Goal: Task Accomplishment & Management: Complete application form

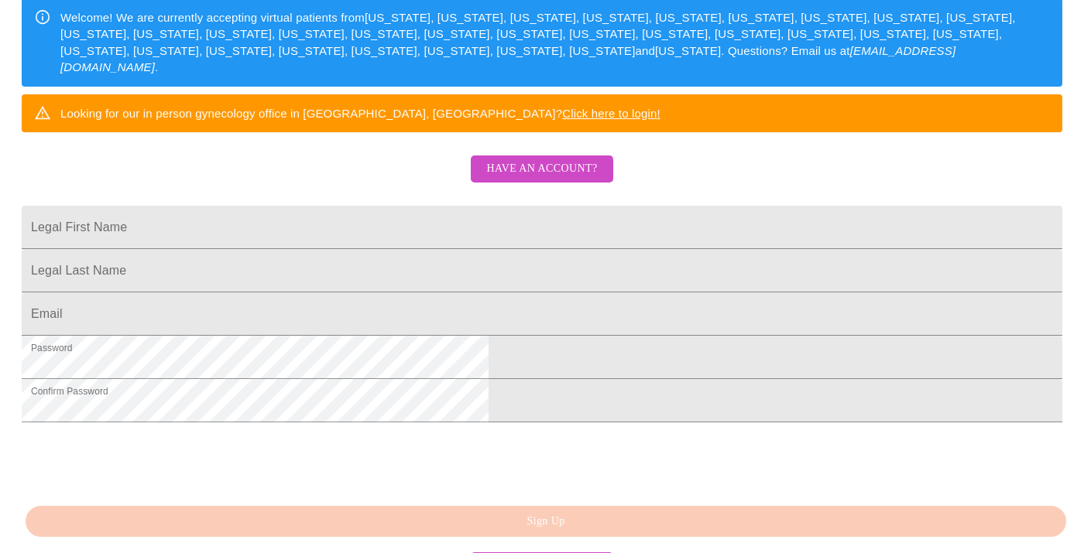
scroll to position [258, 0]
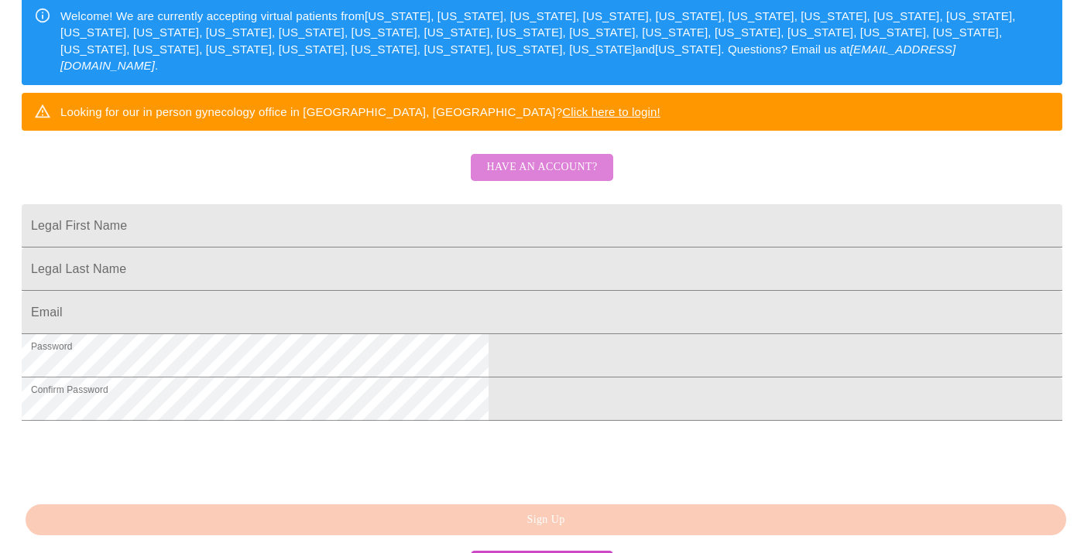
click at [587, 177] on span "Have an account?" at bounding box center [541, 167] width 111 height 19
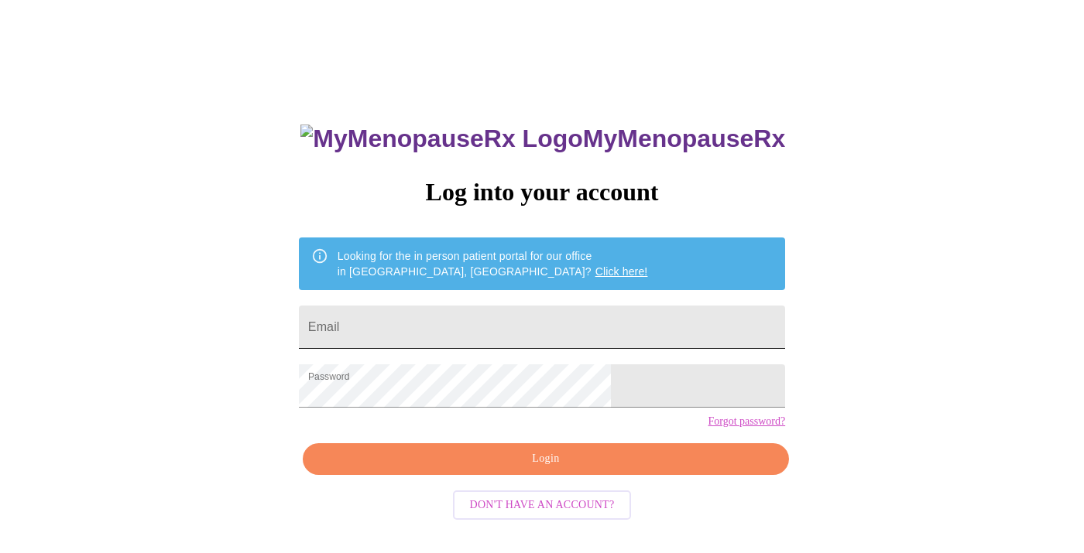
click at [475, 314] on input "Email" at bounding box center [542, 327] width 486 height 43
type input "[PERSON_NAME][EMAIL_ADDRESS][DOMAIN_NAME]"
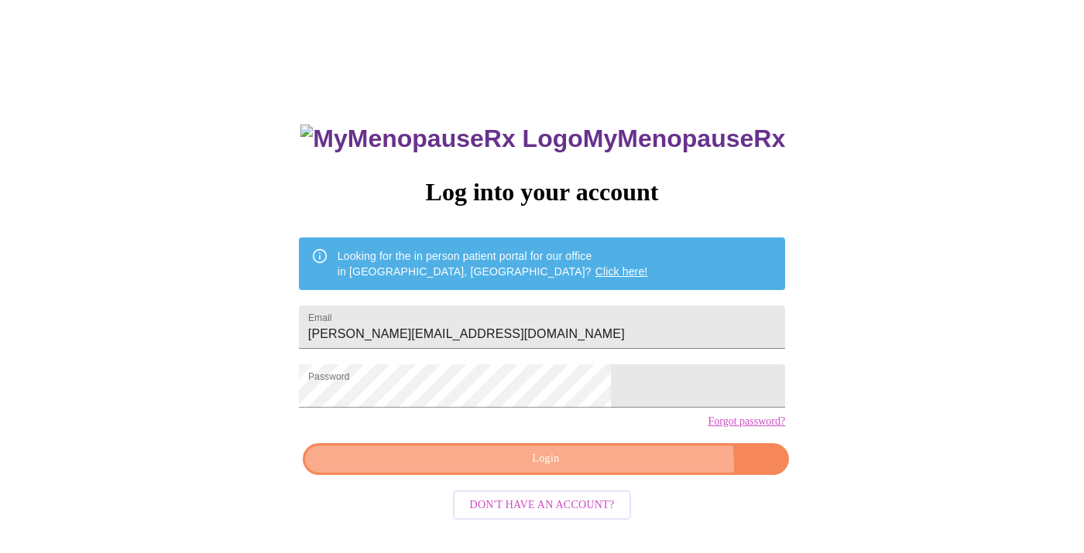
click at [605, 469] on span "Login" at bounding box center [545, 459] width 451 height 19
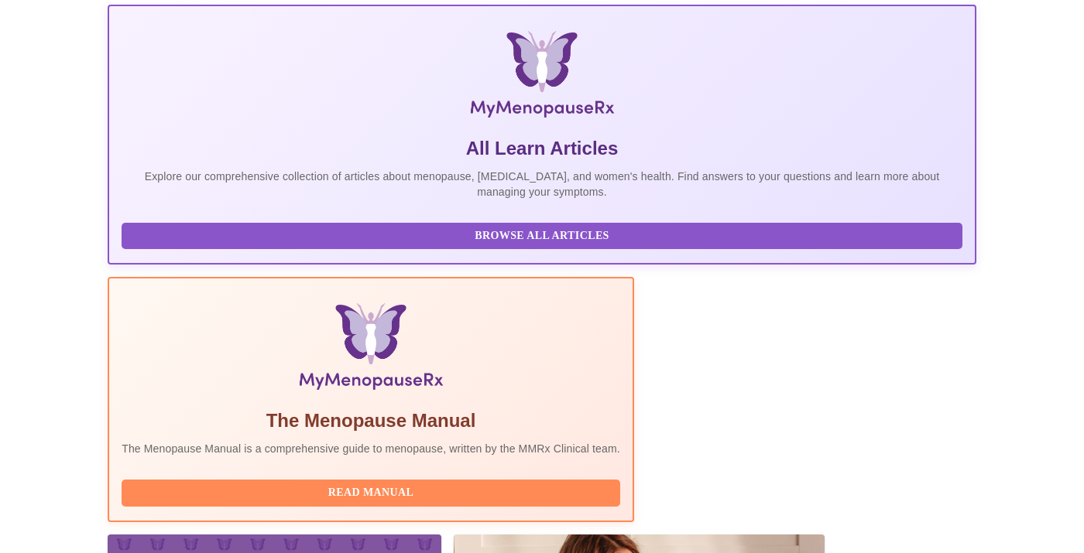
scroll to position [291, 0]
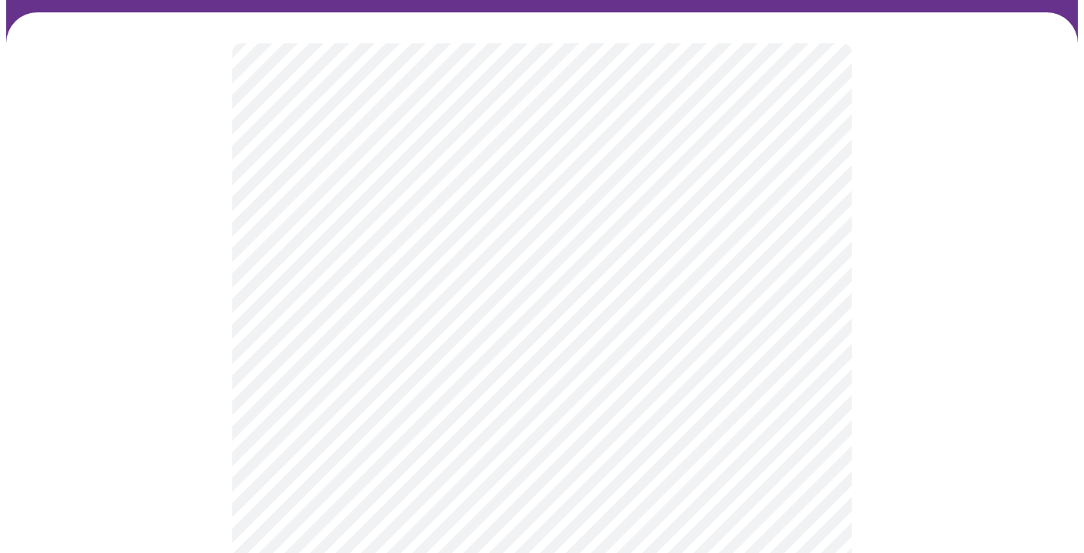
scroll to position [106, 0]
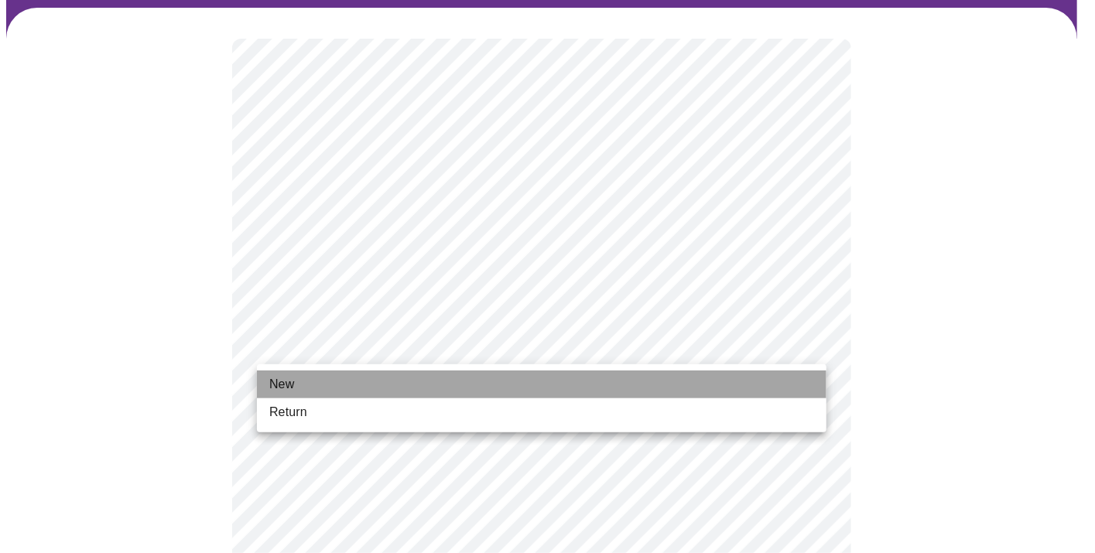
click at [656, 379] on li "New" at bounding box center [542, 385] width 570 height 28
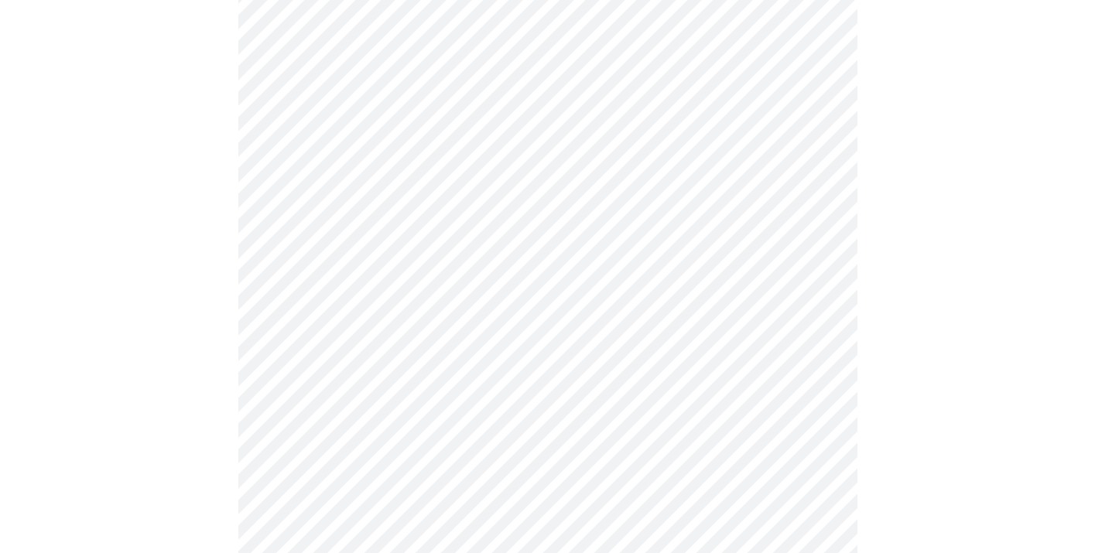
scroll to position [838, 0]
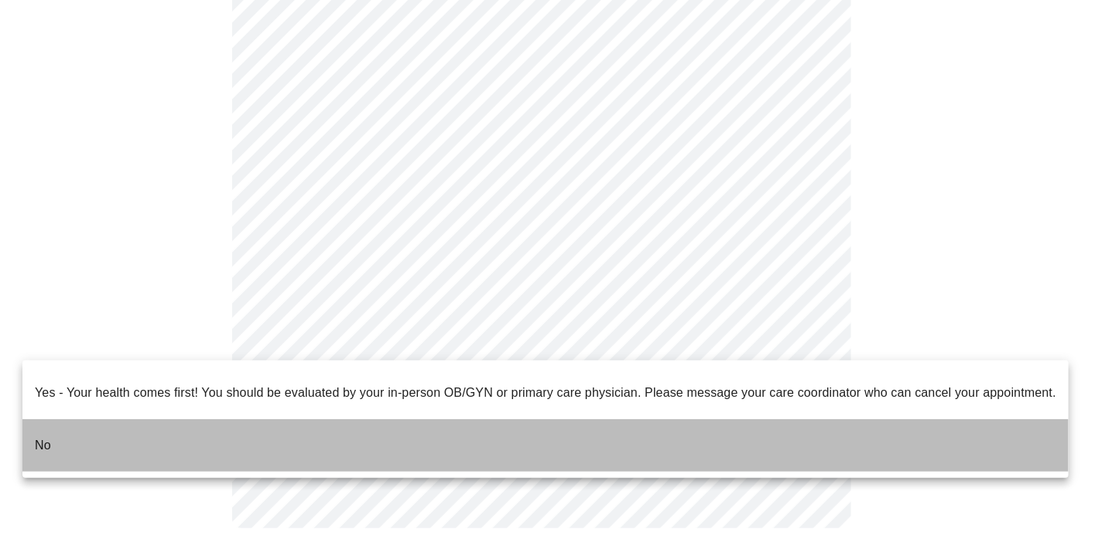
click at [725, 430] on li "No" at bounding box center [545, 446] width 1047 height 53
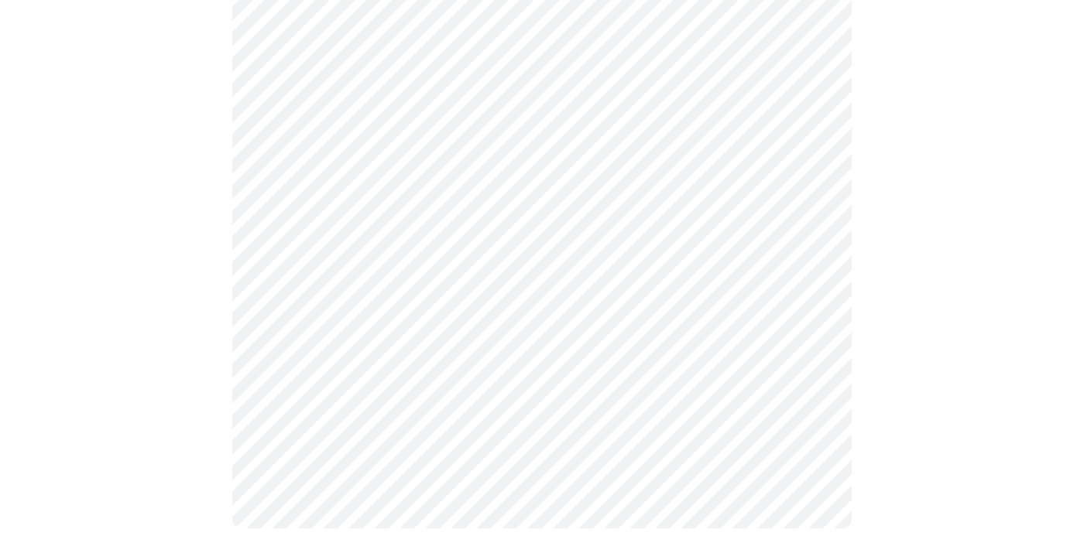
scroll to position [0, 0]
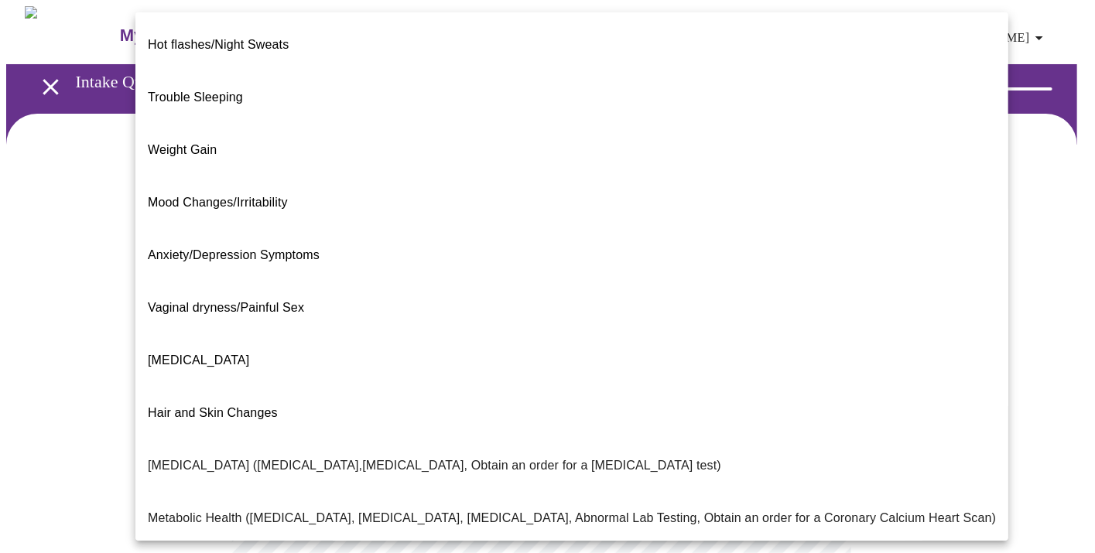
click at [542, 310] on body "MyMenopauseRx Appointments Messaging Labs Uploads Medications Community Refer a…" at bounding box center [547, 471] width 1083 height 930
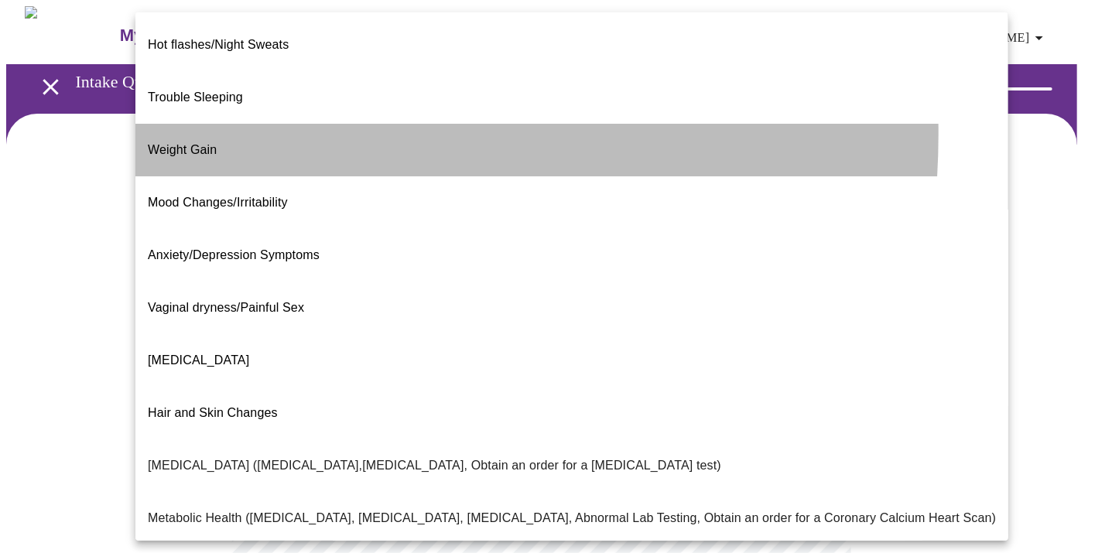
click at [231, 124] on li "Weight Gain" at bounding box center [571, 150] width 873 height 53
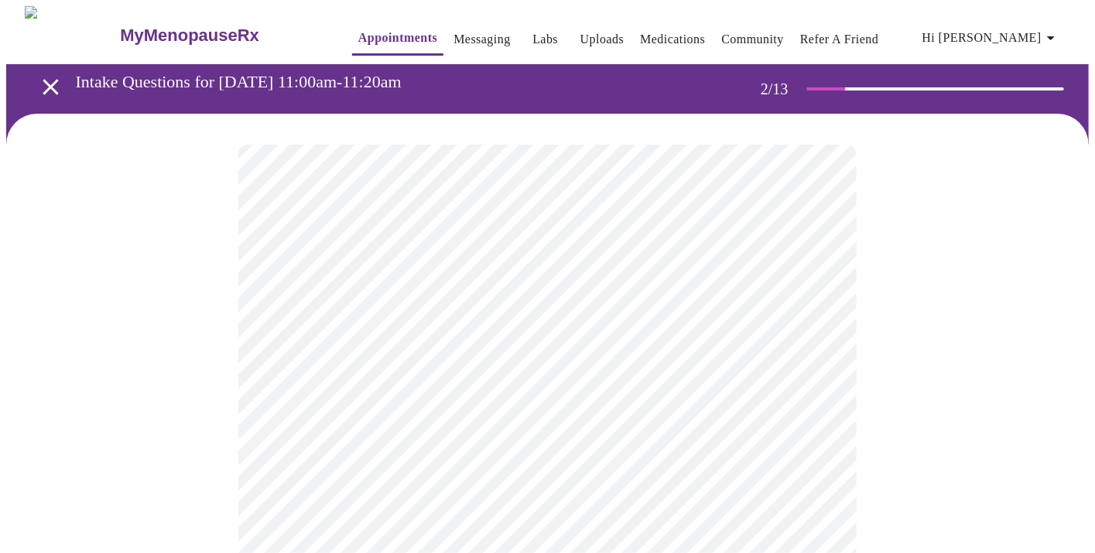
click at [809, 323] on body "MyMenopauseRx Appointments Messaging Labs Uploads Medications Community Refer a…" at bounding box center [547, 466] width 1083 height 920
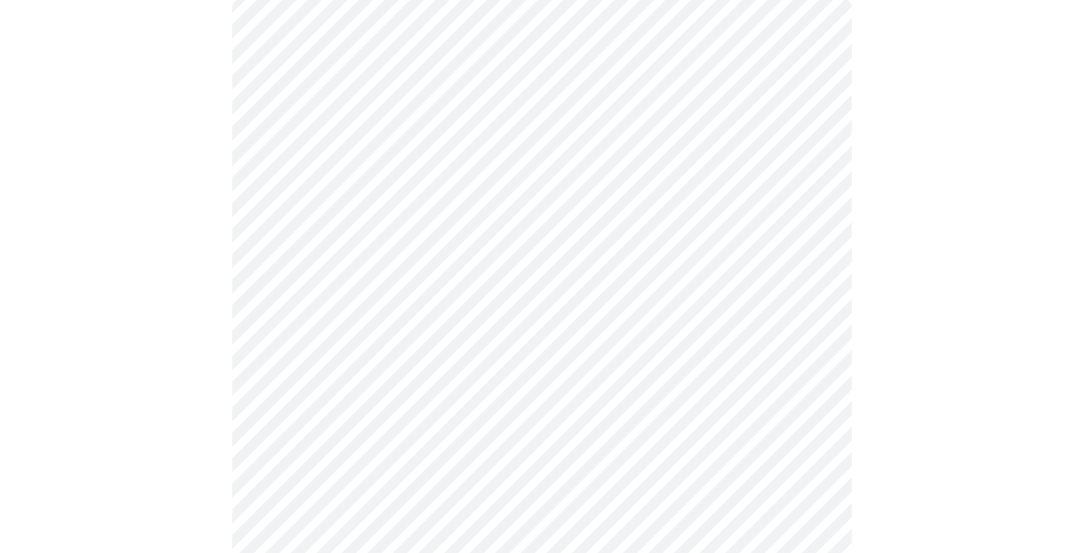
scroll to position [164, 0]
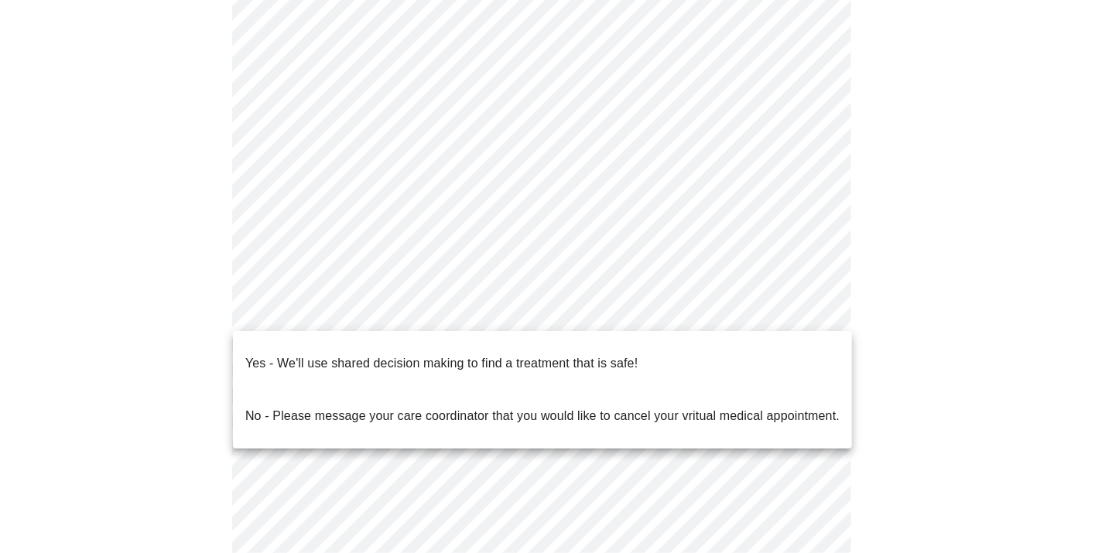
click at [439, 315] on body "MyMenopauseRx Appointments Messaging Labs Uploads Medications Community Refer a…" at bounding box center [547, 302] width 1083 height 920
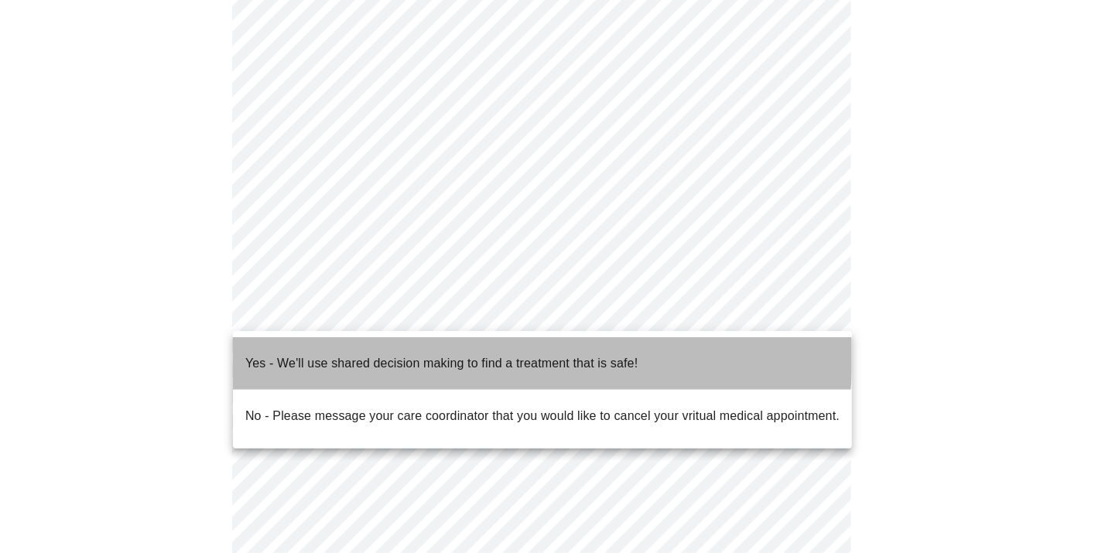
click at [470, 355] on p "Yes - We'll use shared decision making to find a treatment that is safe!" at bounding box center [441, 364] width 392 height 19
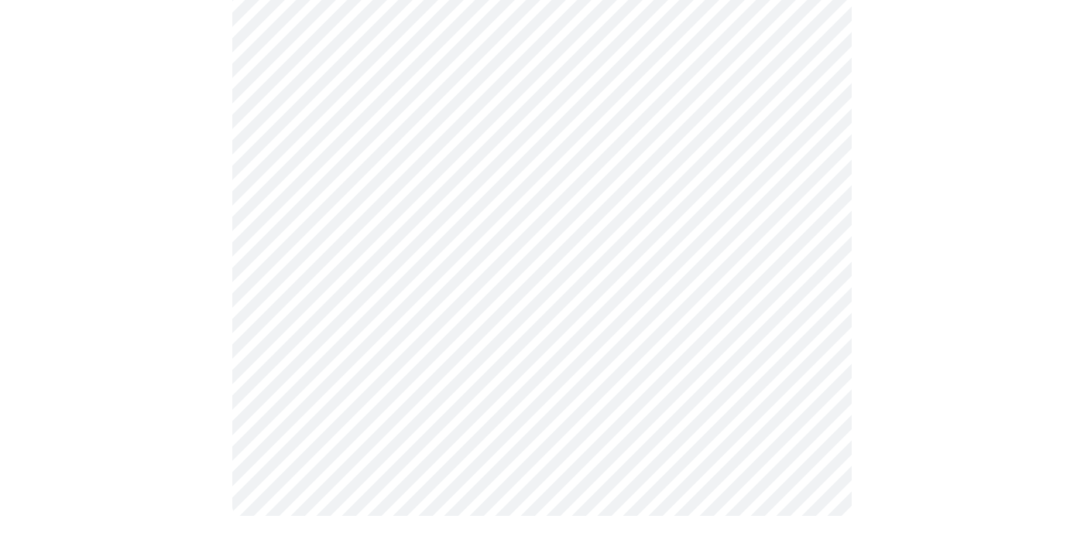
scroll to position [323, 0]
click at [893, 396] on div at bounding box center [541, 176] width 1071 height 770
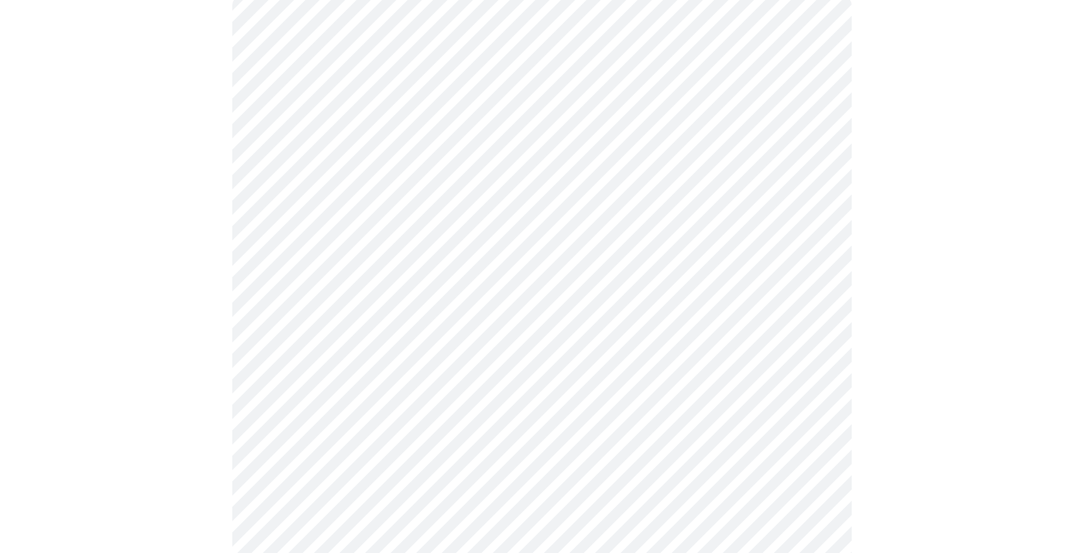
scroll to position [150, 0]
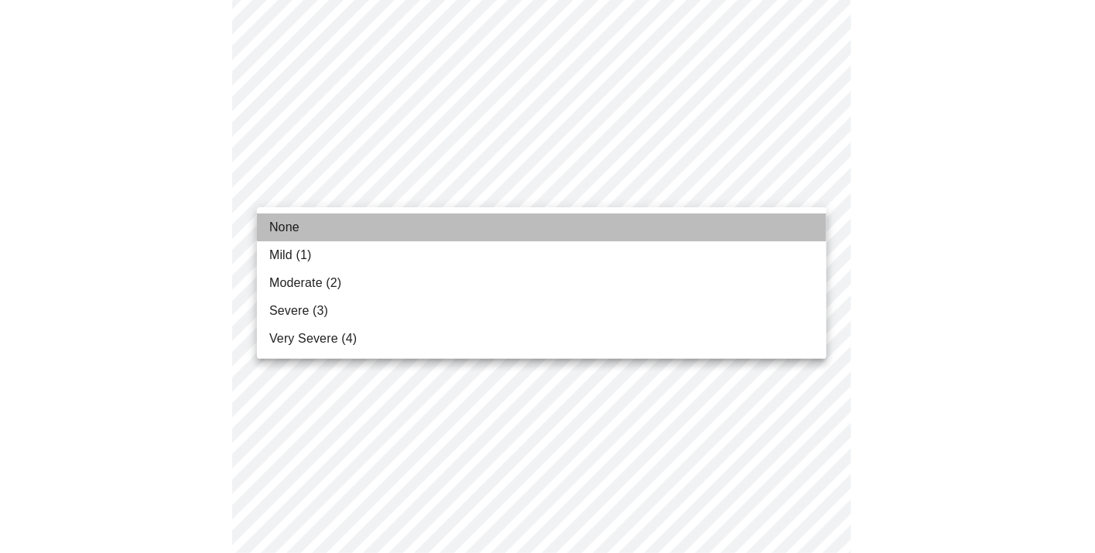
click at [543, 230] on li "None" at bounding box center [542, 228] width 570 height 28
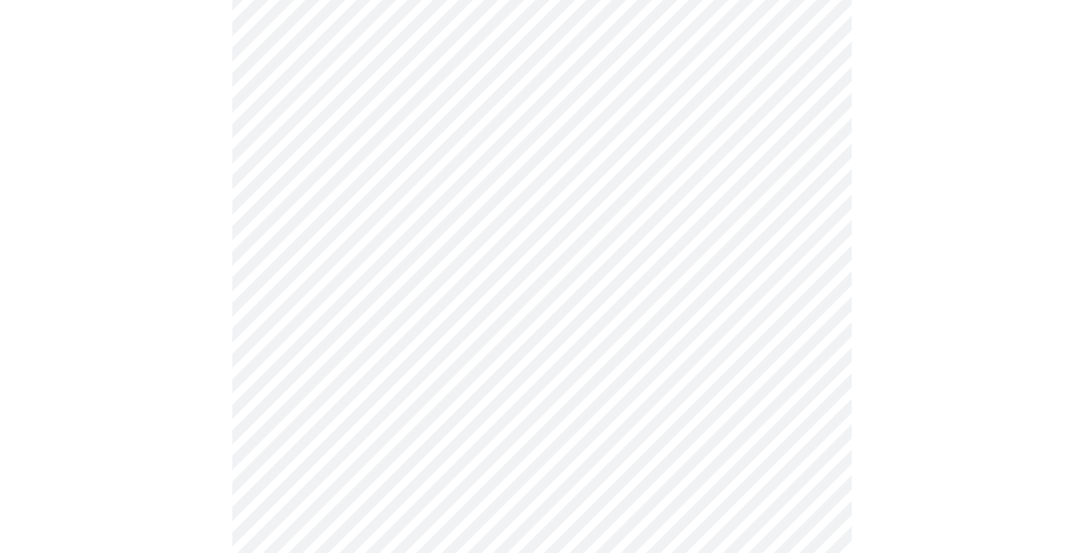
scroll to position [219, 0]
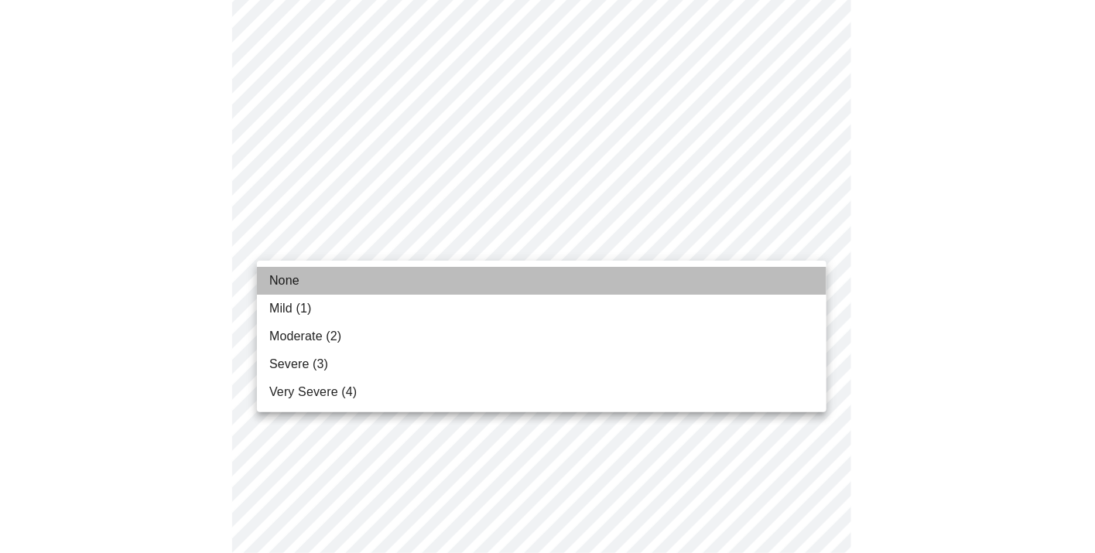
click at [545, 285] on li "None" at bounding box center [542, 281] width 570 height 28
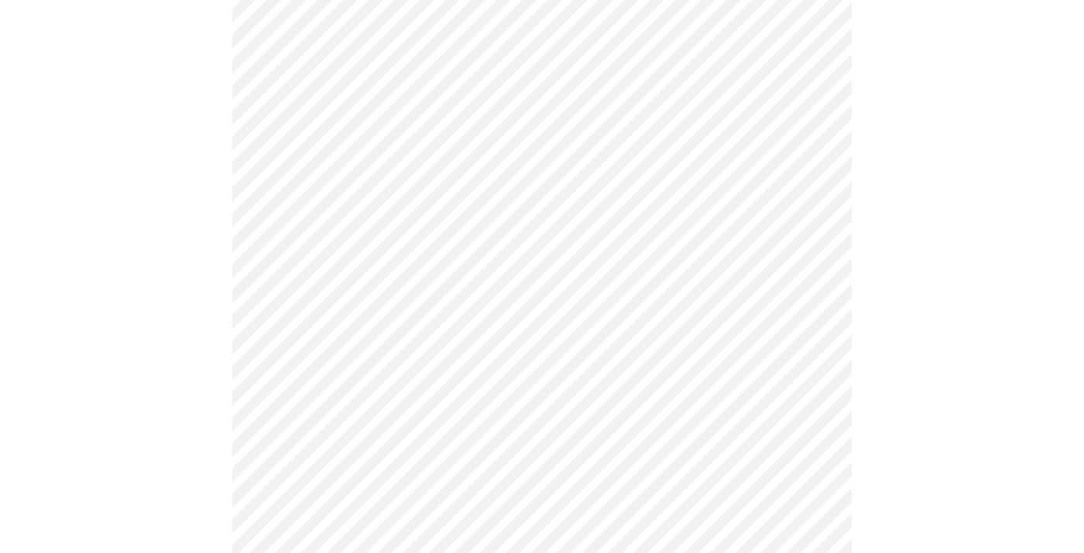
scroll to position [323, 0]
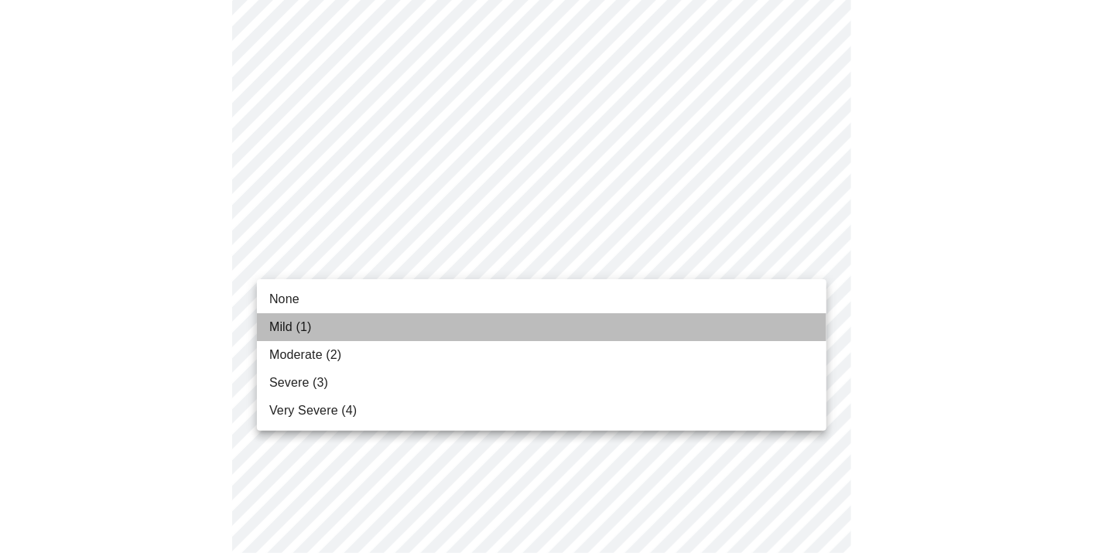
click at [544, 333] on li "Mild (1)" at bounding box center [542, 328] width 570 height 28
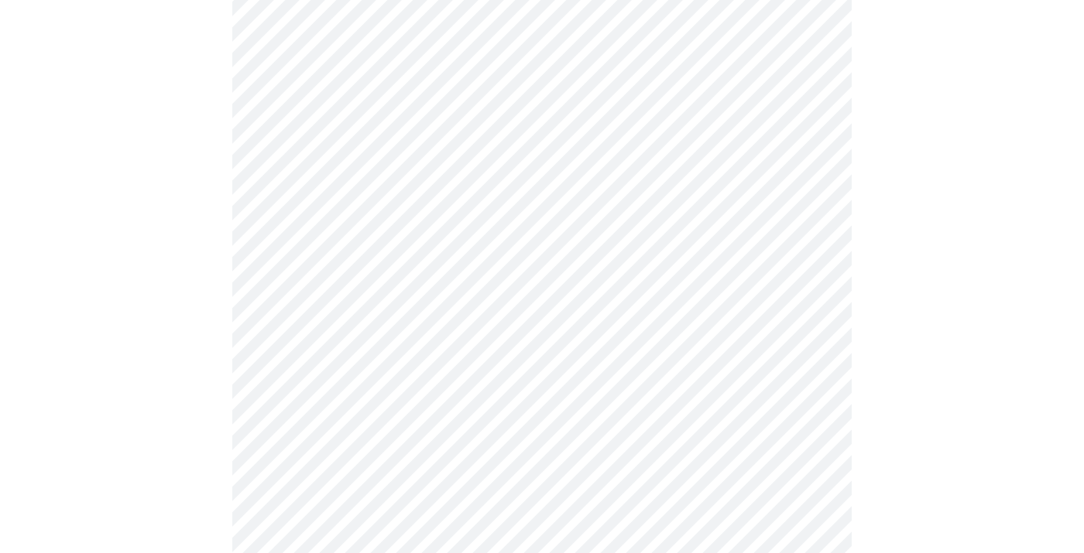
scroll to position [391, 0]
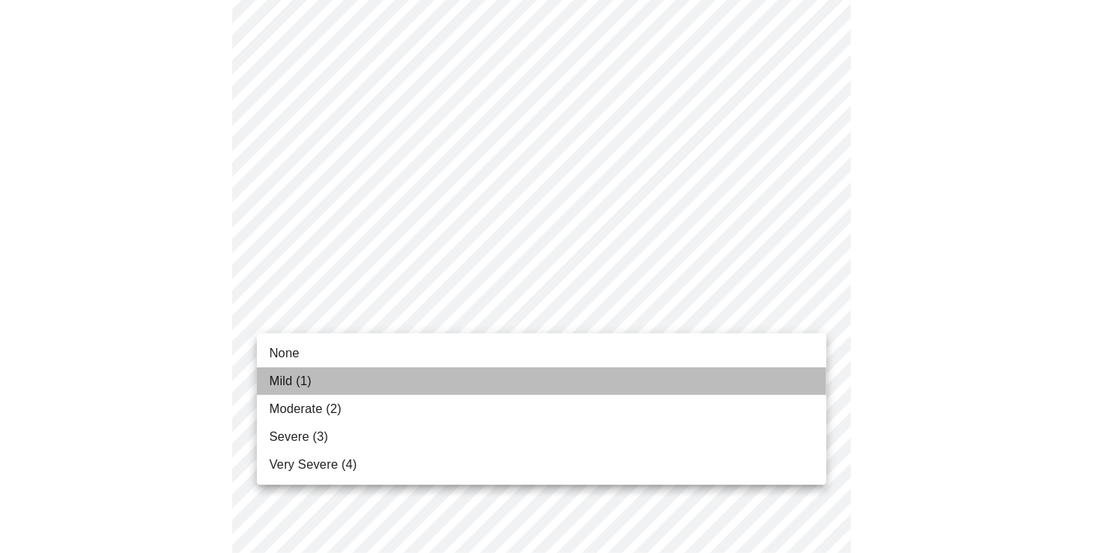
click at [540, 384] on li "Mild (1)" at bounding box center [542, 382] width 570 height 28
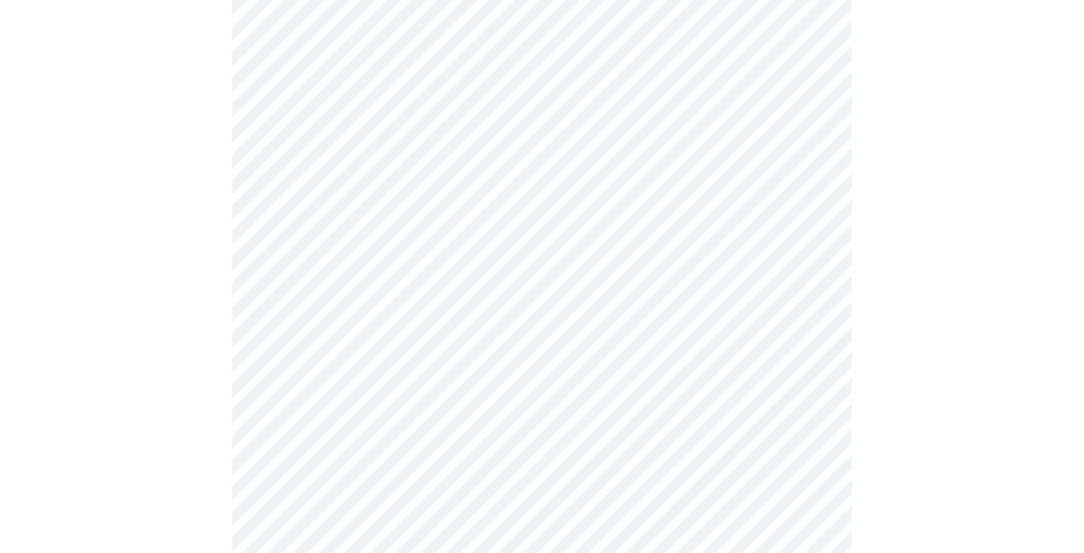
scroll to position [506, 0]
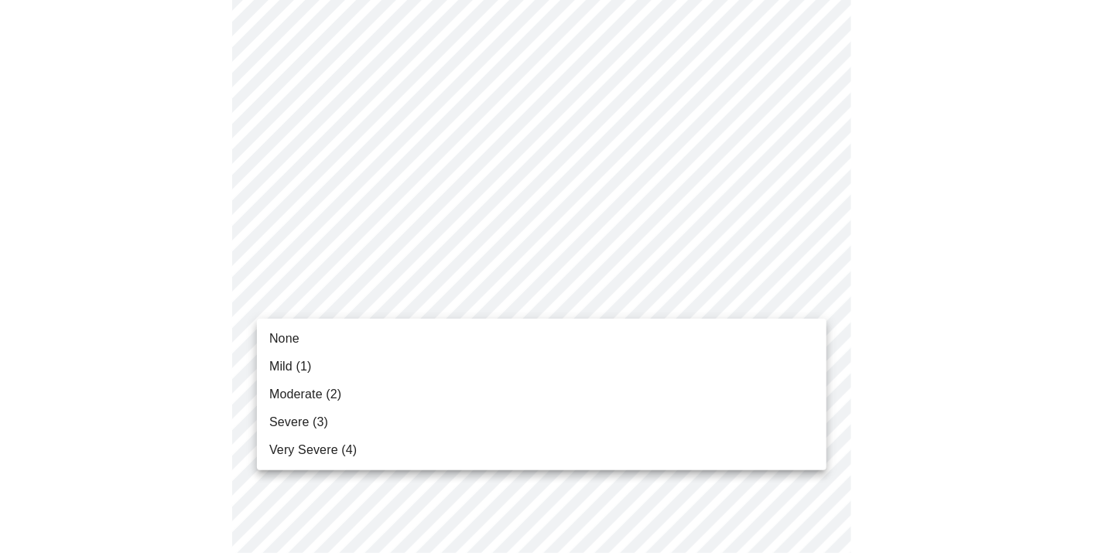
click at [535, 306] on body "MyMenopauseRx Appointments Messaging Labs Uploads Medications Community Refer a…" at bounding box center [547, 486] width 1083 height 1972
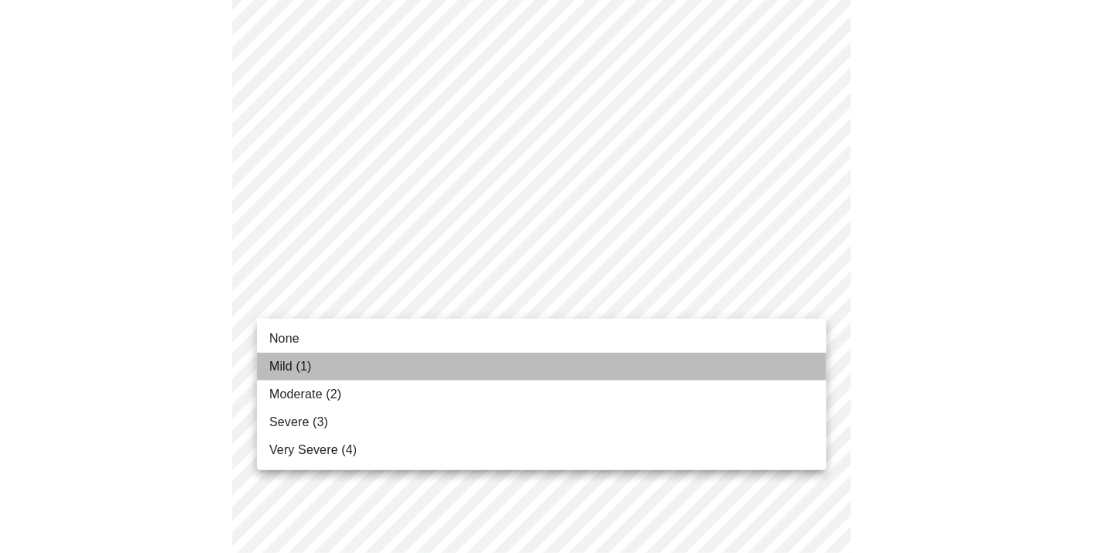
click at [531, 367] on li "Mild (1)" at bounding box center [542, 367] width 570 height 28
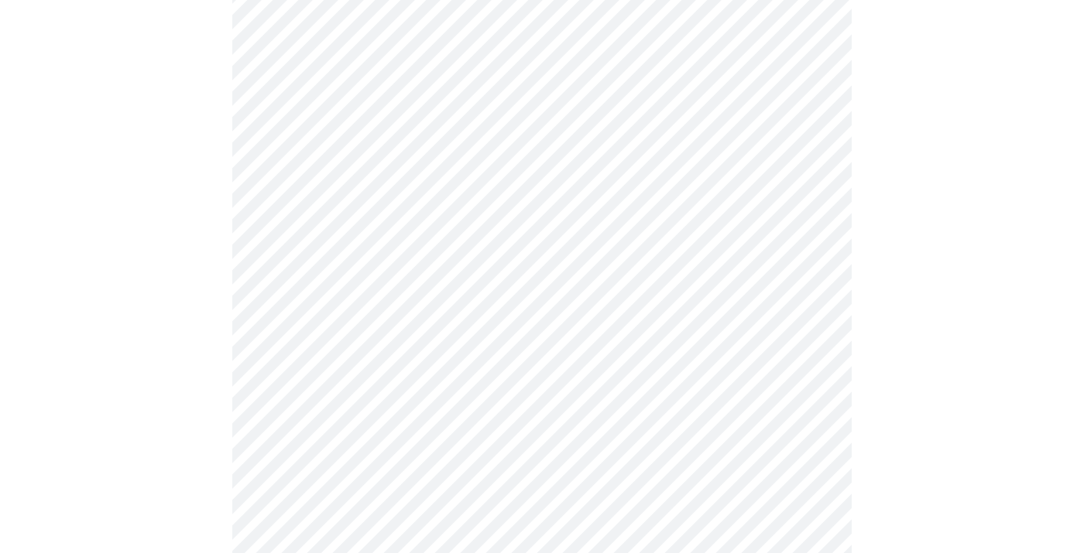
scroll to position [642, 0]
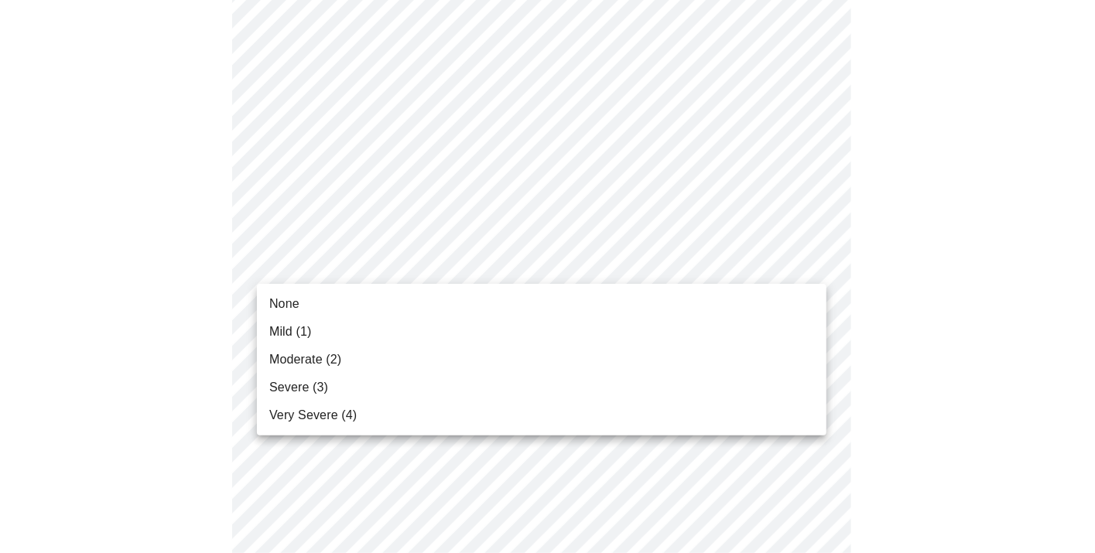
click at [543, 266] on body "MyMenopauseRx Appointments Messaging Labs Uploads Medications Community Refer a…" at bounding box center [547, 339] width 1083 height 1950
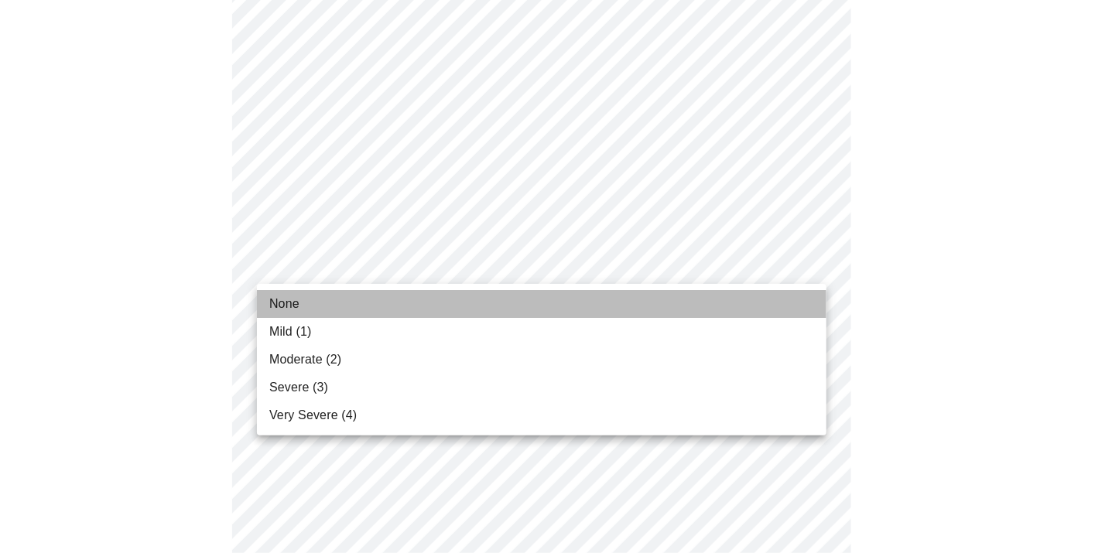
click at [550, 303] on li "None" at bounding box center [542, 304] width 570 height 28
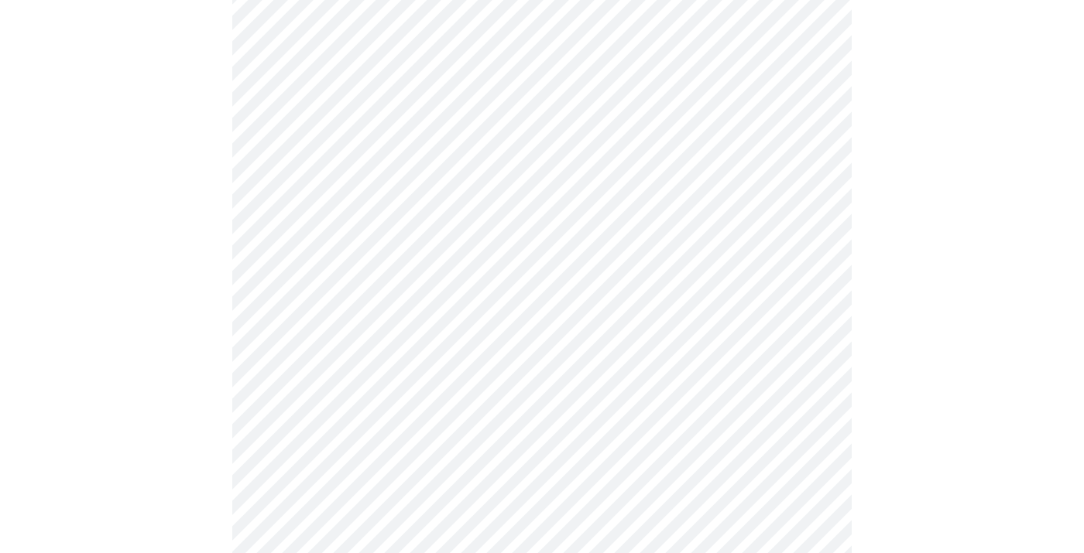
scroll to position [773, 0]
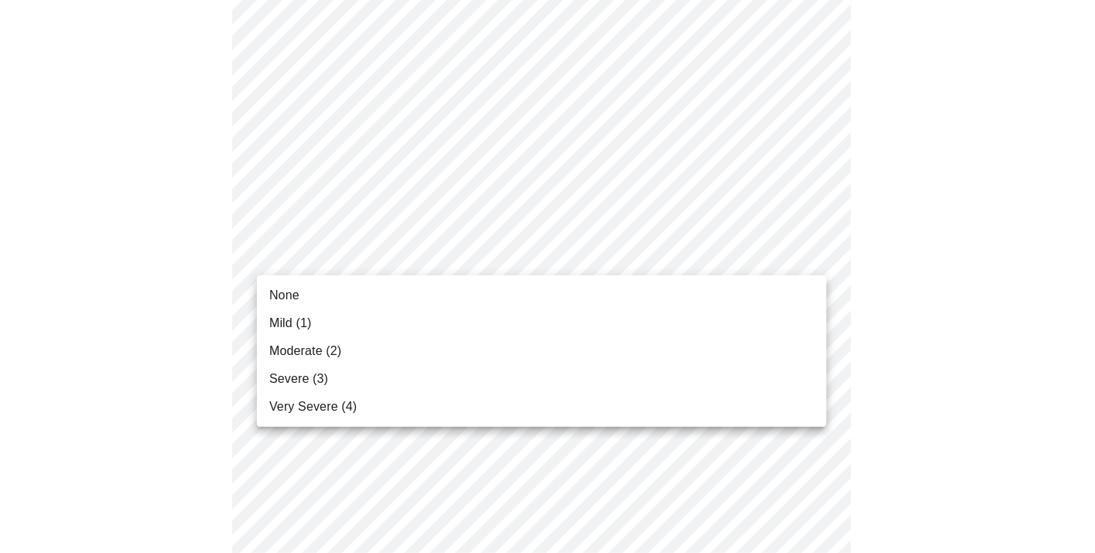
click at [583, 252] on body "MyMenopauseRx Appointments Messaging Labs Uploads Medications Community Refer a…" at bounding box center [547, 197] width 1083 height 1928
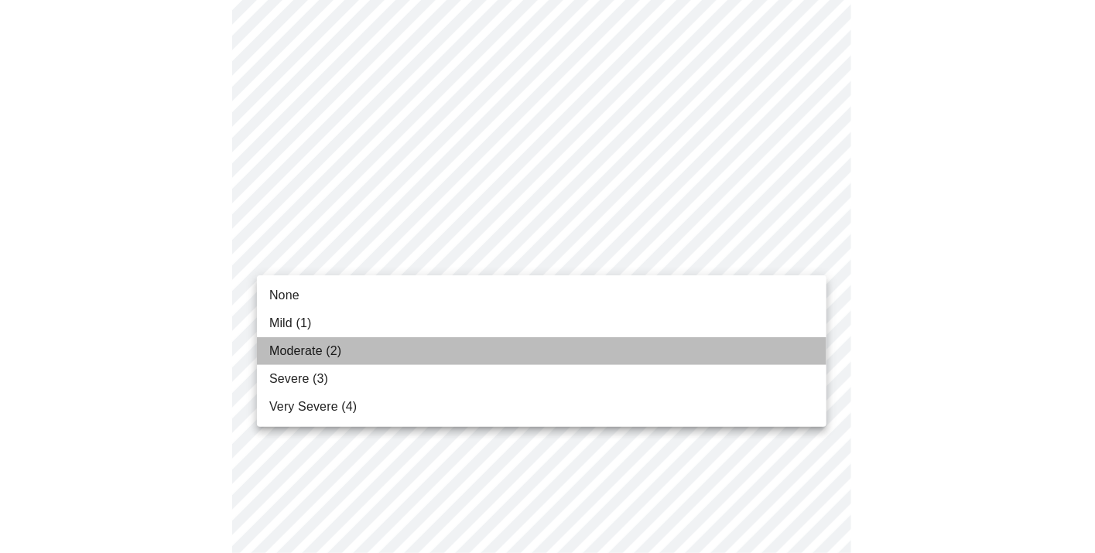
click at [543, 343] on li "Moderate (2)" at bounding box center [542, 352] width 570 height 28
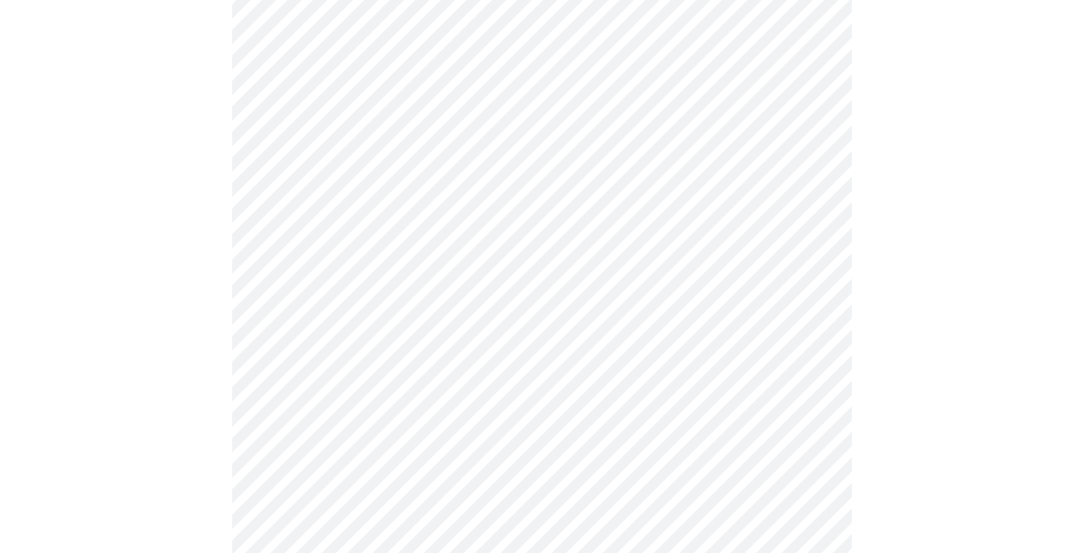
scroll to position [910, 0]
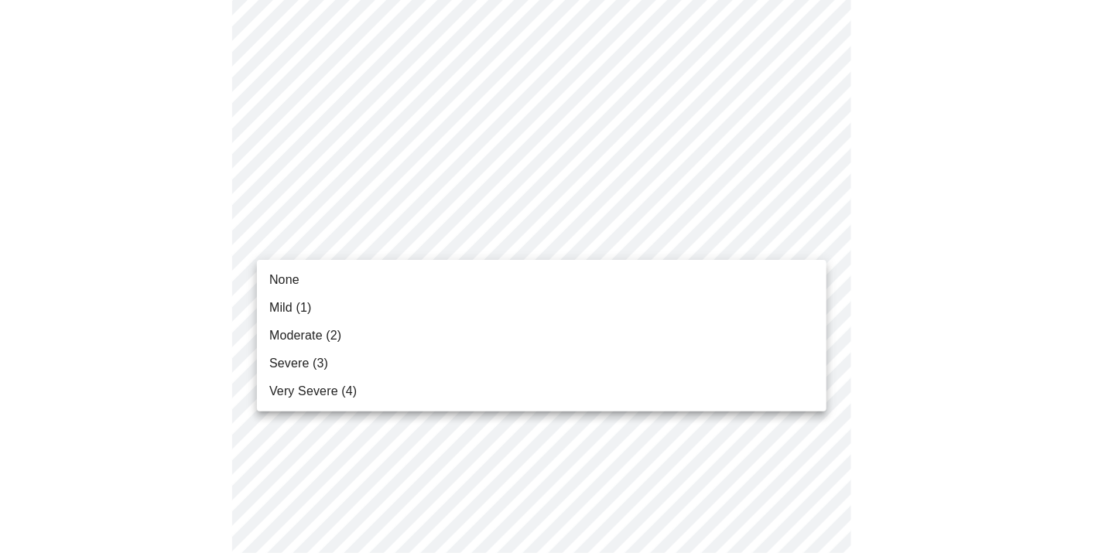
click at [547, 239] on body "MyMenopauseRx Appointments Messaging Labs Uploads Medications Community Refer a…" at bounding box center [547, 49] width 1083 height 1907
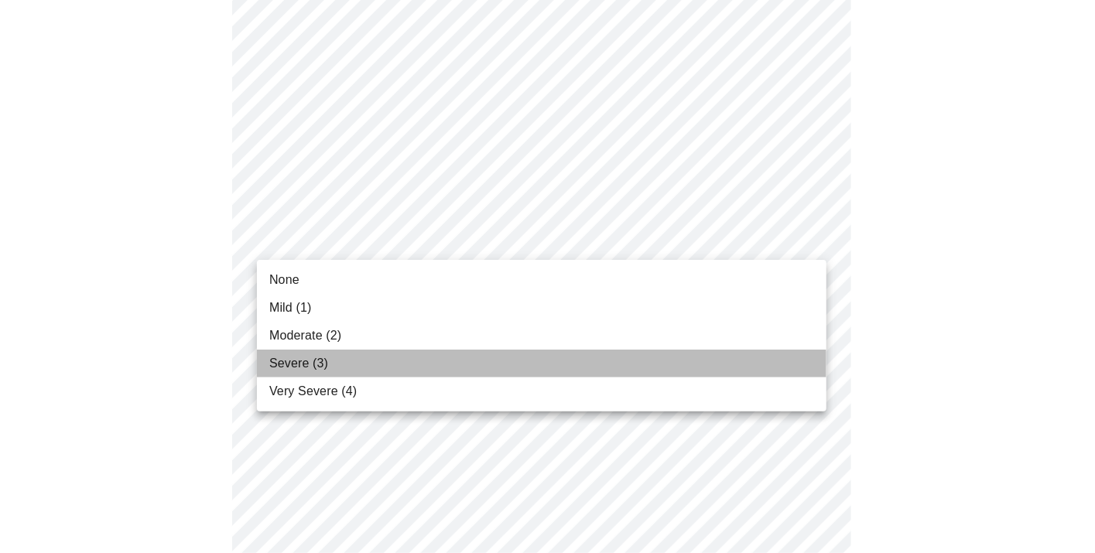
click at [540, 350] on li "Severe (3)" at bounding box center [542, 364] width 570 height 28
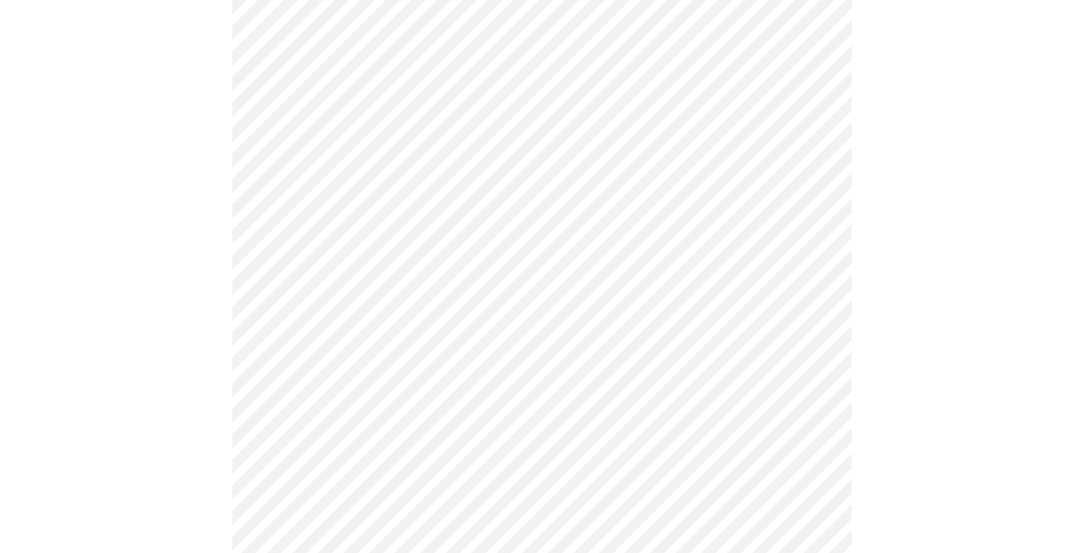
scroll to position [993, 0]
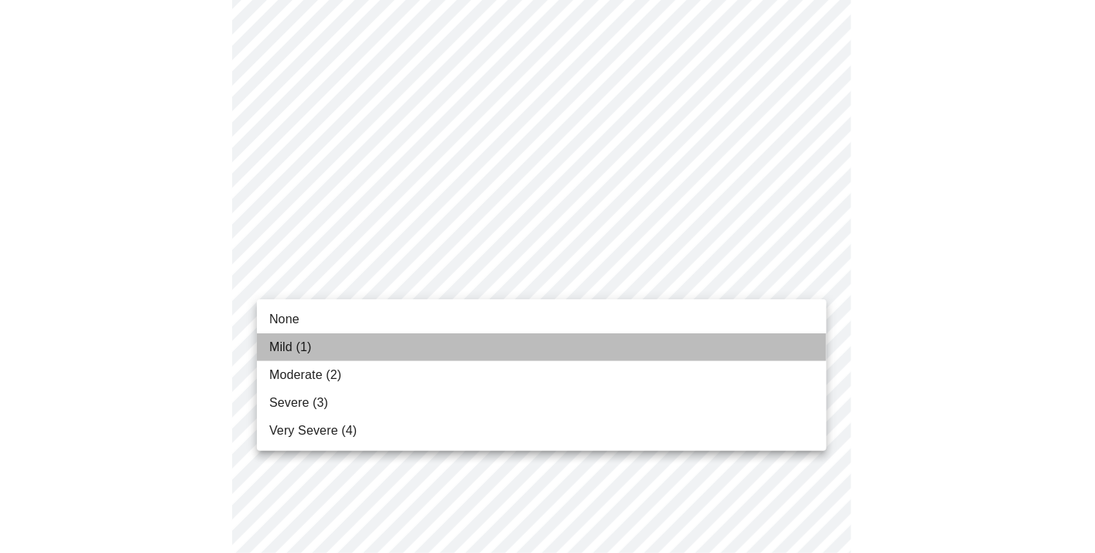
click at [523, 347] on li "Mild (1)" at bounding box center [542, 348] width 570 height 28
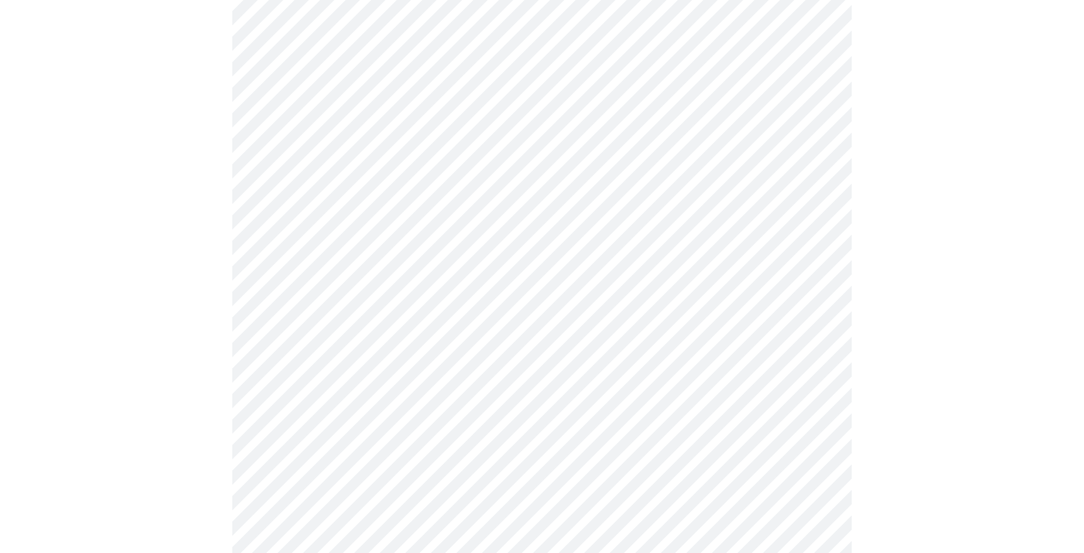
scroll to position [1106, 0]
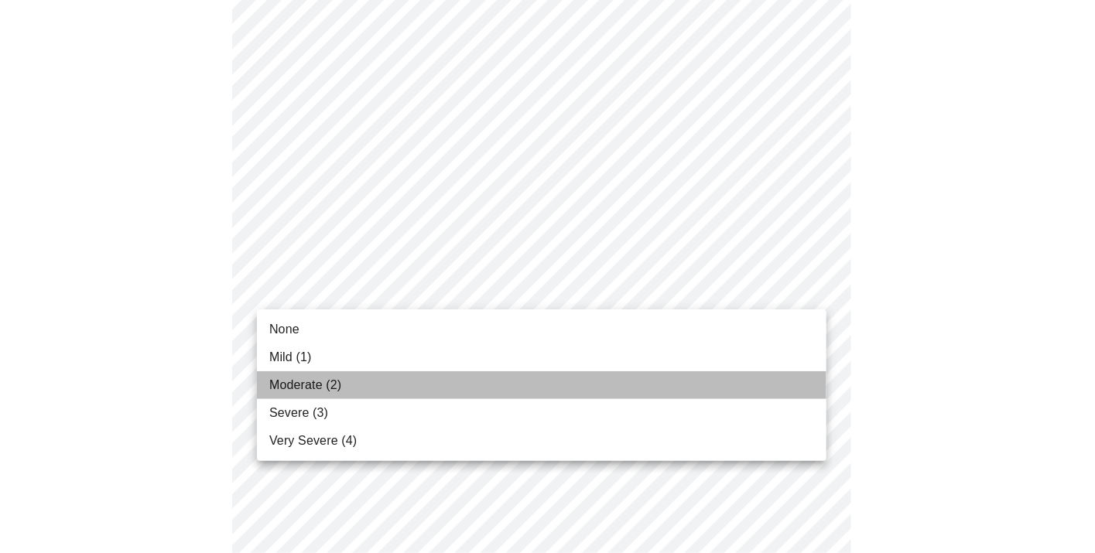
click at [540, 382] on li "Moderate (2)" at bounding box center [542, 386] width 570 height 28
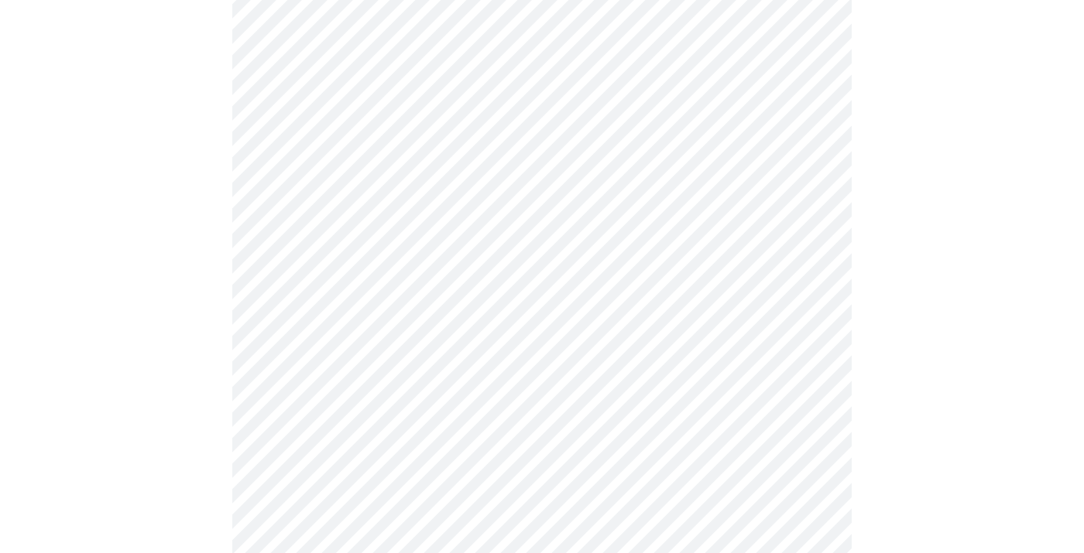
scroll to position [1218, 0]
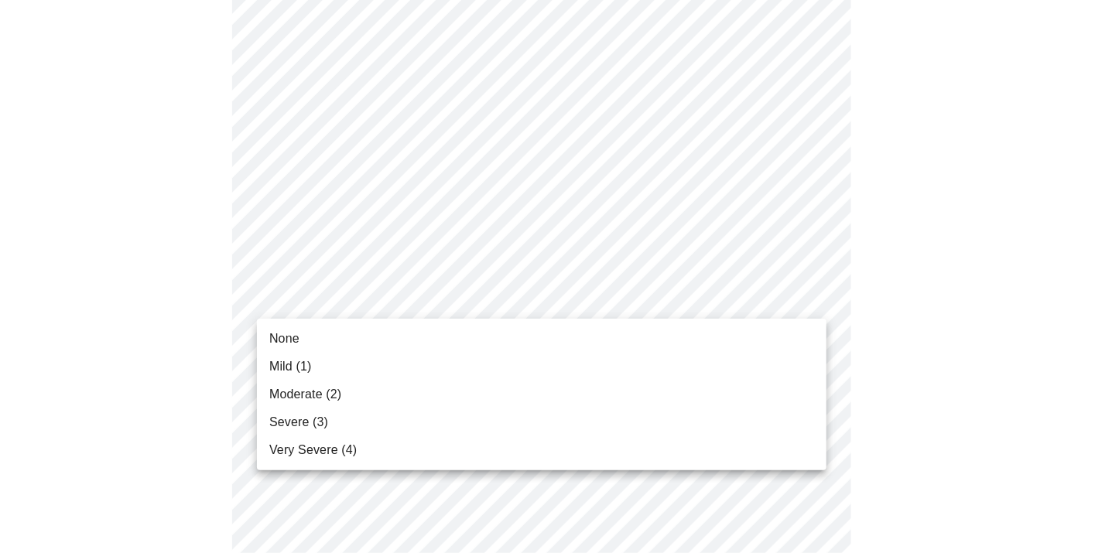
click at [508, 362] on li "Mild (1)" at bounding box center [542, 367] width 570 height 28
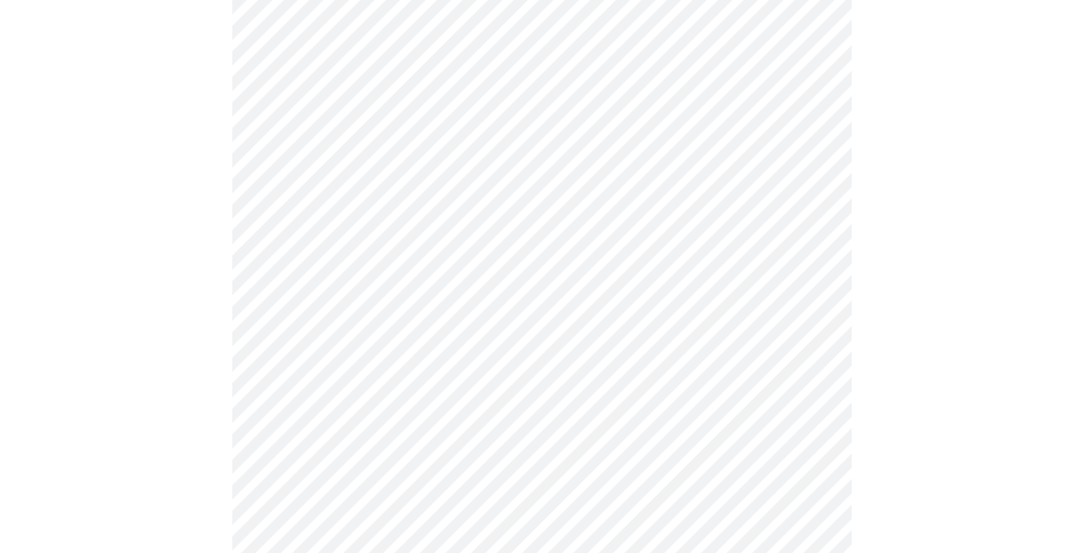
scroll to position [659, 0]
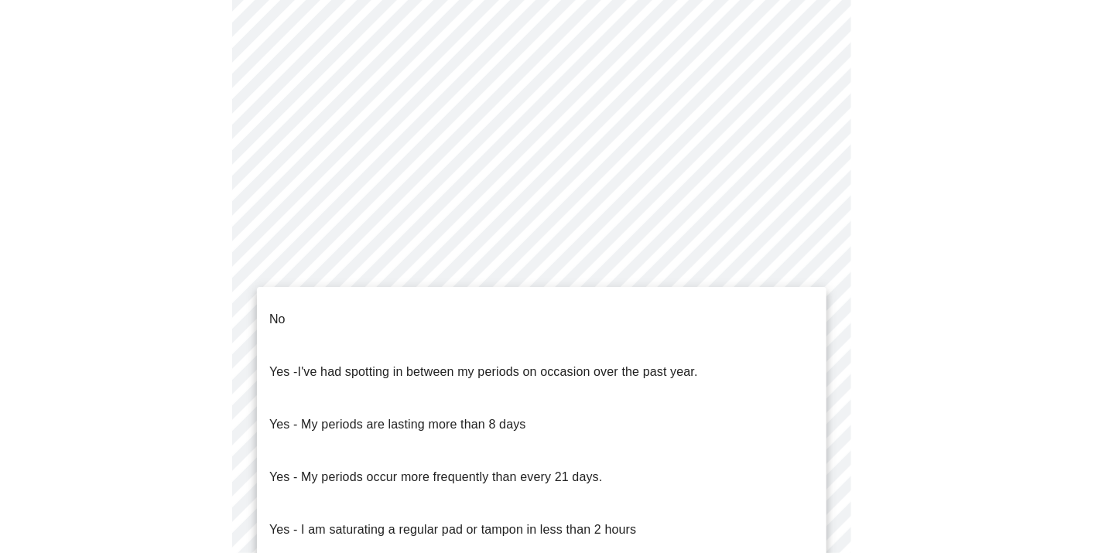
click at [528, 285] on body "MyMenopauseRx Appointments Messaging Labs Uploads Medications Community Refer a…" at bounding box center [547, 110] width 1083 height 1527
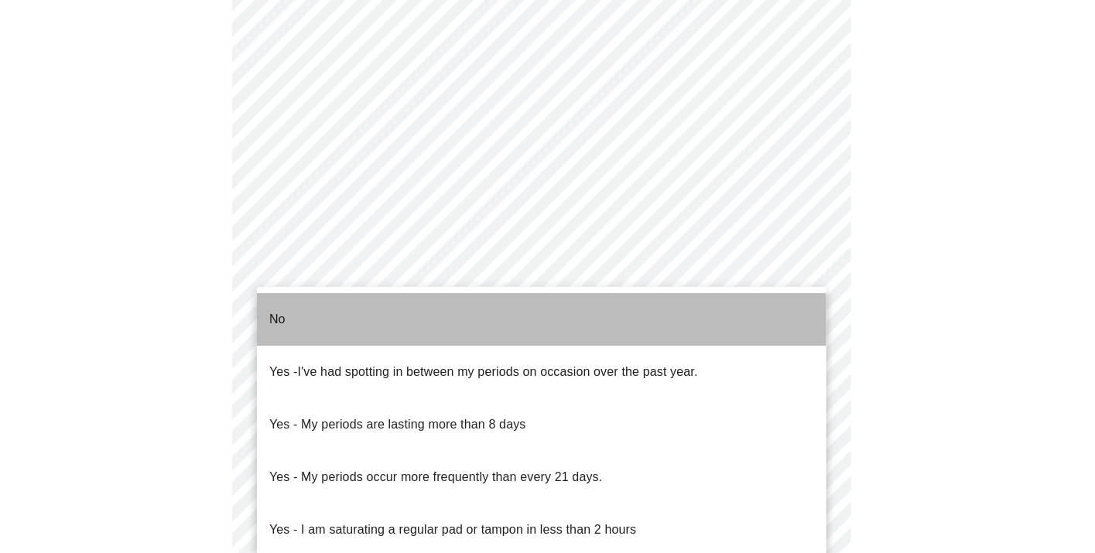
click at [516, 307] on li "No" at bounding box center [542, 319] width 570 height 53
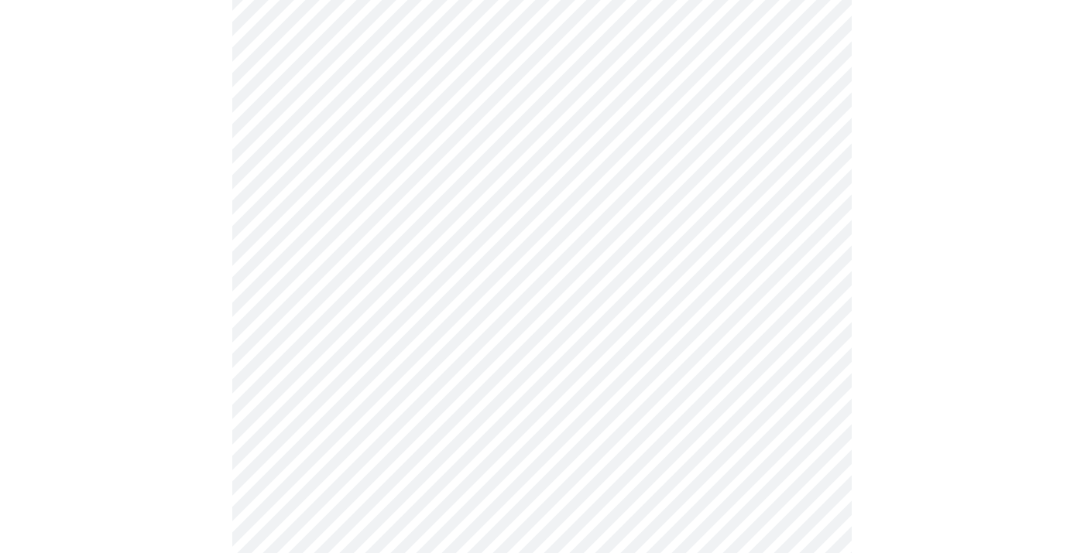
scroll to position [714, 0]
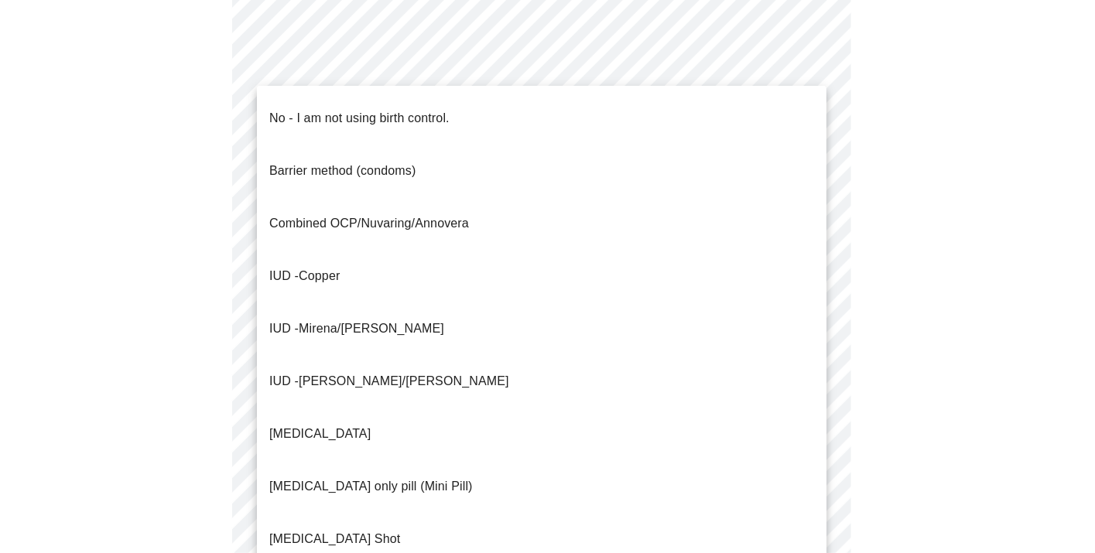
click at [523, 341] on body "MyMenopauseRx Appointments Messaging Labs Uploads Medications Community Refer a…" at bounding box center [547, 50] width 1083 height 1517
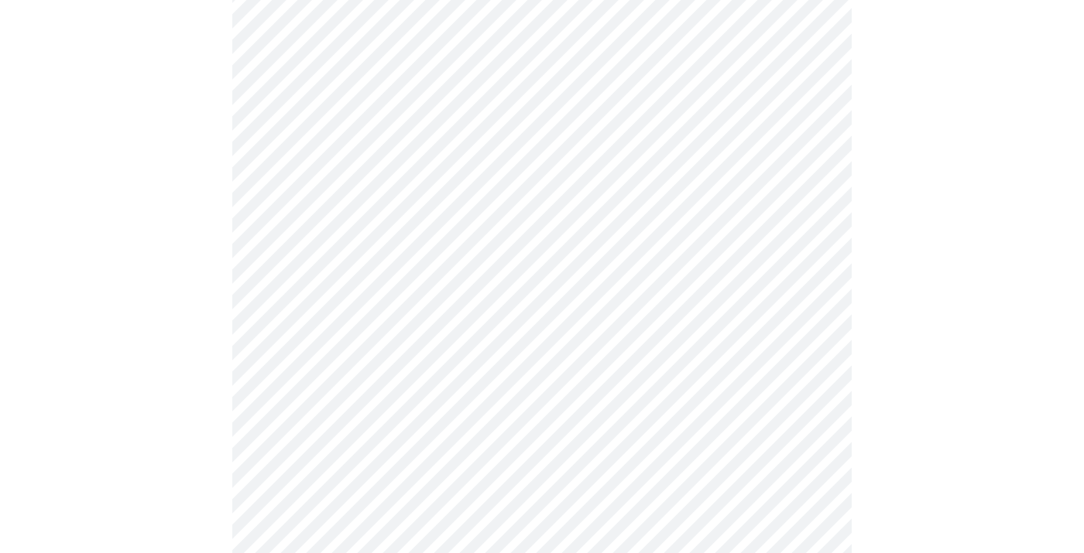
scroll to position [822, 0]
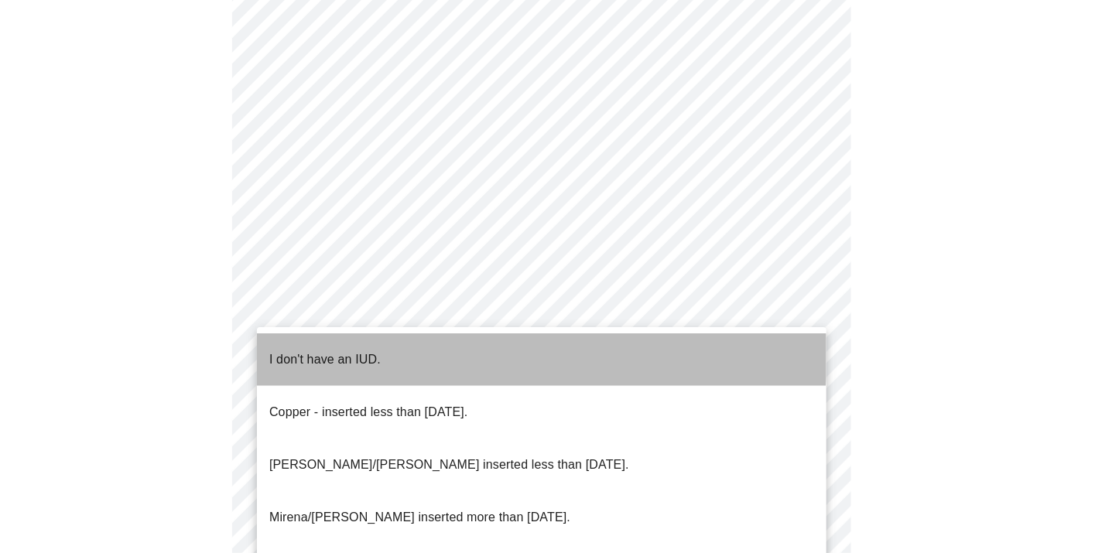
click at [465, 348] on li "I don't have an IUD." at bounding box center [542, 360] width 570 height 53
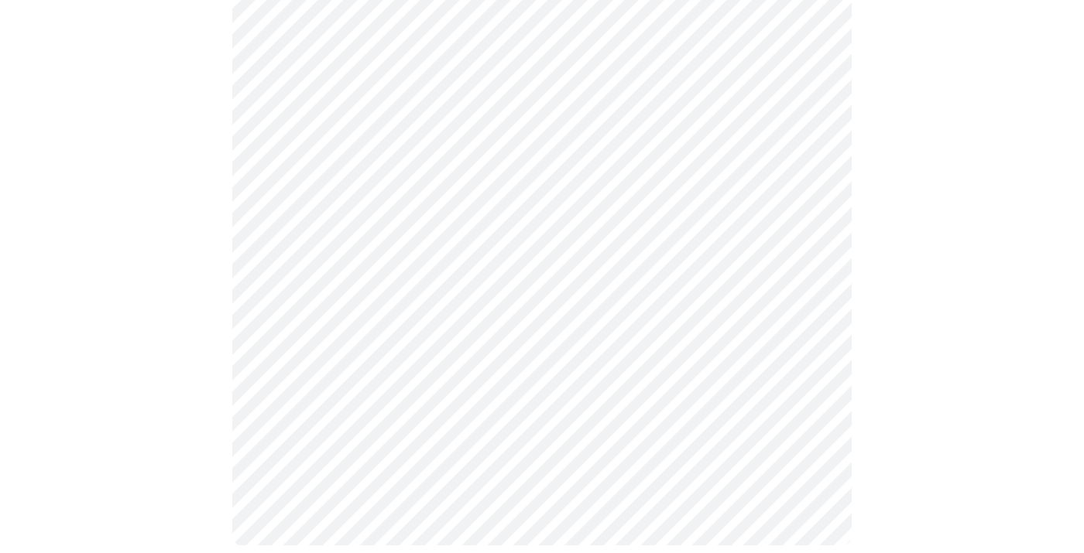
scroll to position [929, 0]
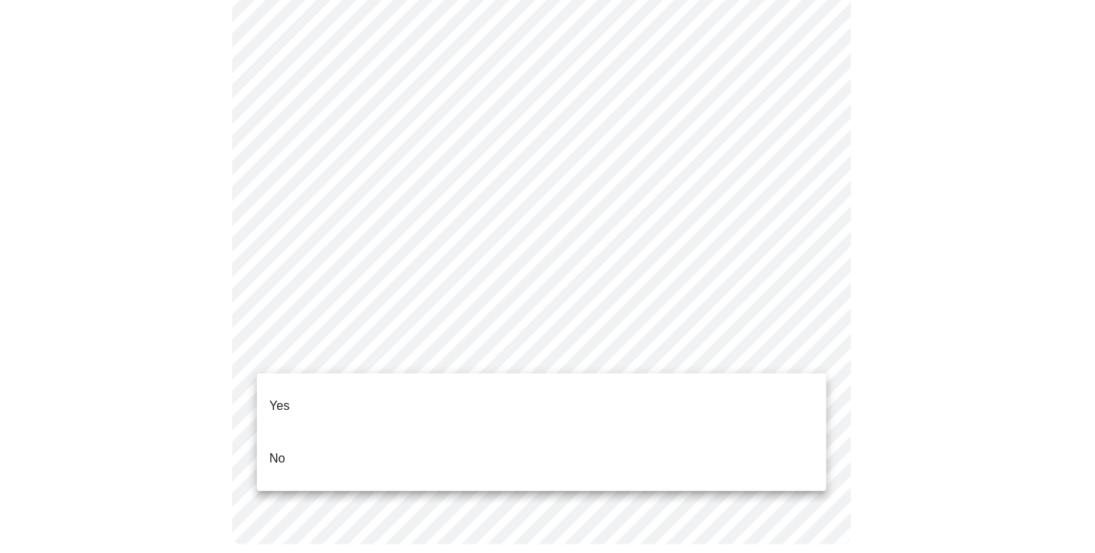
click at [446, 397] on li "Yes" at bounding box center [542, 406] width 570 height 53
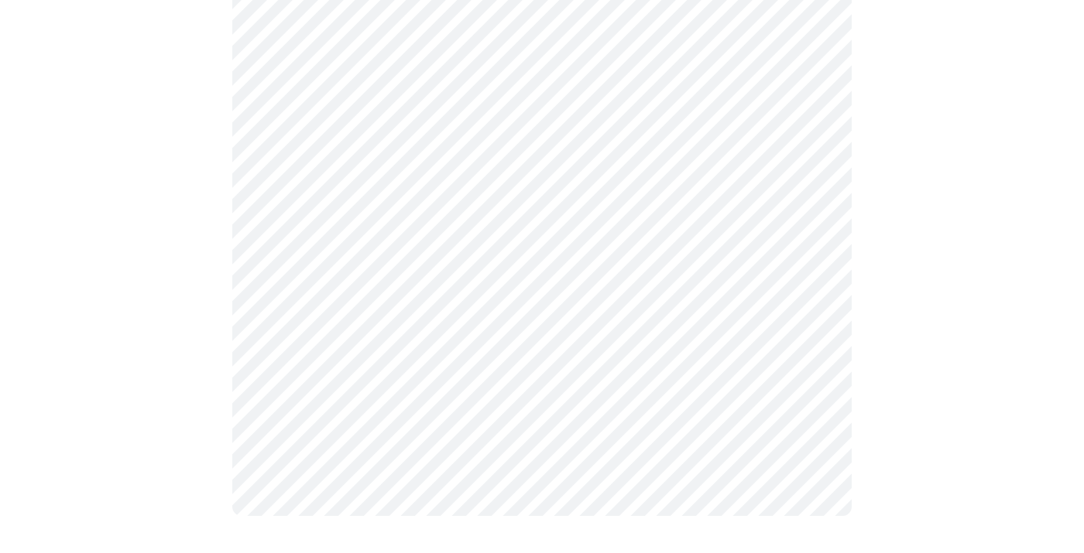
scroll to position [0, 0]
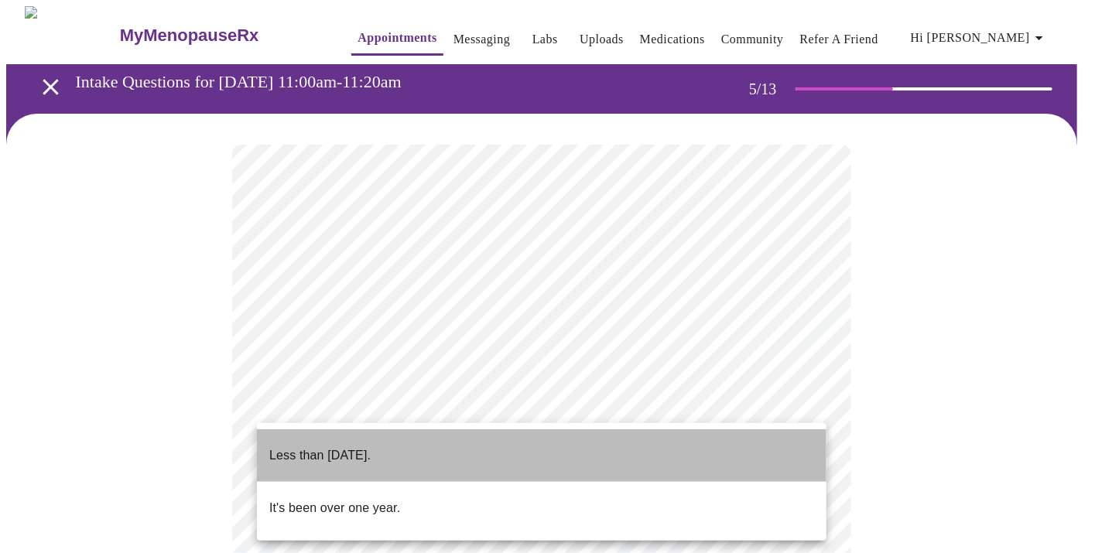
click at [371, 447] on p "Less than [DATE]." at bounding box center [319, 456] width 101 height 19
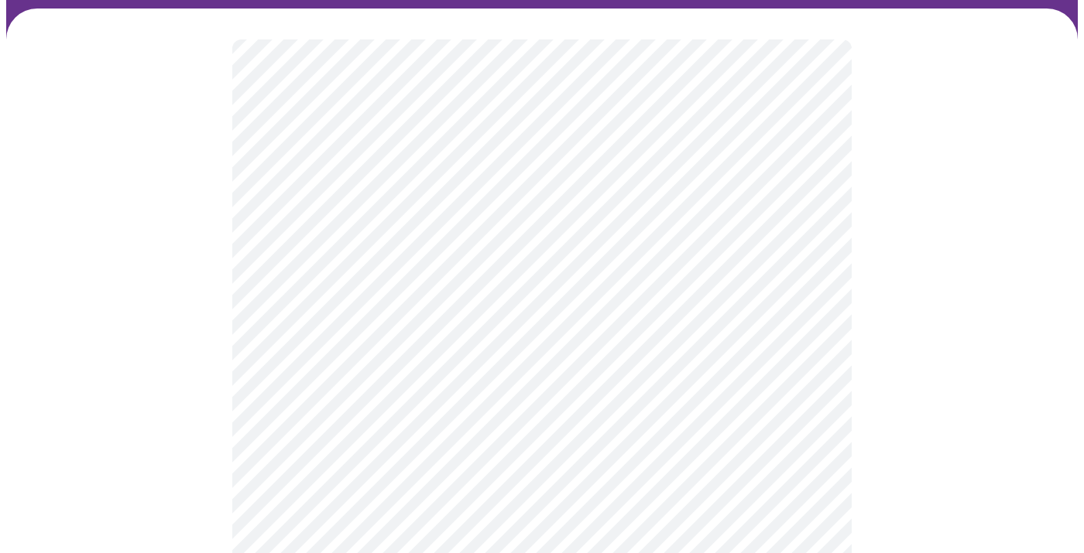
scroll to position [181, 0]
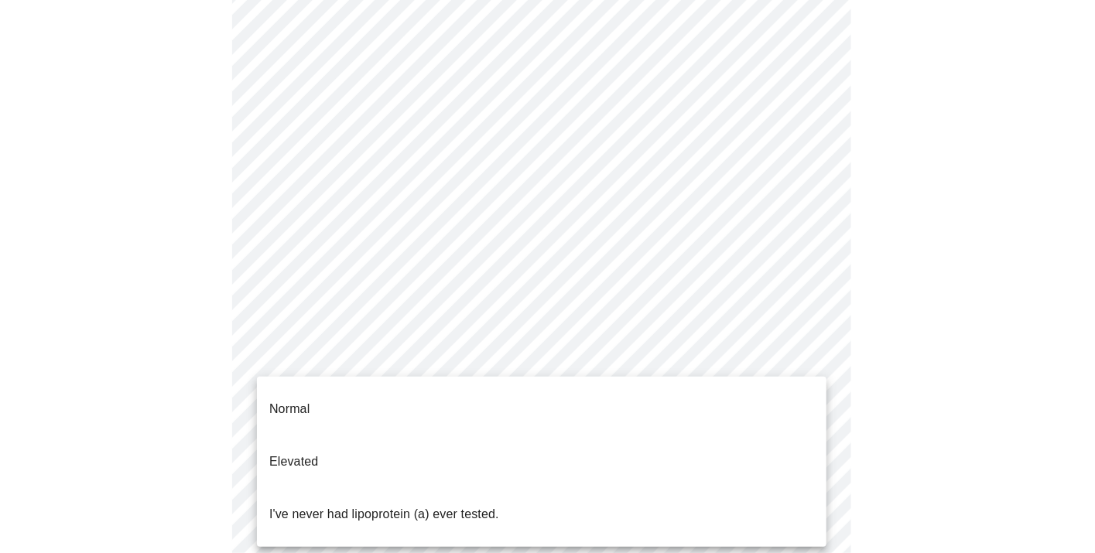
click at [418, 351] on body "MyMenopauseRx Appointments Messaging Labs Uploads Medications Community Refer a…" at bounding box center [547, 447] width 1083 height 1244
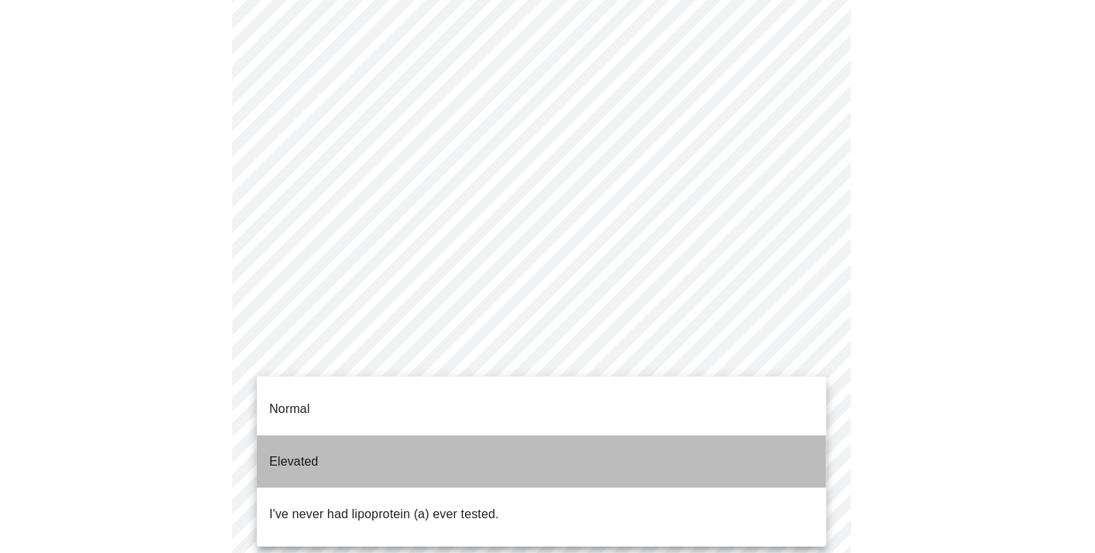
click at [410, 436] on li "Elevated" at bounding box center [542, 462] width 570 height 53
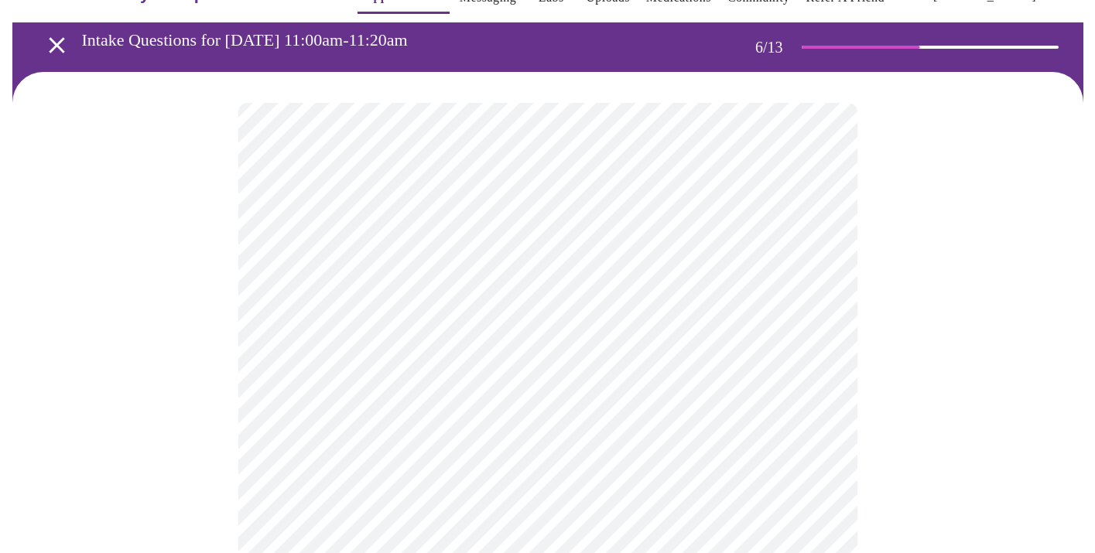
scroll to position [45, 0]
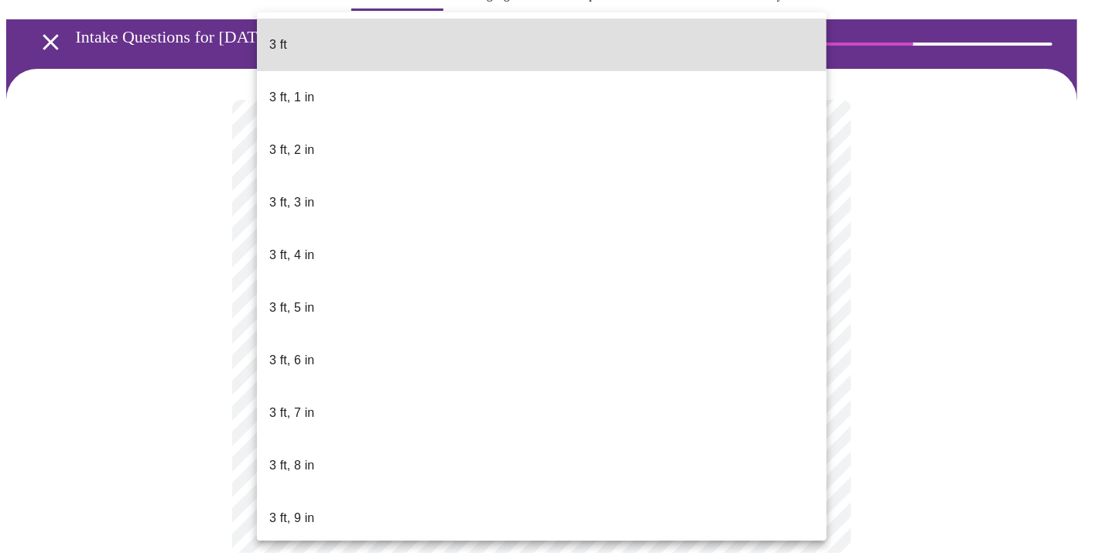
click at [377, 406] on body "MyMenopauseRx Appointments Messaging Labs Uploads Medications Community Refer a…" at bounding box center [547, 374] width 1083 height 826
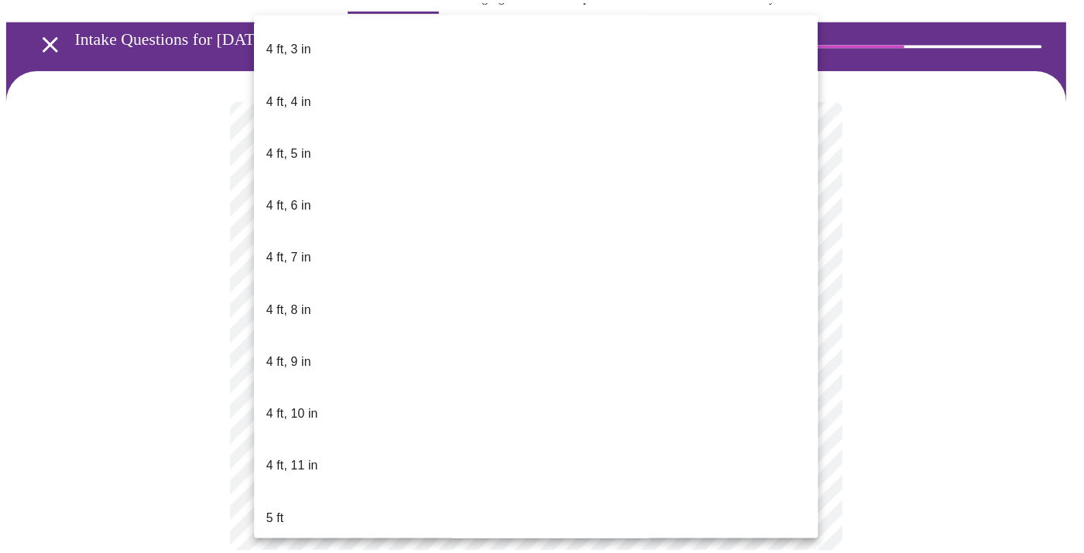
scroll to position [998, 0]
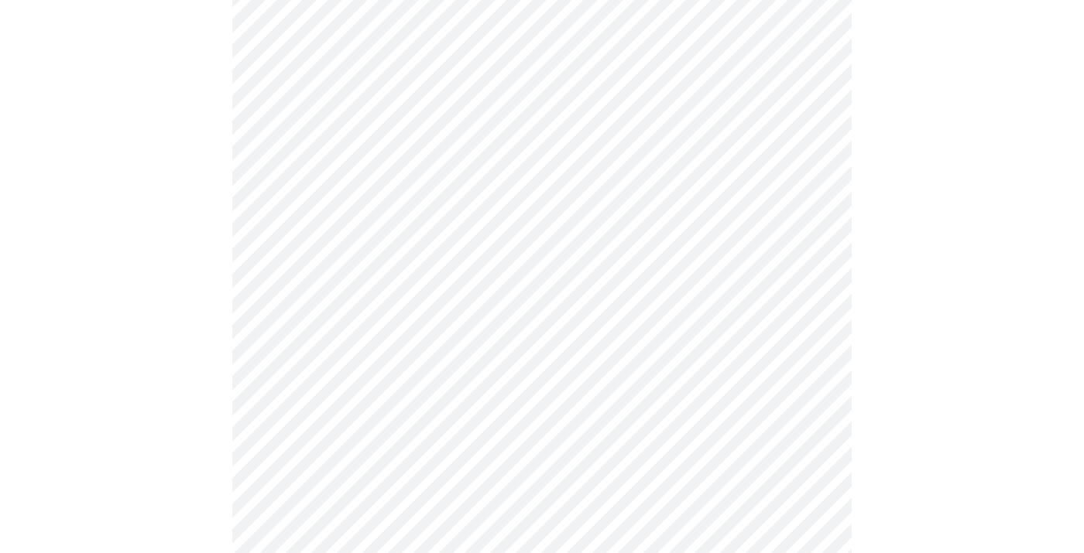
scroll to position [3912, 0]
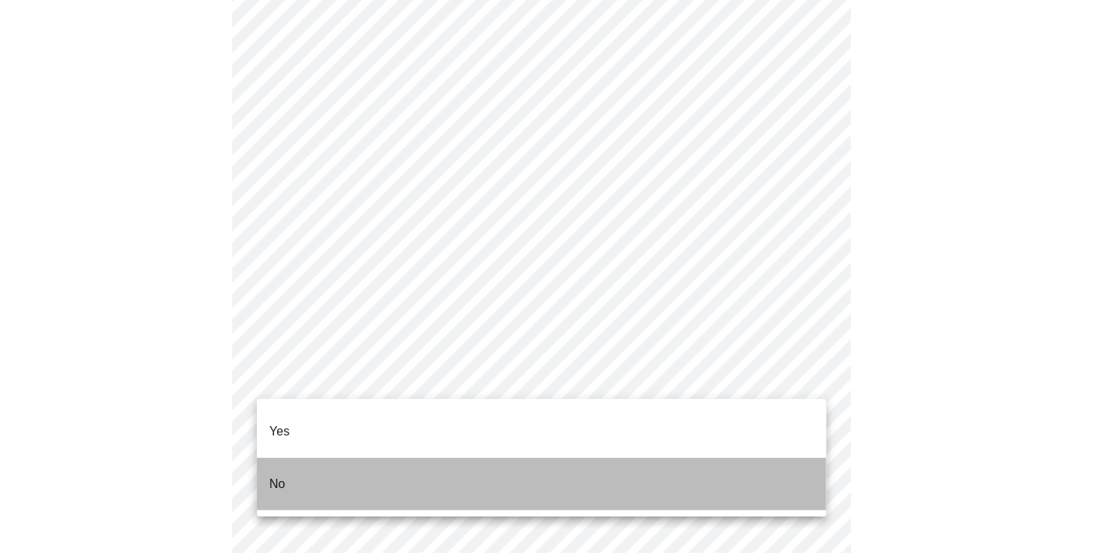
click at [691, 474] on li "No" at bounding box center [542, 484] width 570 height 53
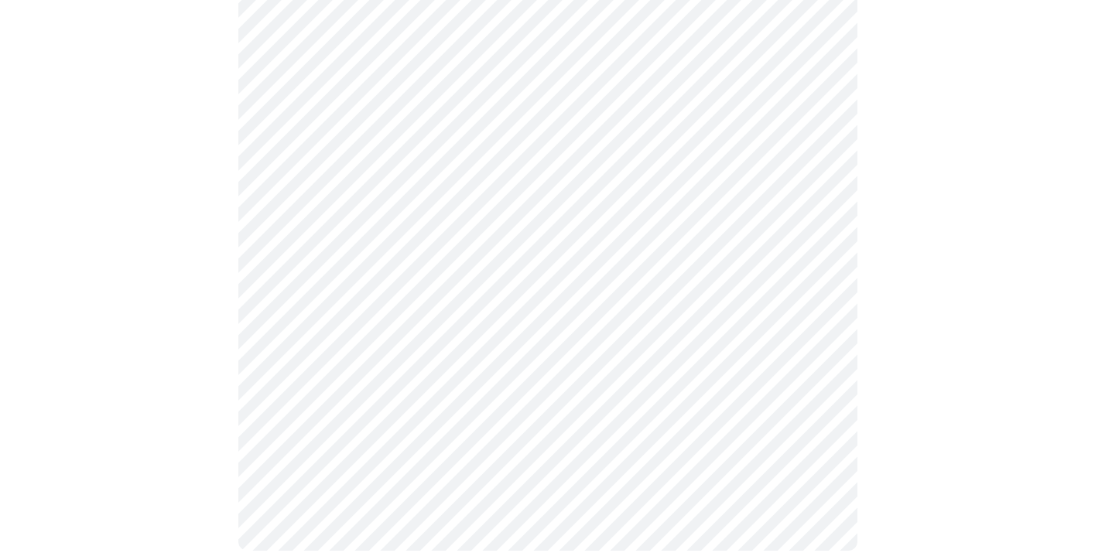
scroll to position [934, 0]
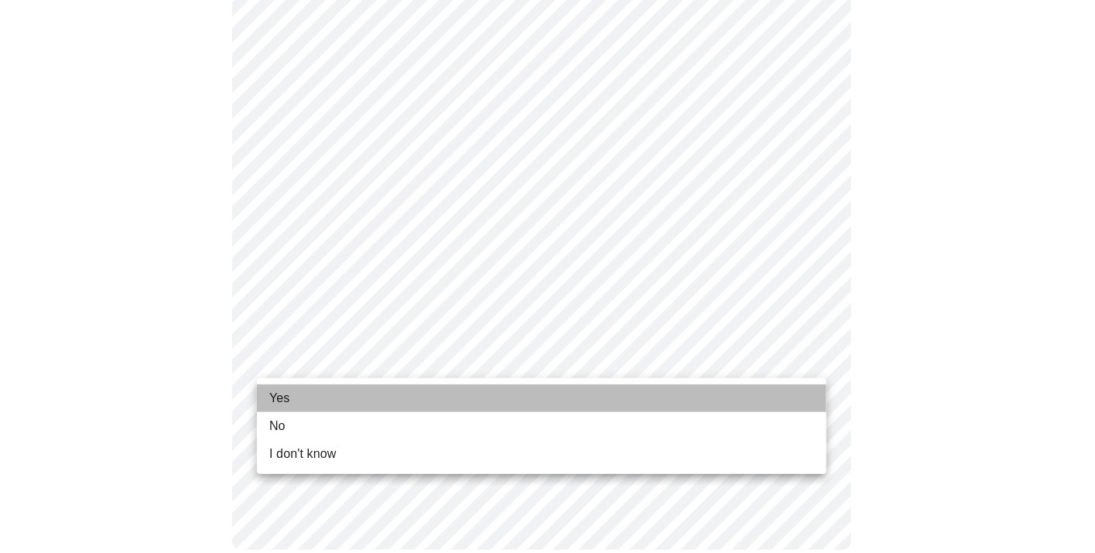
click at [719, 398] on li "Yes" at bounding box center [542, 399] width 570 height 28
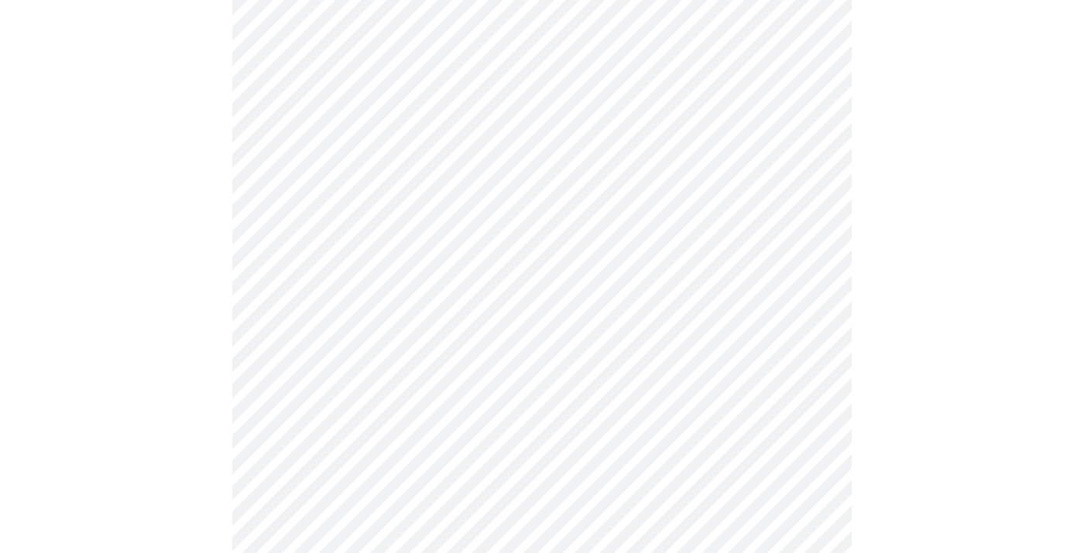
scroll to position [172, 0]
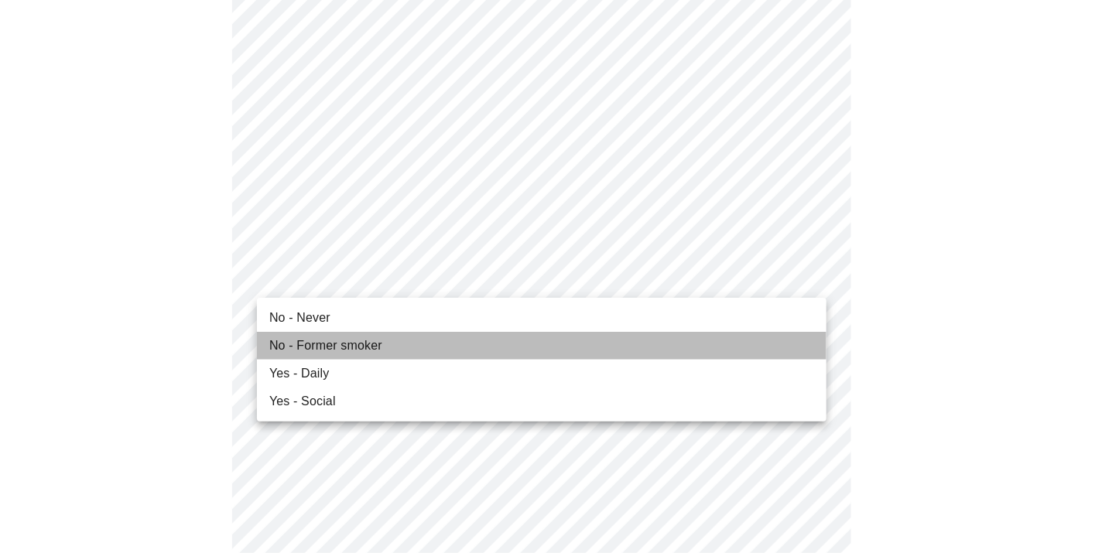
click at [636, 345] on li "No - Former smoker" at bounding box center [542, 346] width 570 height 28
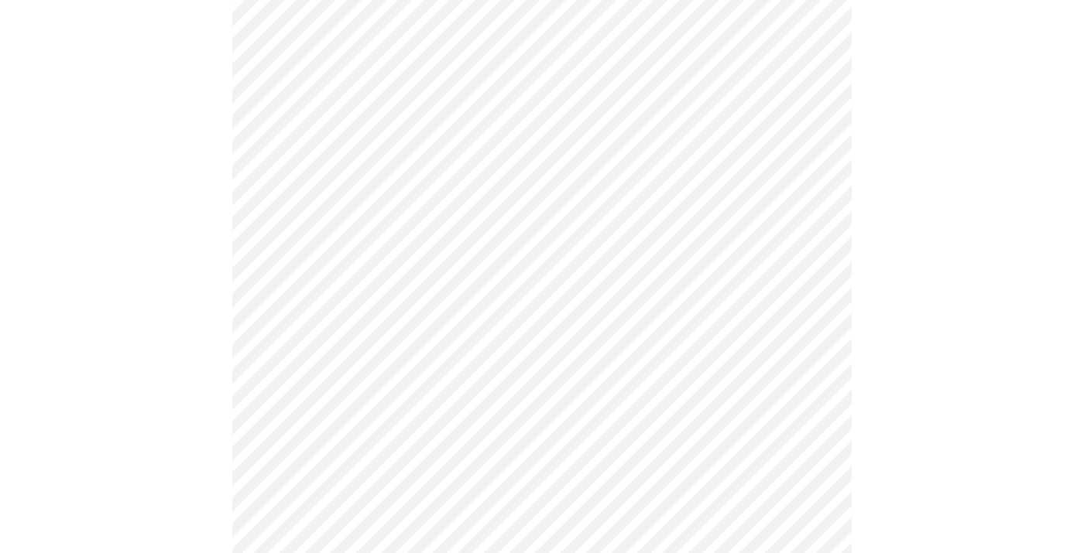
scroll to position [1235, 0]
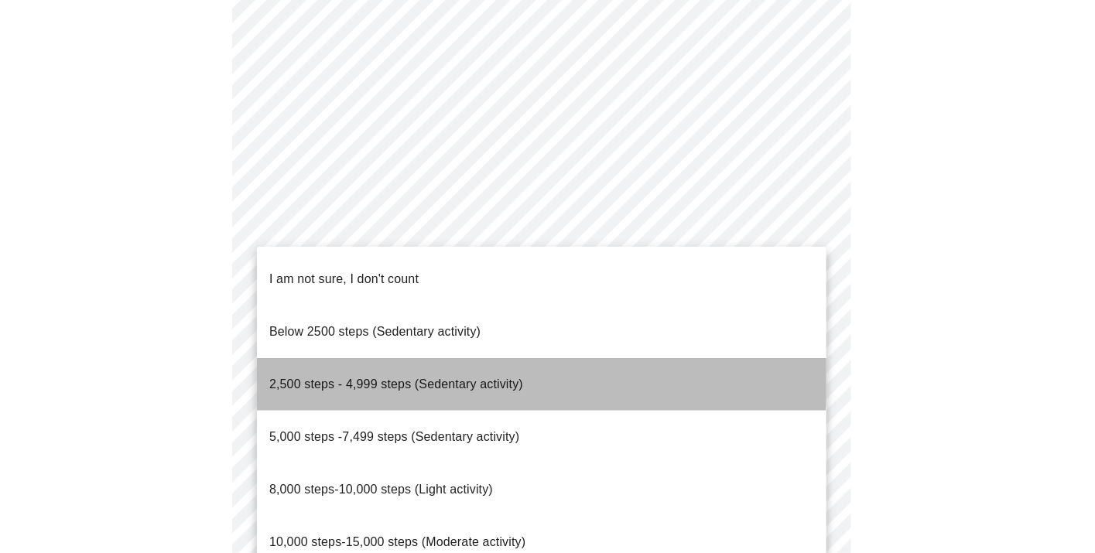
click at [523, 358] on li "2,500 steps - 4,999 steps (Sedentary activity)" at bounding box center [542, 384] width 570 height 53
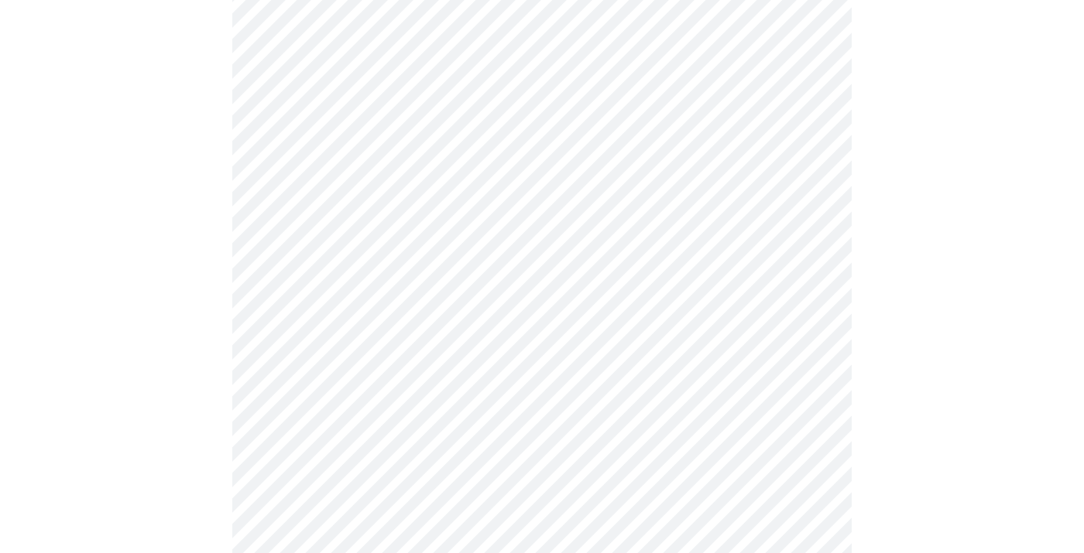
scroll to position [1339, 0]
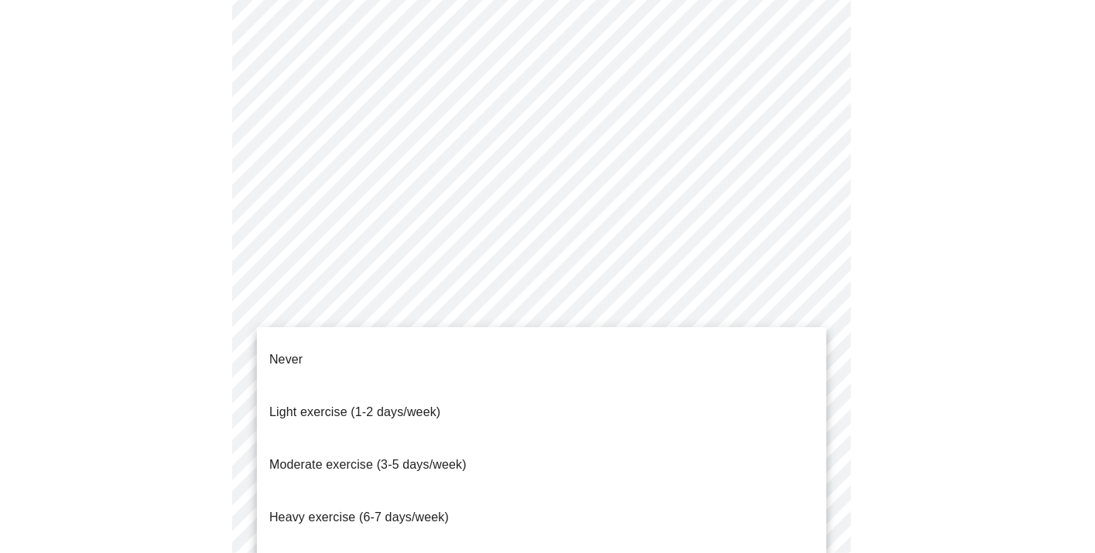
click at [522, 389] on li "Light exercise (1-2 days/week)" at bounding box center [542, 412] width 570 height 53
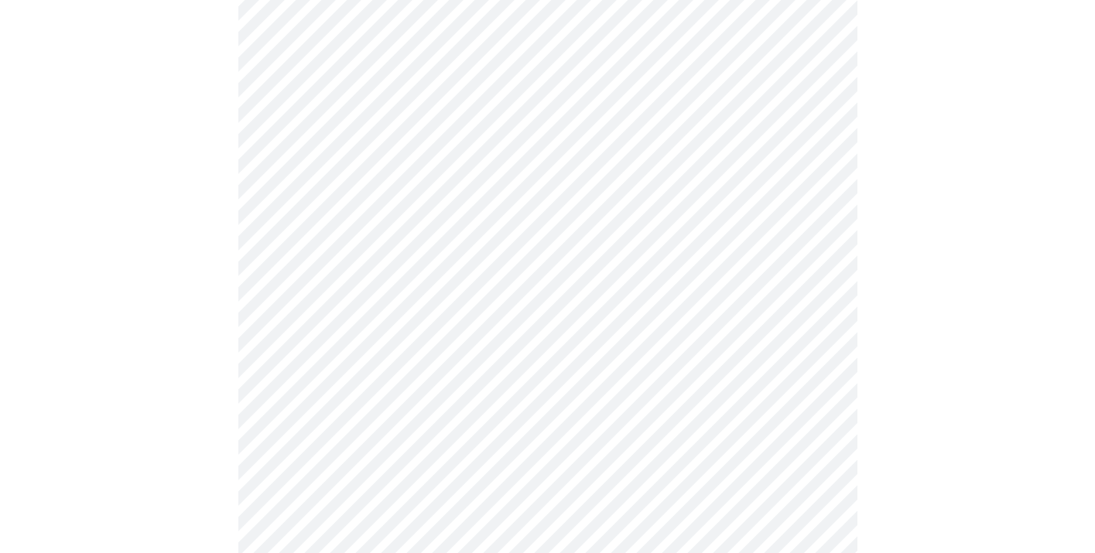
scroll to position [1452, 0]
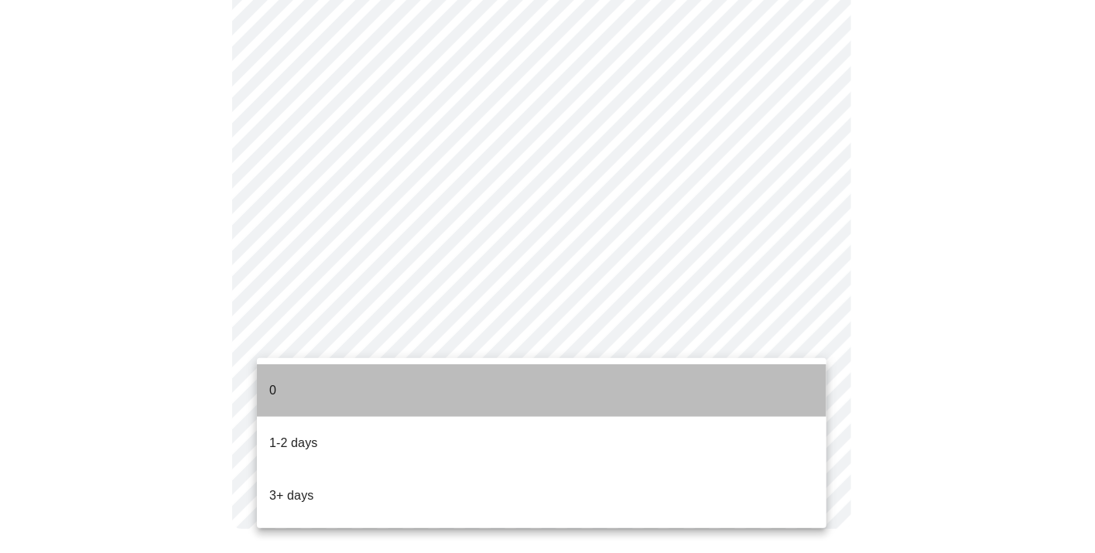
click at [655, 381] on li "0" at bounding box center [542, 391] width 570 height 53
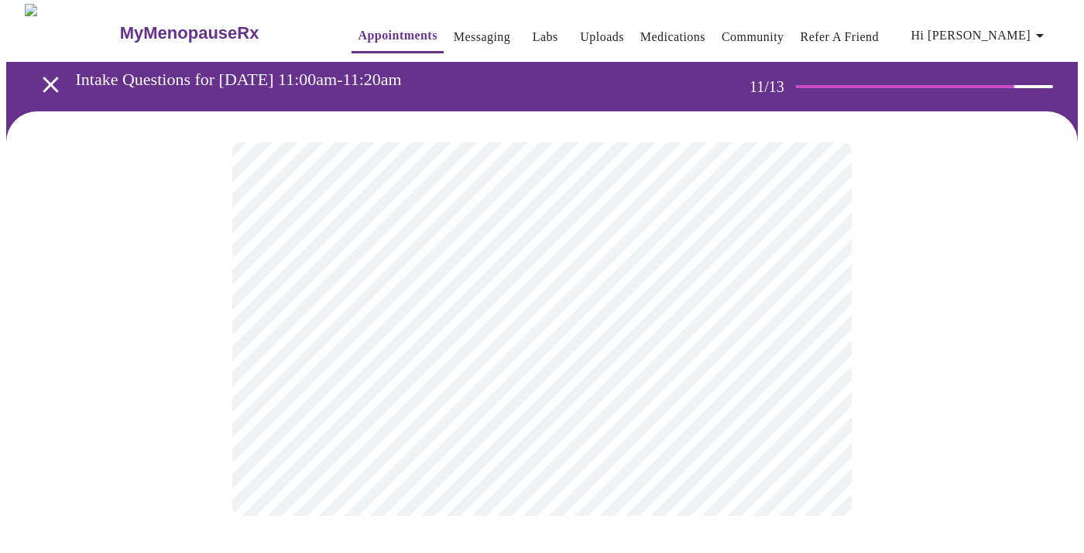
scroll to position [0, 0]
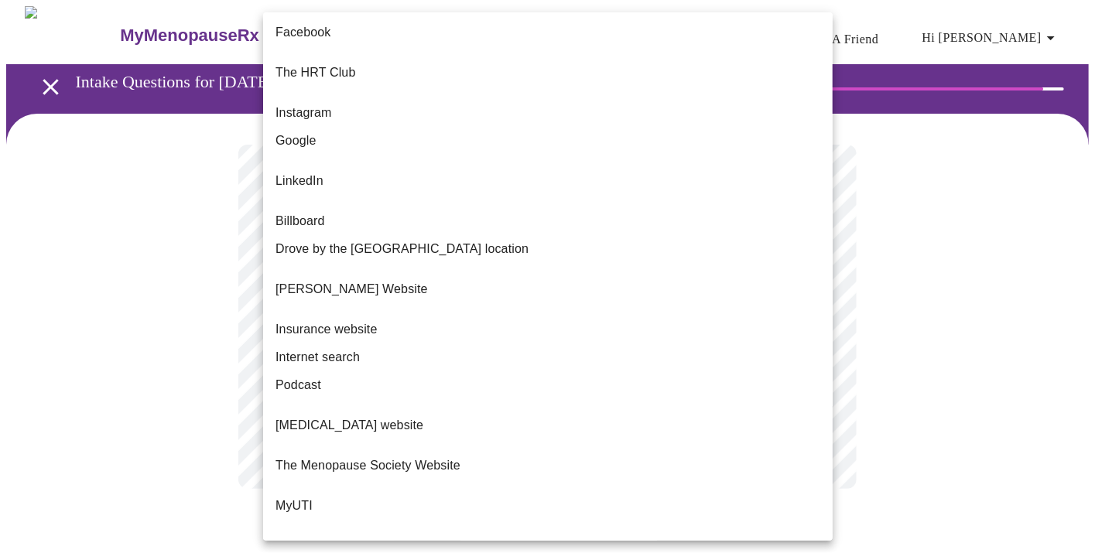
click at [814, 320] on body "MyMenopauseRx Appointments Messaging Labs Uploads Medications Community Refer a…" at bounding box center [547, 263] width 1083 height 514
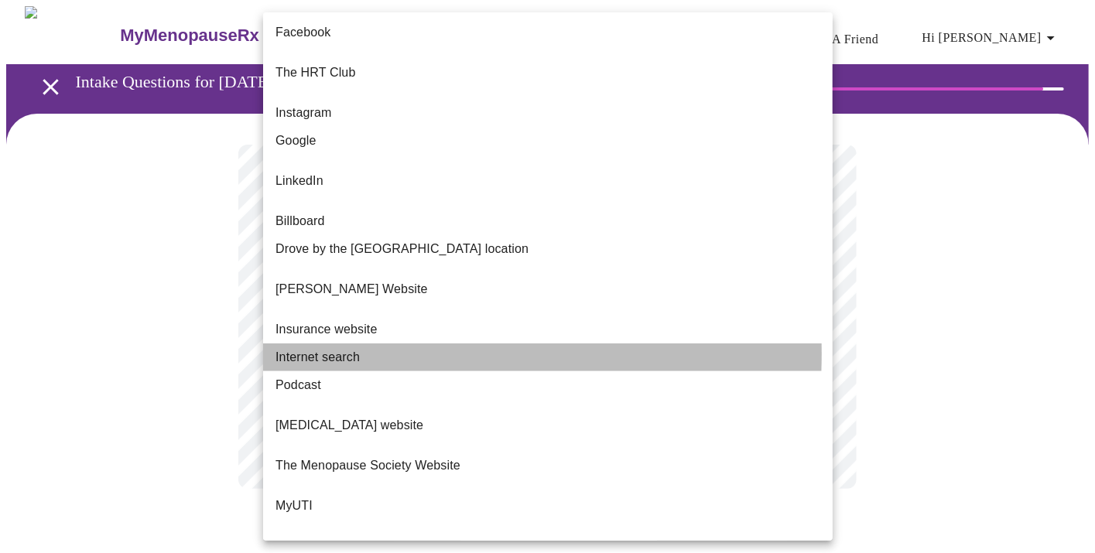
click at [353, 348] on span "Internet search" at bounding box center [318, 357] width 84 height 19
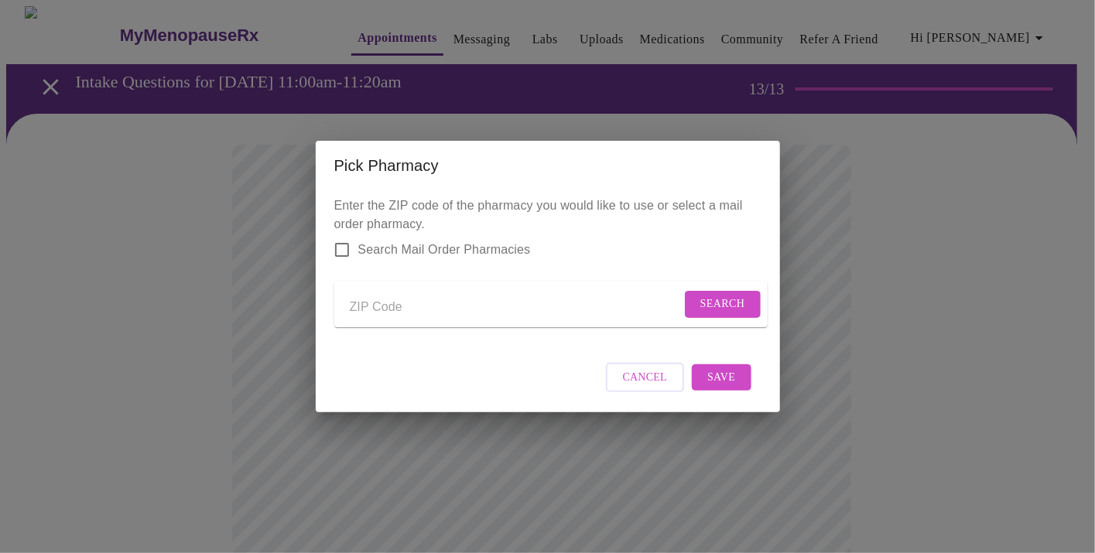
click at [405, 302] on input "Send a message to your care team" at bounding box center [515, 307] width 331 height 25
type input "89511"
click at [711, 300] on span "Search" at bounding box center [723, 304] width 45 height 19
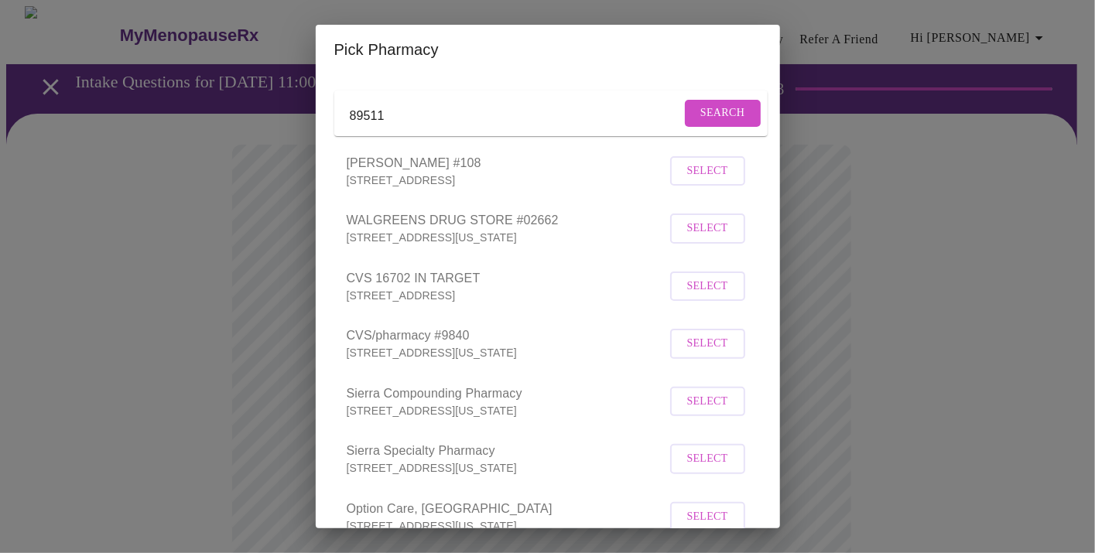
scroll to position [53, 0]
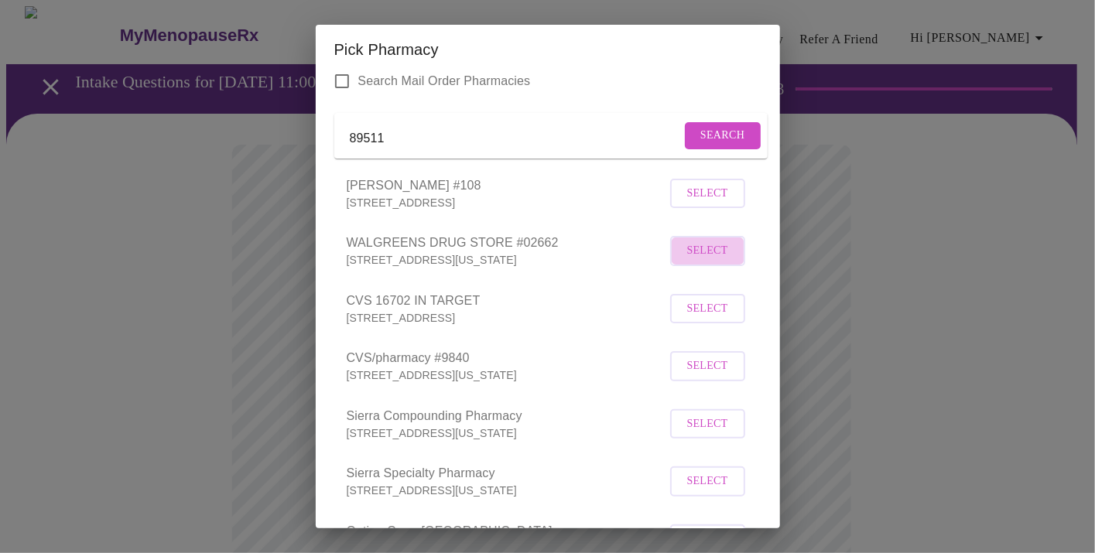
click at [701, 261] on span "Select" at bounding box center [707, 251] width 41 height 19
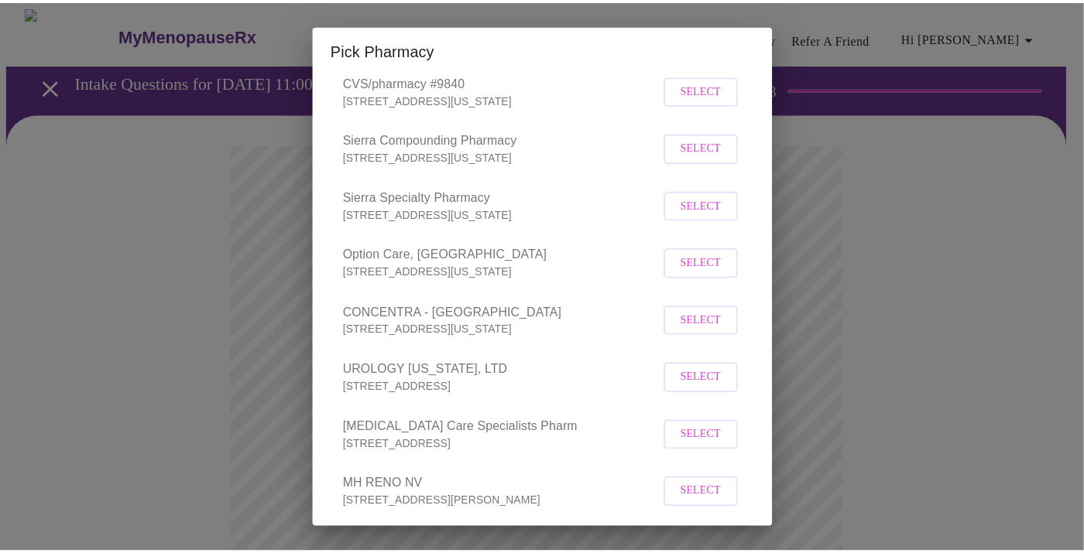
scroll to position [416, 0]
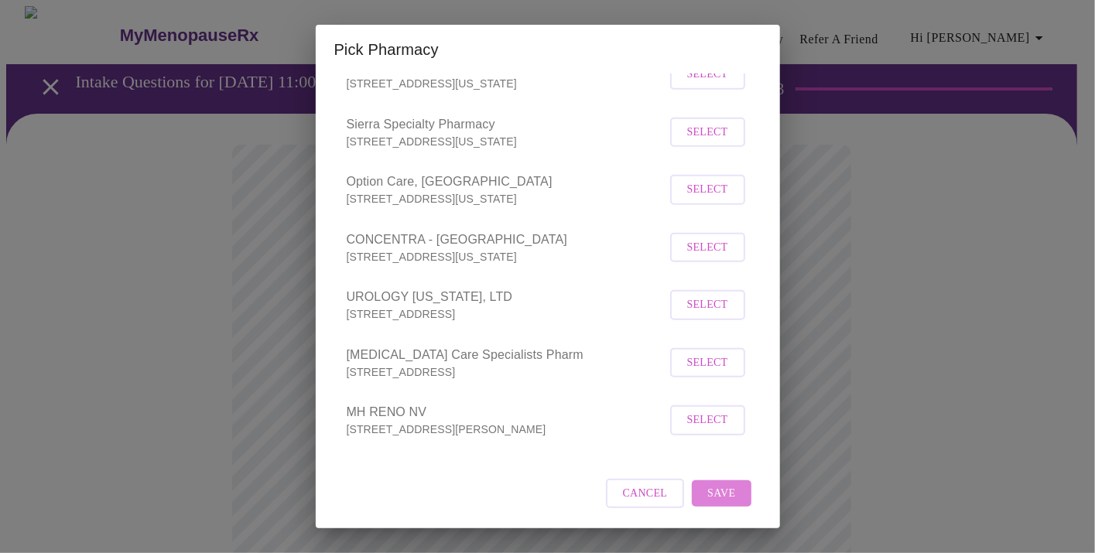
click at [722, 493] on span "Save" at bounding box center [722, 494] width 28 height 19
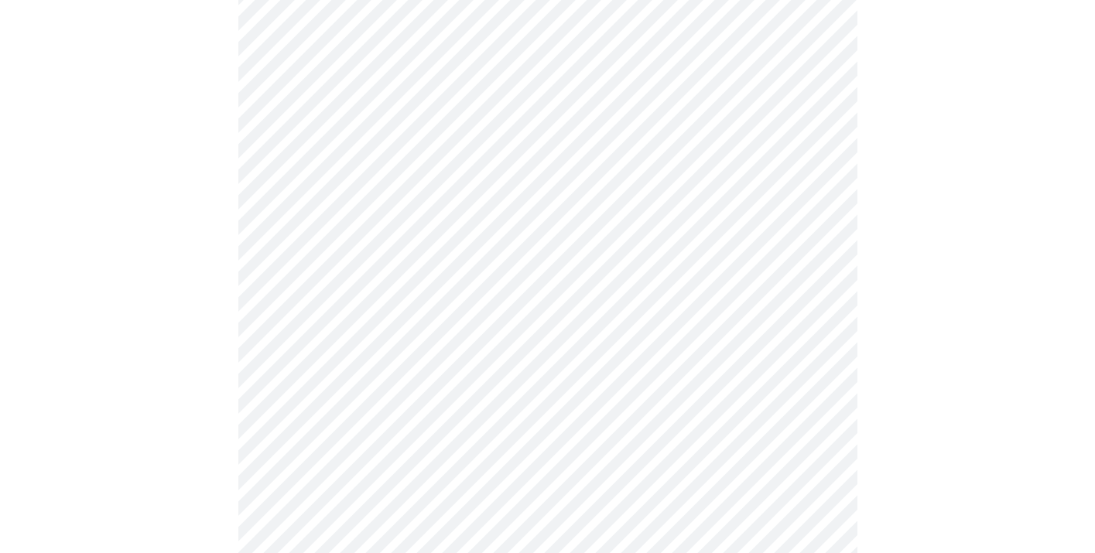
scroll to position [153, 0]
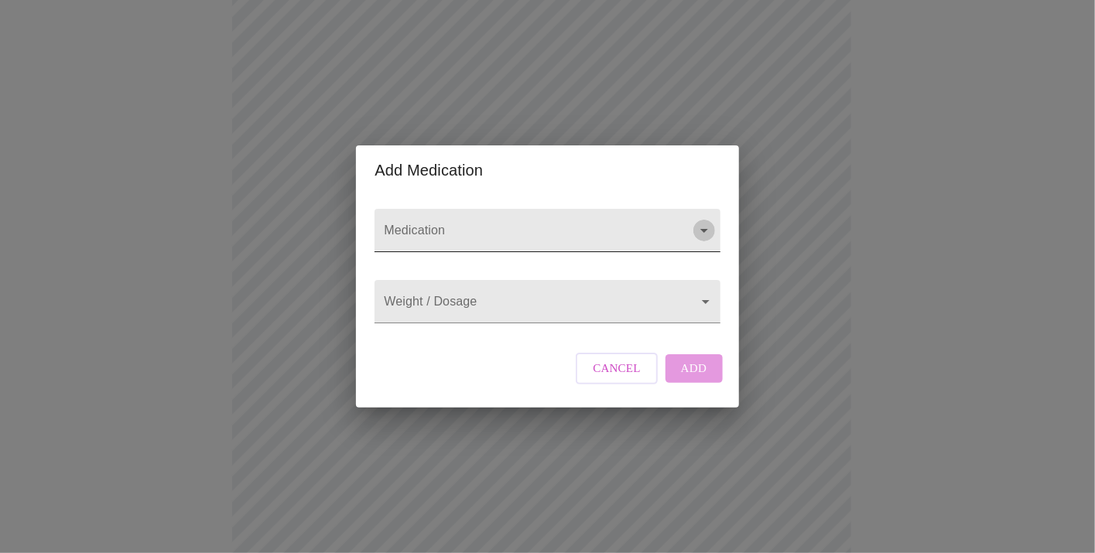
click at [703, 229] on icon "Open" at bounding box center [705, 231] width 8 height 4
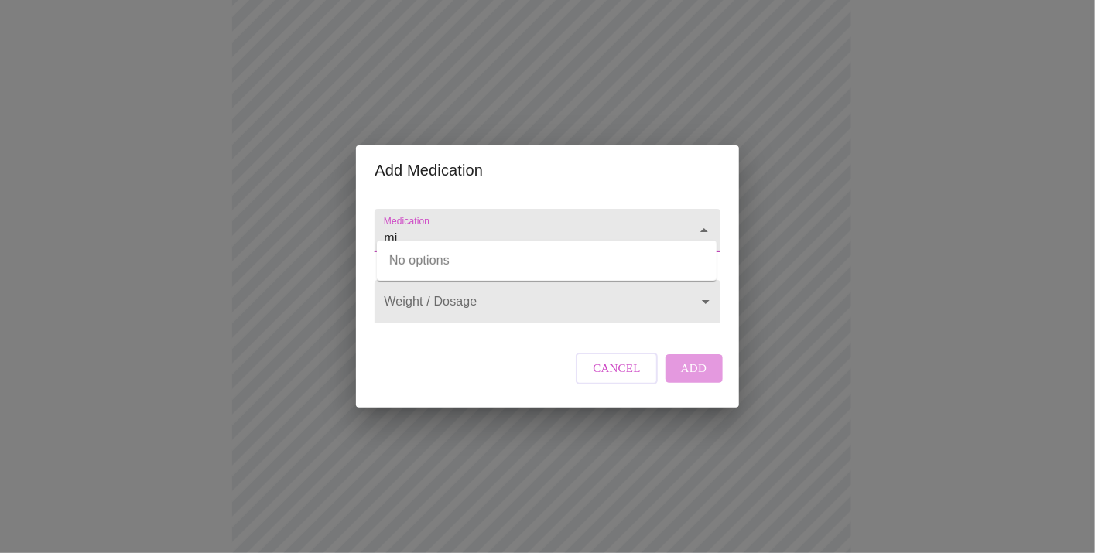
type input "m"
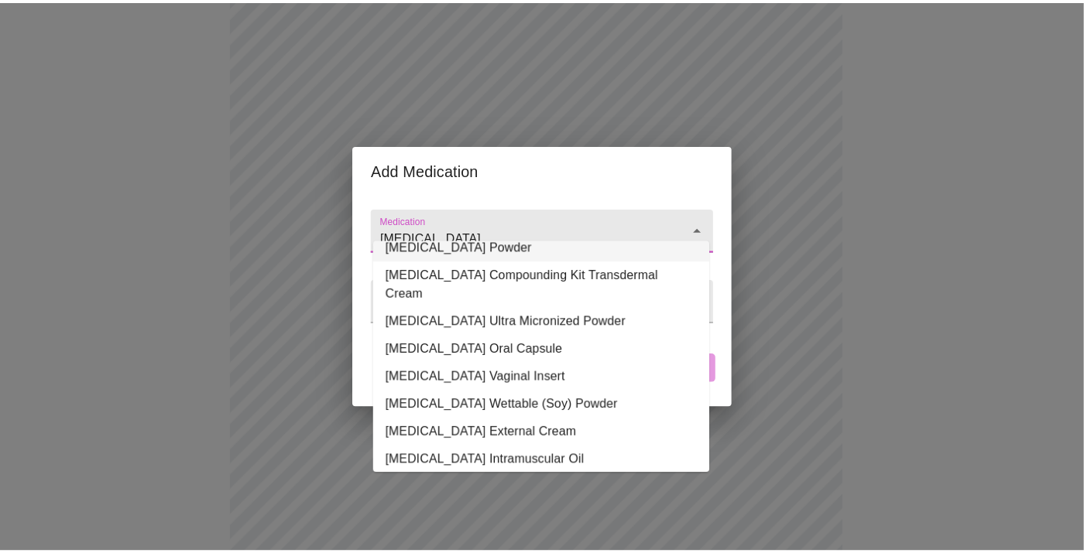
scroll to position [195, 0]
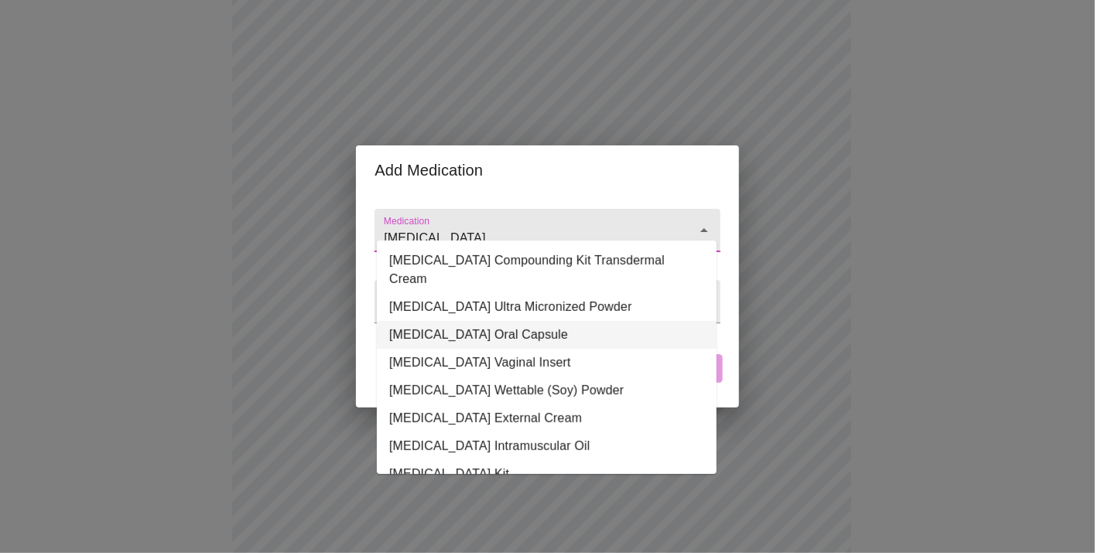
click at [509, 323] on li "[MEDICAL_DATA] Oral Capsule" at bounding box center [547, 335] width 340 height 28
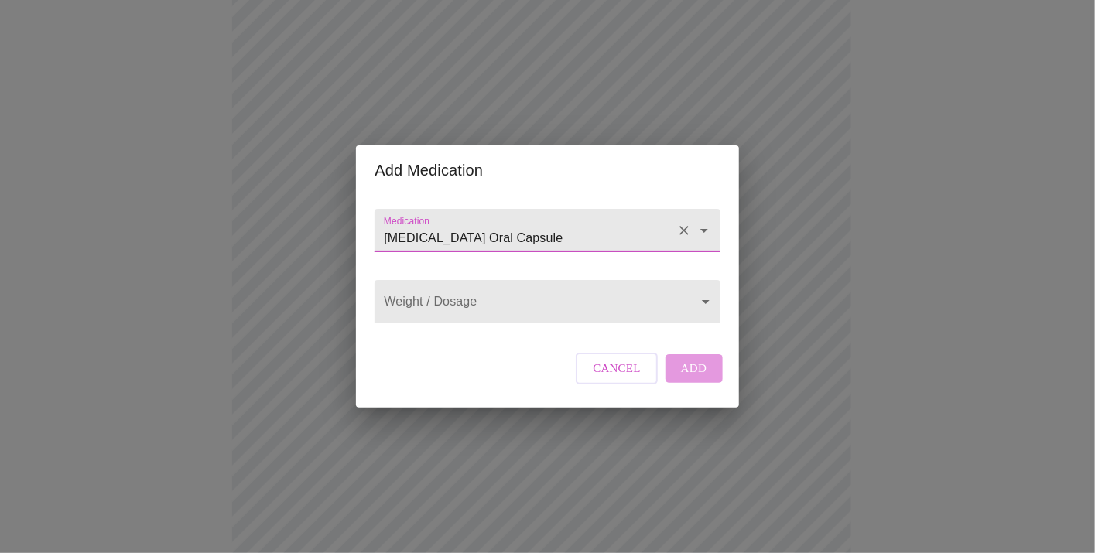
type input "[MEDICAL_DATA] Oral Capsule"
click at [498, 301] on body "MyMenopauseRx Appointments Messaging Labs Uploads Medications Community Refer a…" at bounding box center [547, 434] width 1083 height 1163
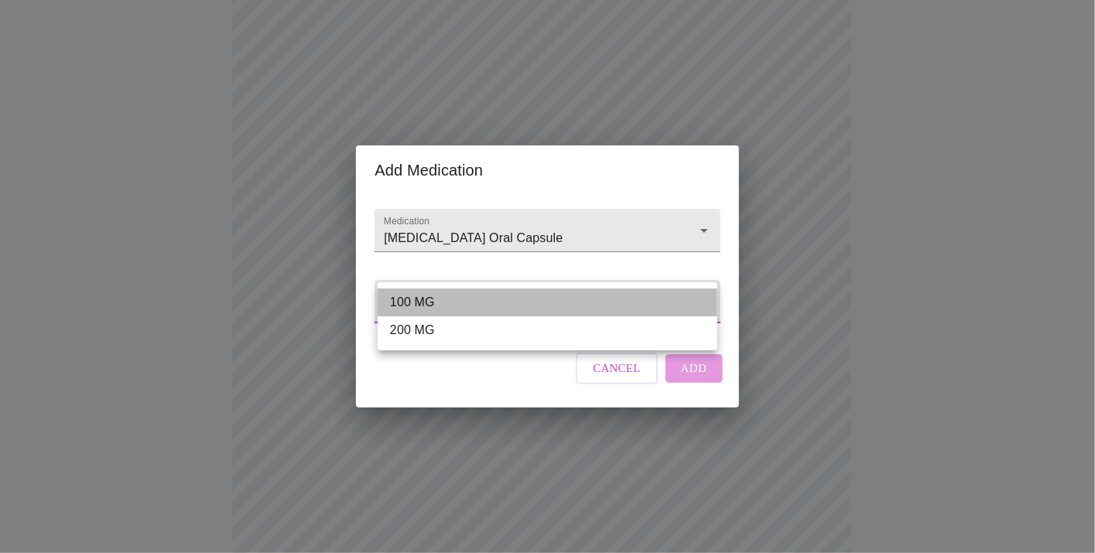
click at [492, 300] on li "100 MG" at bounding box center [548, 303] width 340 height 28
type input "100 MG"
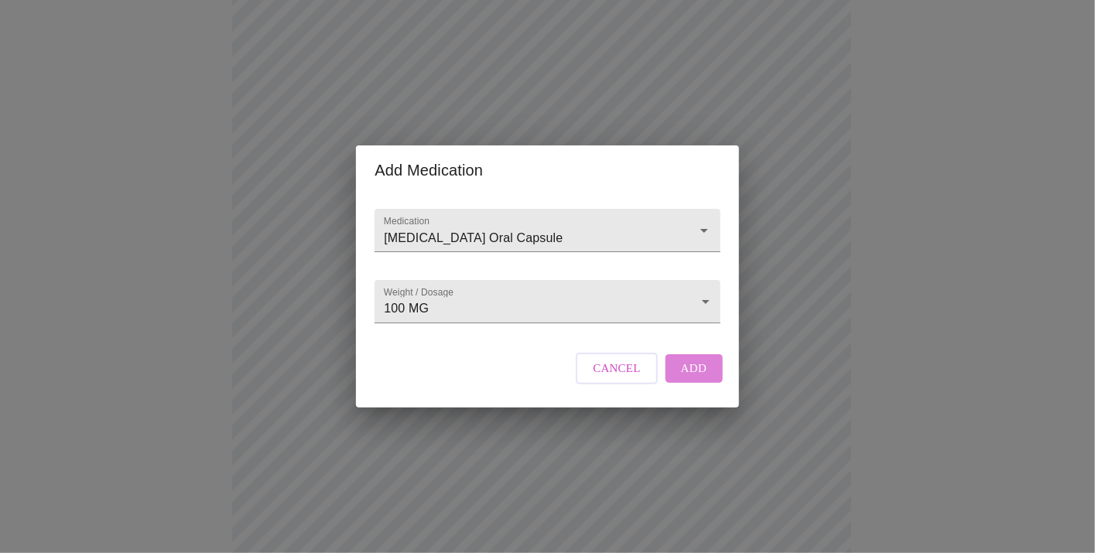
click at [701, 379] on span "Add" at bounding box center [694, 368] width 26 height 20
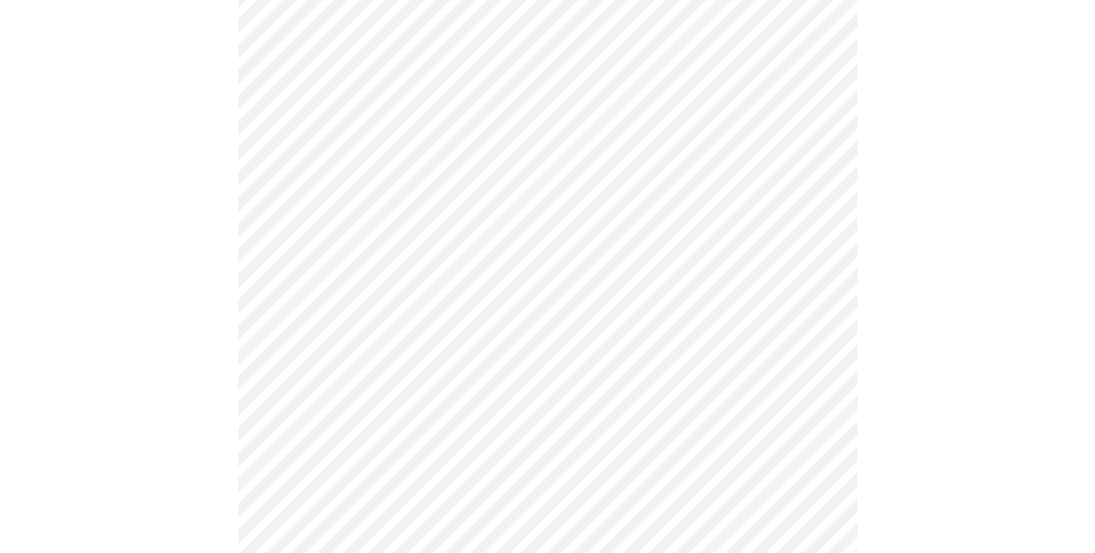
scroll to position [232, 0]
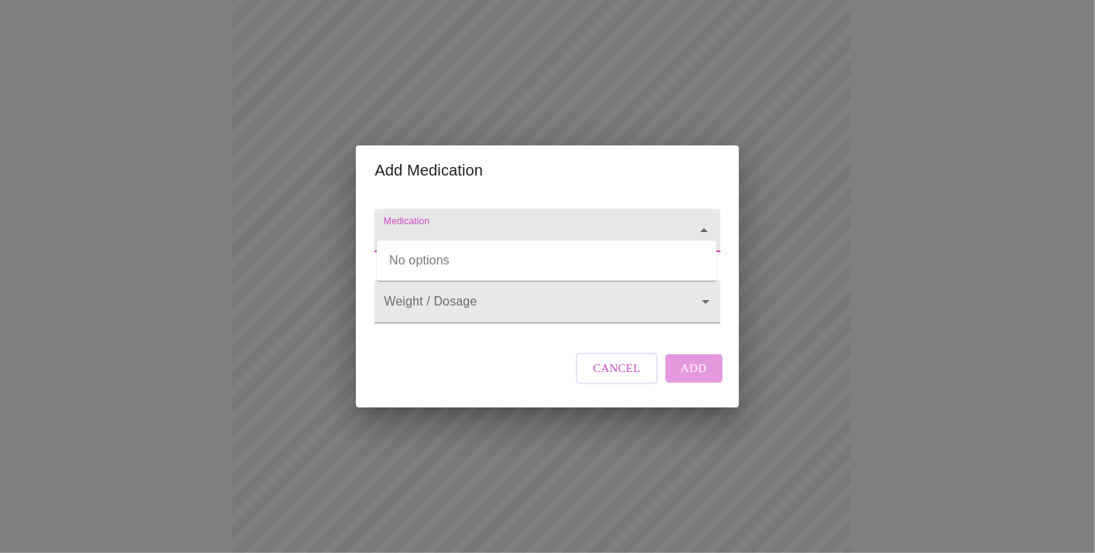
click at [488, 224] on input "Medication" at bounding box center [525, 238] width 289 height 29
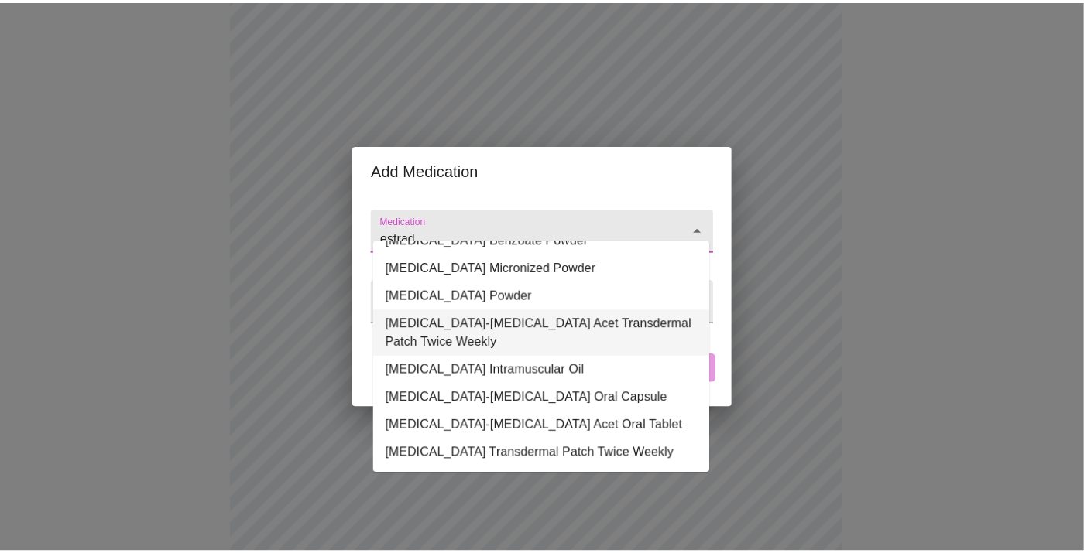
scroll to position [171, 0]
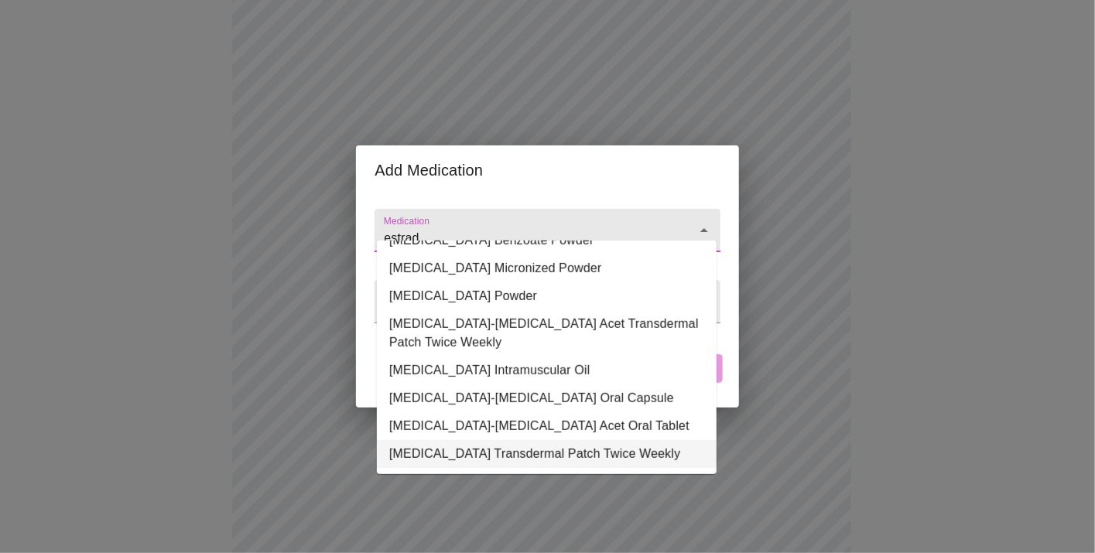
click at [495, 447] on li "[MEDICAL_DATA] Transdermal Patch Twice Weekly" at bounding box center [547, 454] width 340 height 28
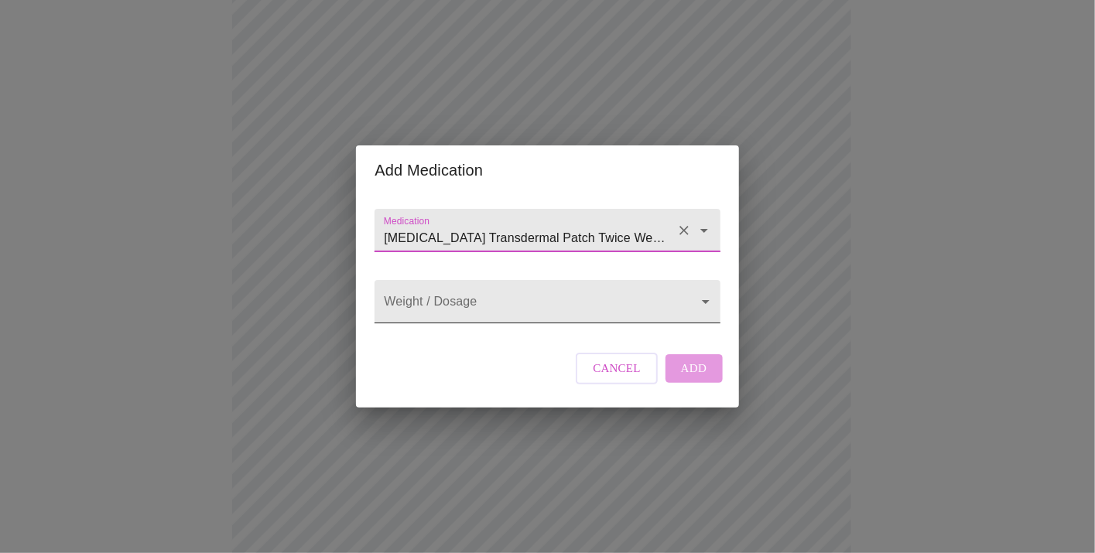
type input "[MEDICAL_DATA] Transdermal Patch Twice Weekly"
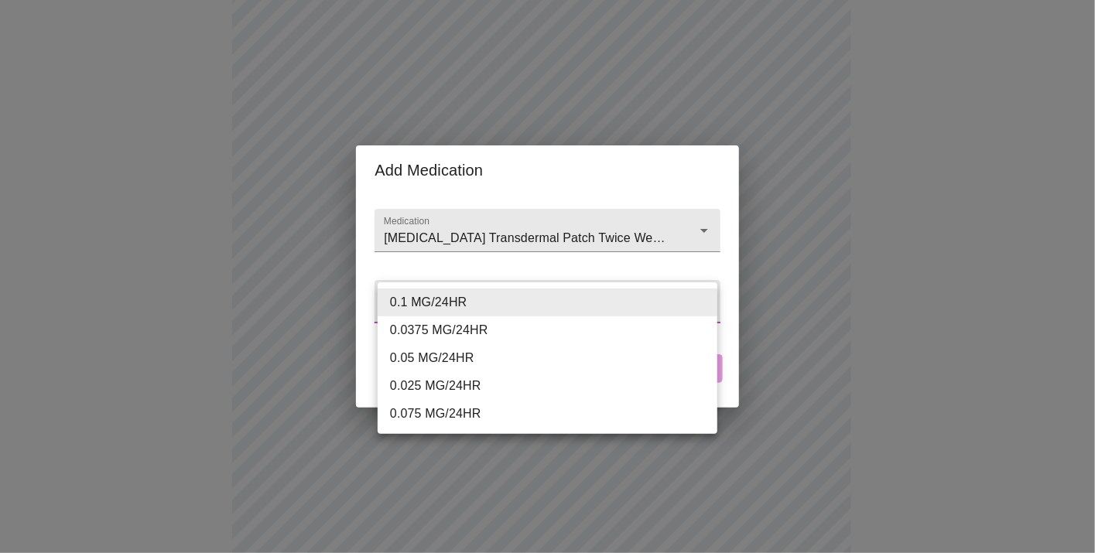
click at [583, 302] on body "MyMenopauseRx Appointments Messaging Labs Uploads Medications Community Refer a…" at bounding box center [547, 372] width 1083 height 1196
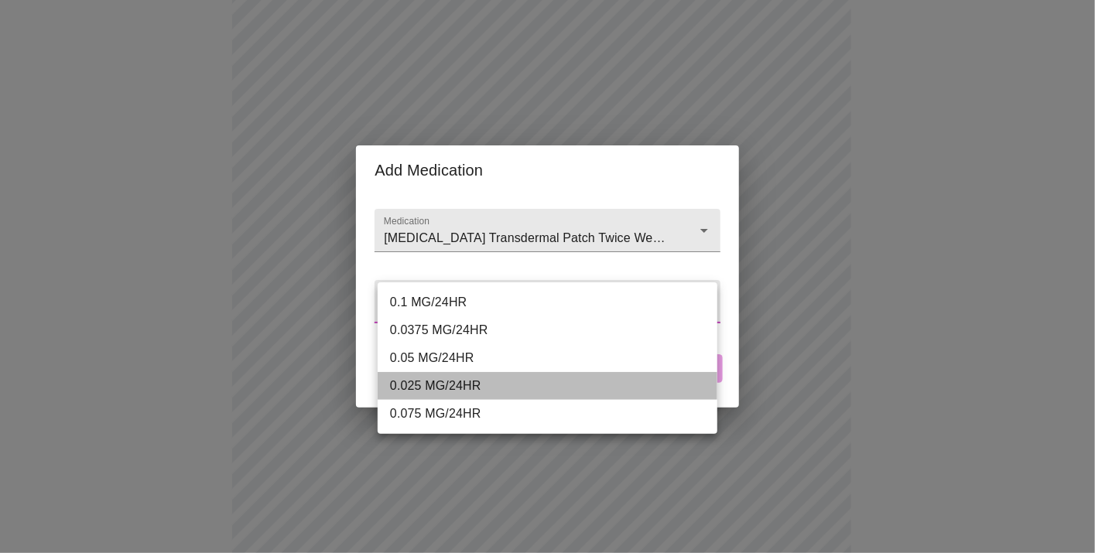
click at [542, 388] on li "0.025 MG/24HR" at bounding box center [548, 386] width 340 height 28
type input "0.025 MG/24HR"
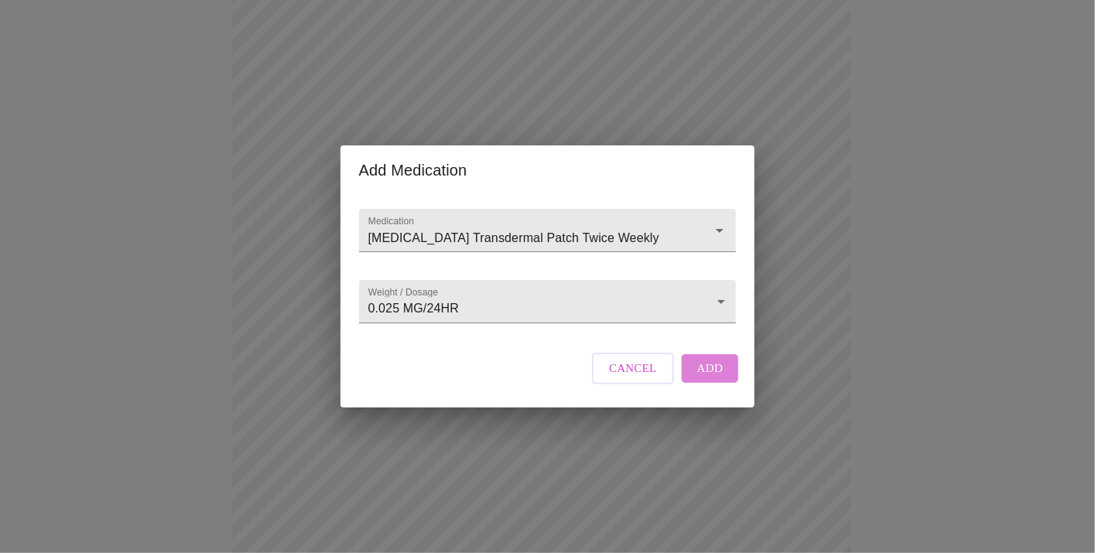
click at [715, 379] on span "Add" at bounding box center [710, 368] width 26 height 20
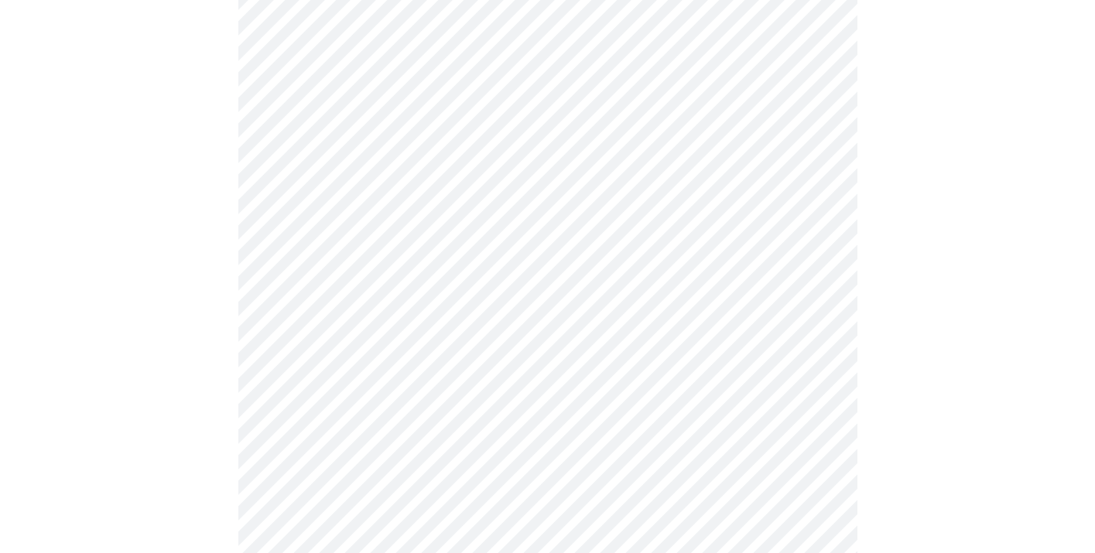
scroll to position [278, 0]
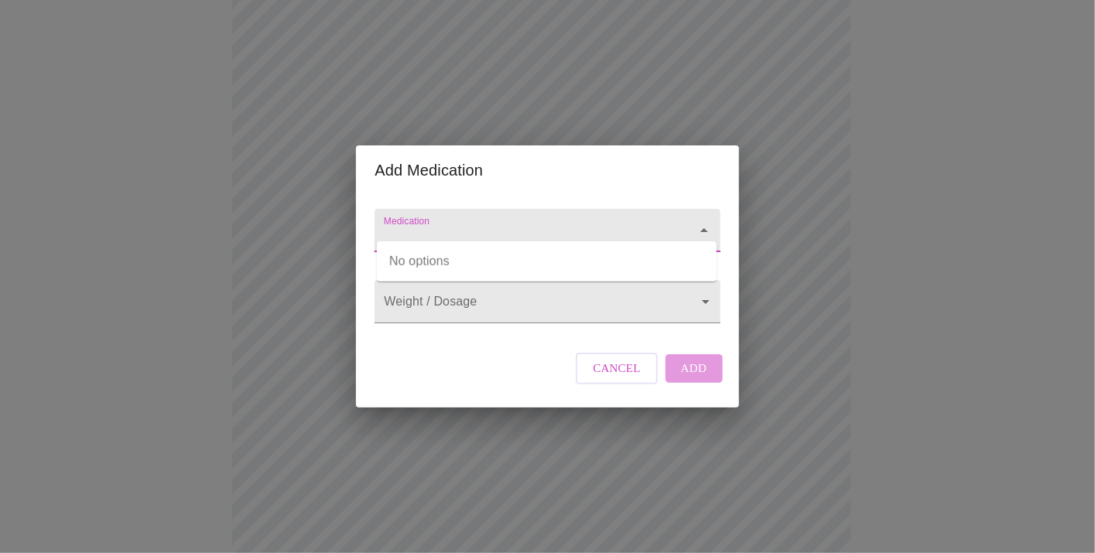
click at [652, 224] on input "Medication" at bounding box center [525, 238] width 289 height 29
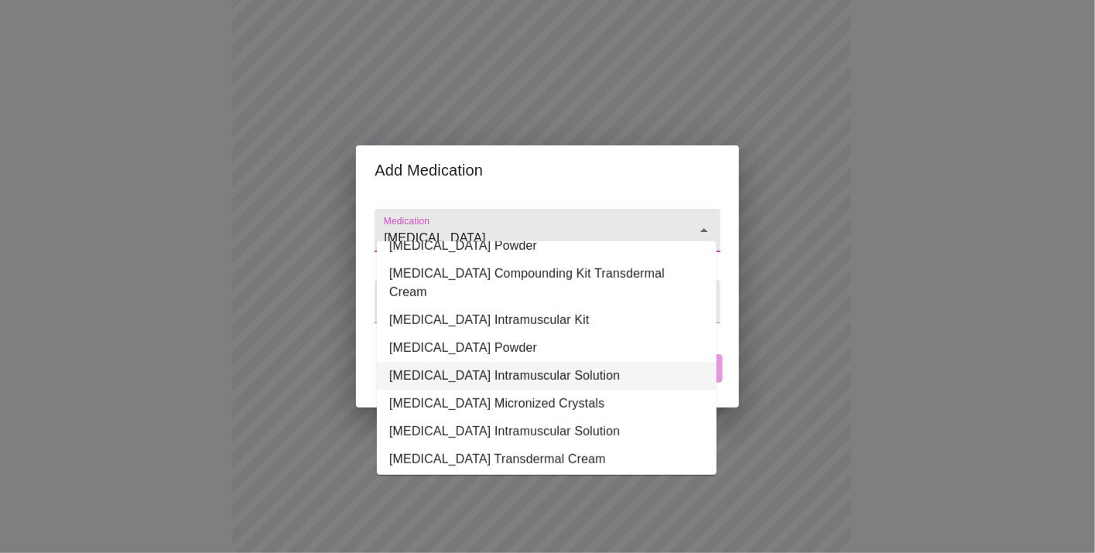
scroll to position [227, 0]
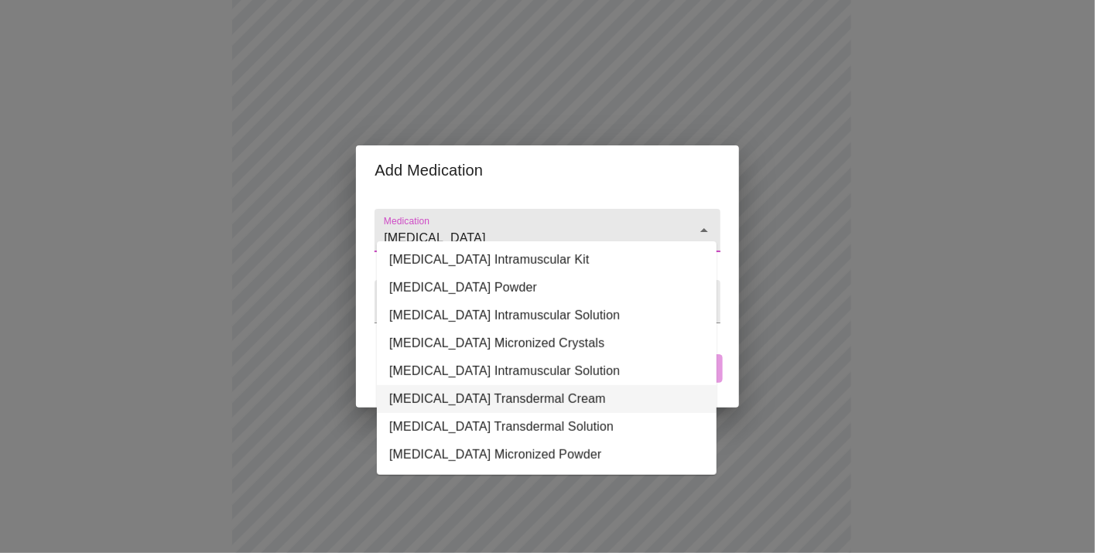
click at [450, 388] on li "[MEDICAL_DATA] Transdermal Cream" at bounding box center [547, 400] width 340 height 28
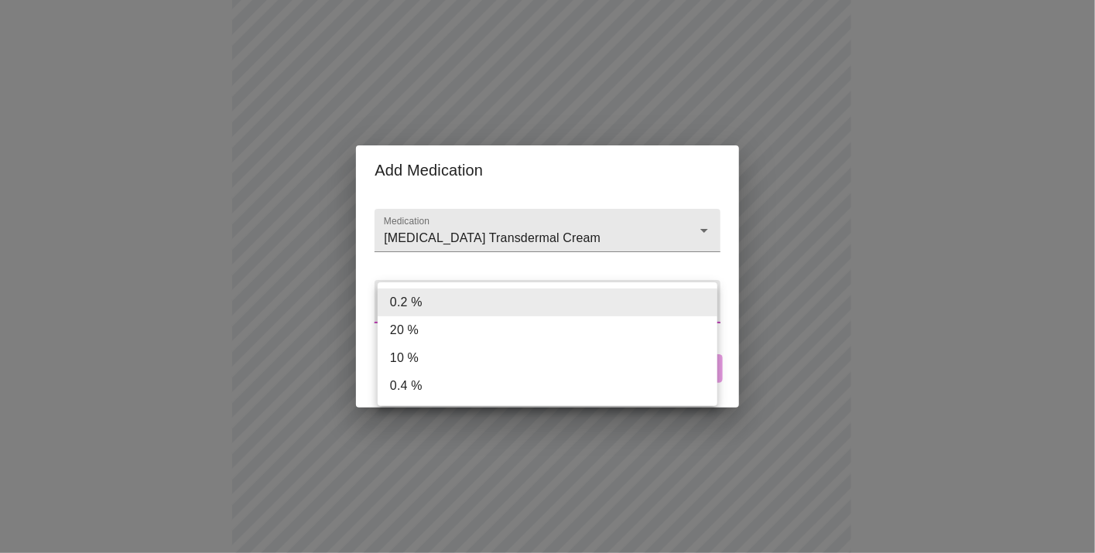
click at [620, 302] on body "MyMenopauseRx Appointments Messaging Labs Uploads Medications Community Refer a…" at bounding box center [547, 354] width 1083 height 1253
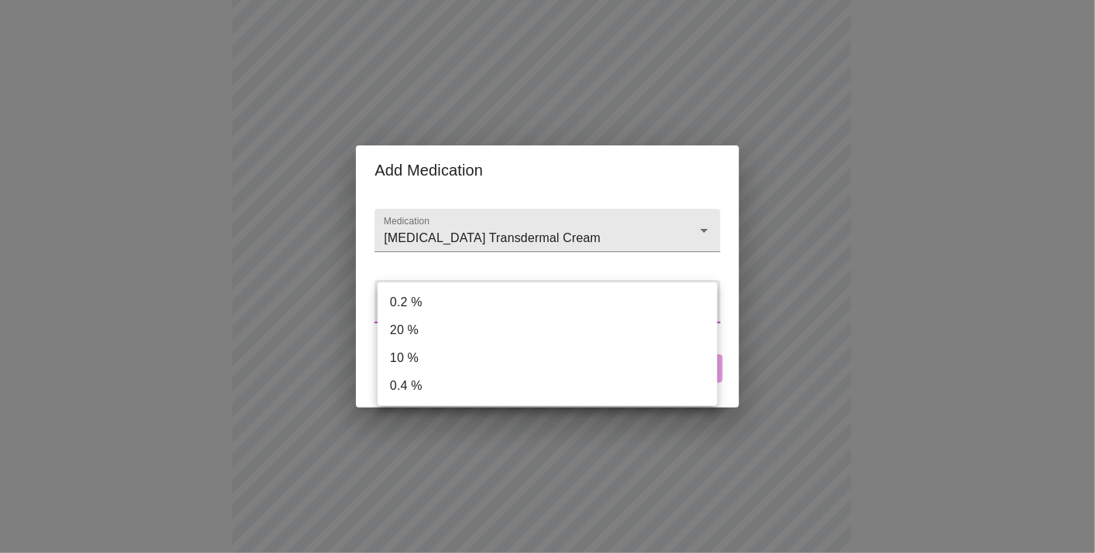
click at [481, 257] on div at bounding box center [547, 276] width 1095 height 553
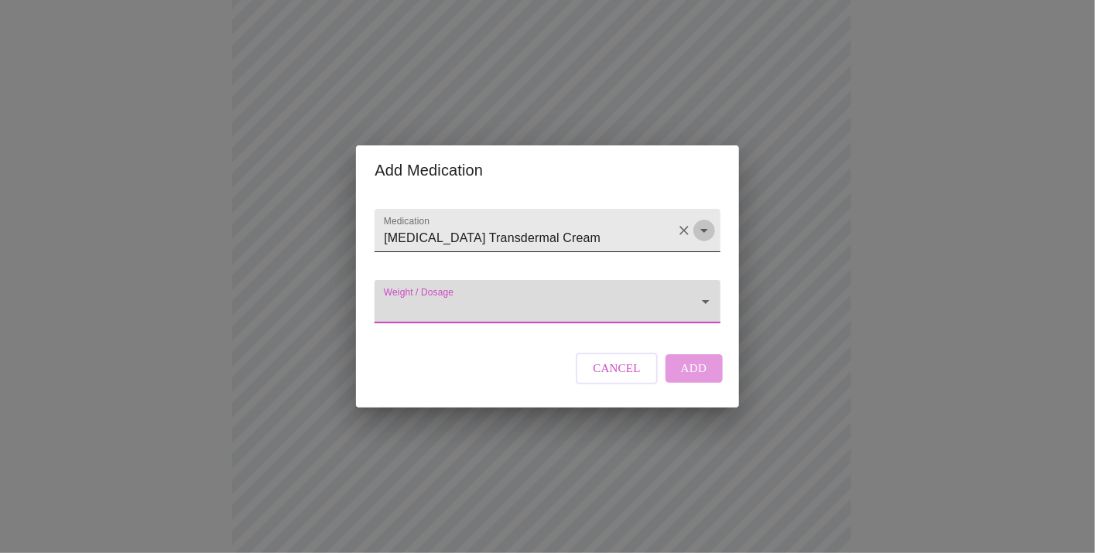
click at [706, 221] on icon "Open" at bounding box center [704, 230] width 19 height 19
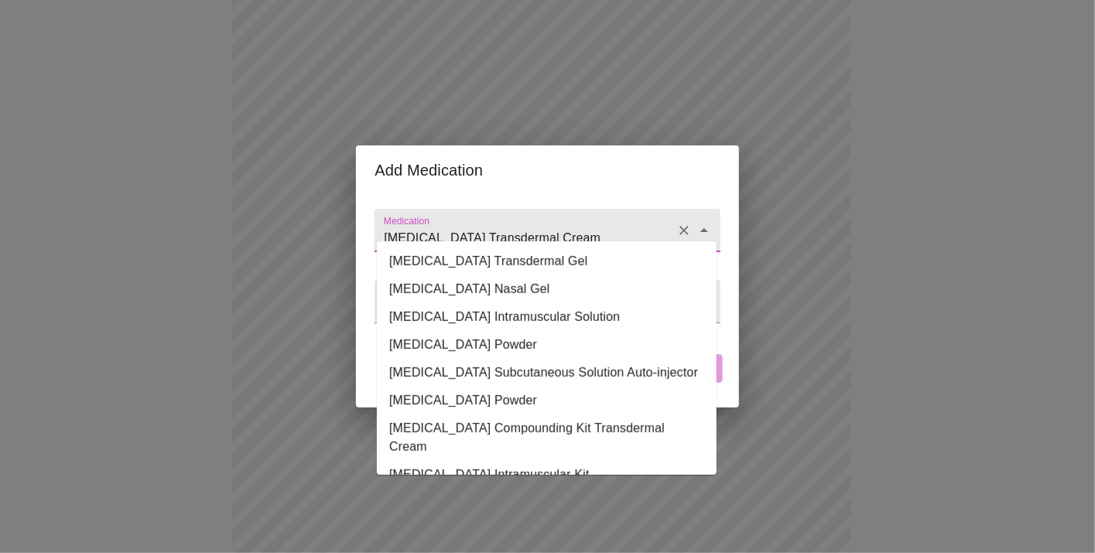
scroll to position [168, 0]
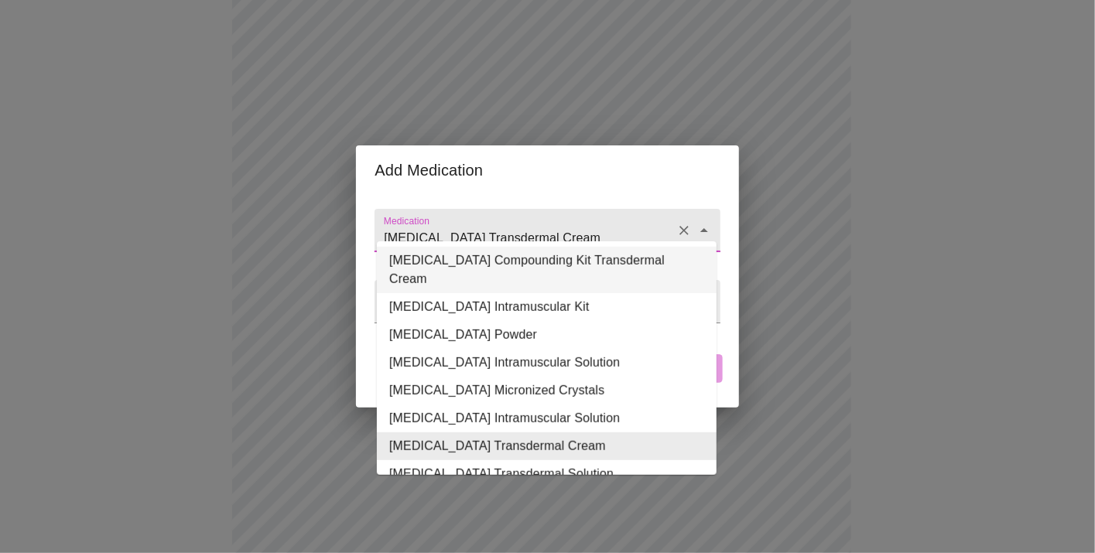
click at [574, 279] on li "[MEDICAL_DATA] Compounding Kit Transdermal Cream" at bounding box center [547, 270] width 340 height 46
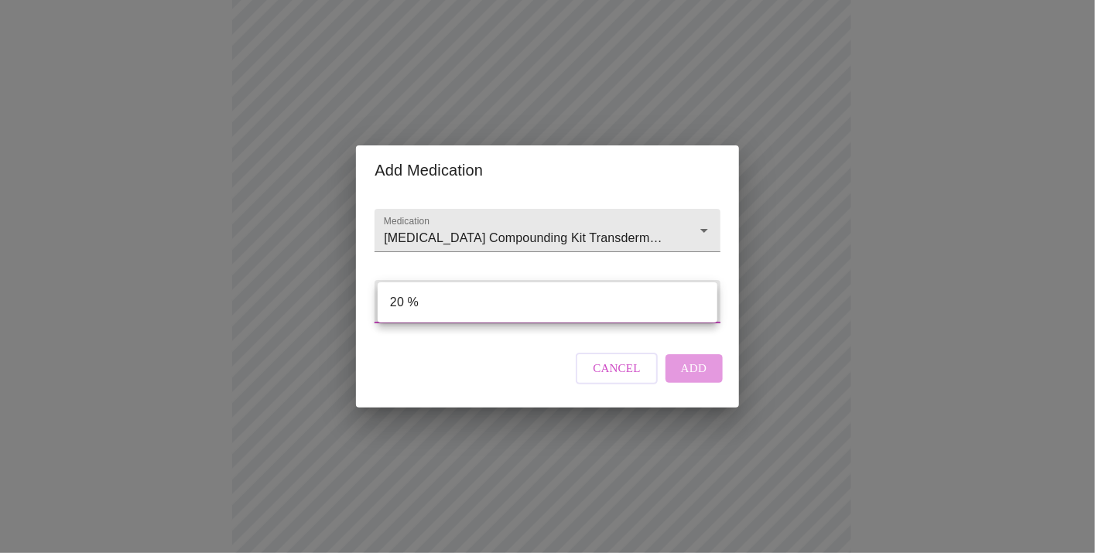
click at [502, 295] on body "MyMenopauseRx Appointments Messaging Labs Uploads Medications Community Refer a…" at bounding box center [547, 354] width 1083 height 1253
click at [700, 214] on div at bounding box center [547, 276] width 1095 height 553
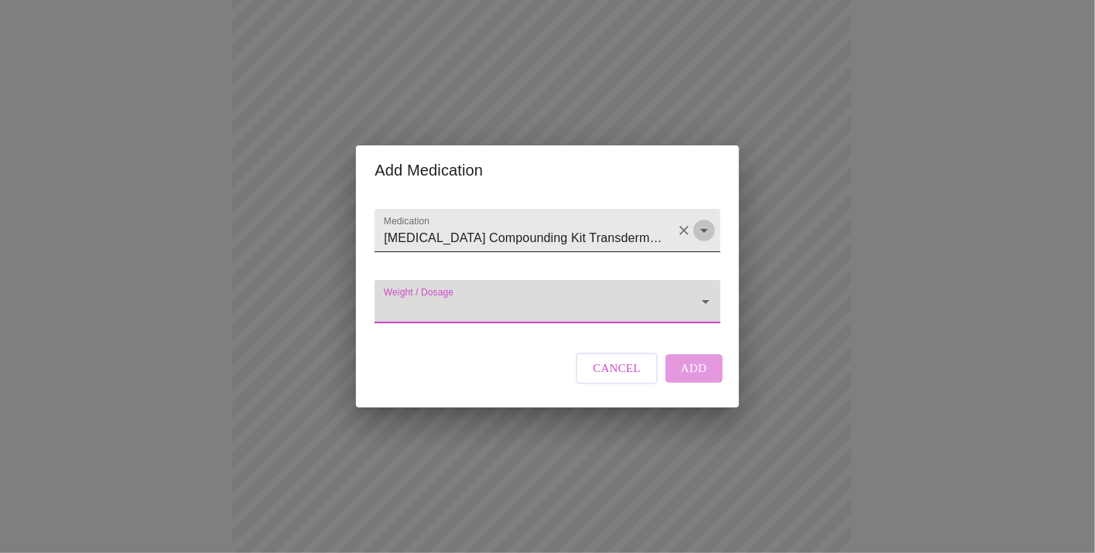
click at [710, 221] on icon "Open" at bounding box center [704, 230] width 19 height 19
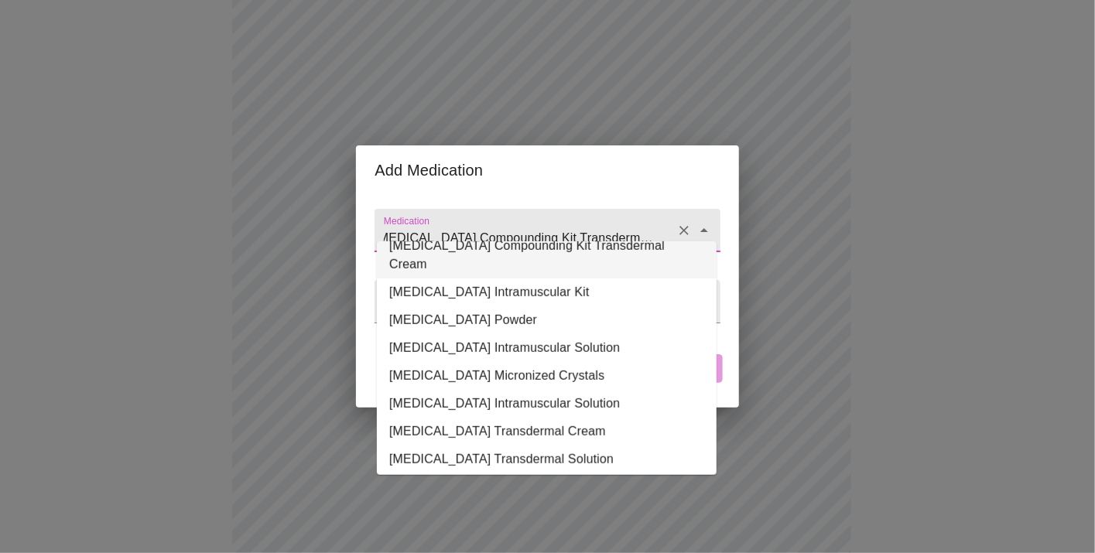
scroll to position [227, 0]
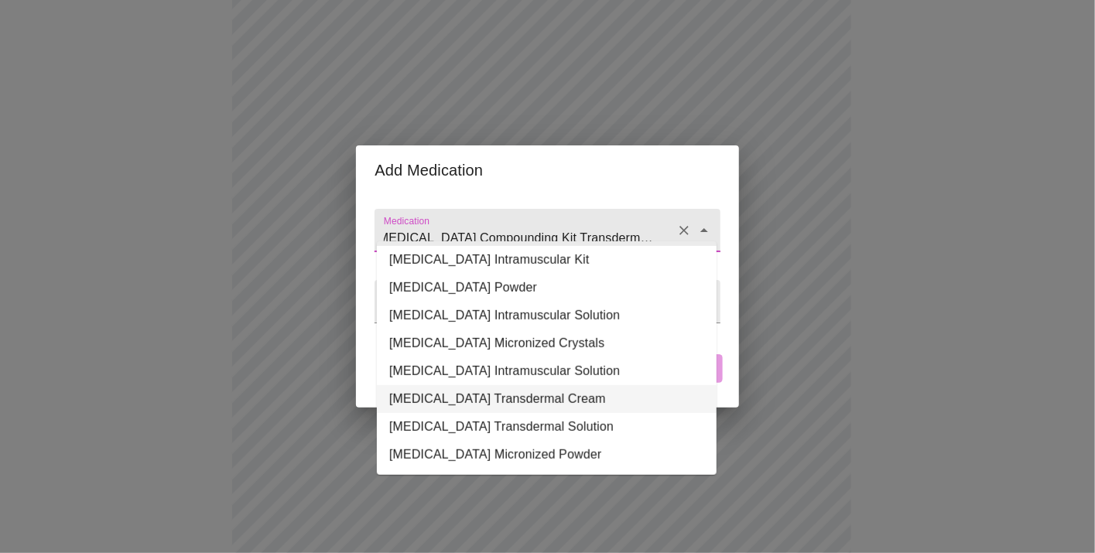
click at [529, 386] on li "[MEDICAL_DATA] Transdermal Cream" at bounding box center [547, 400] width 340 height 28
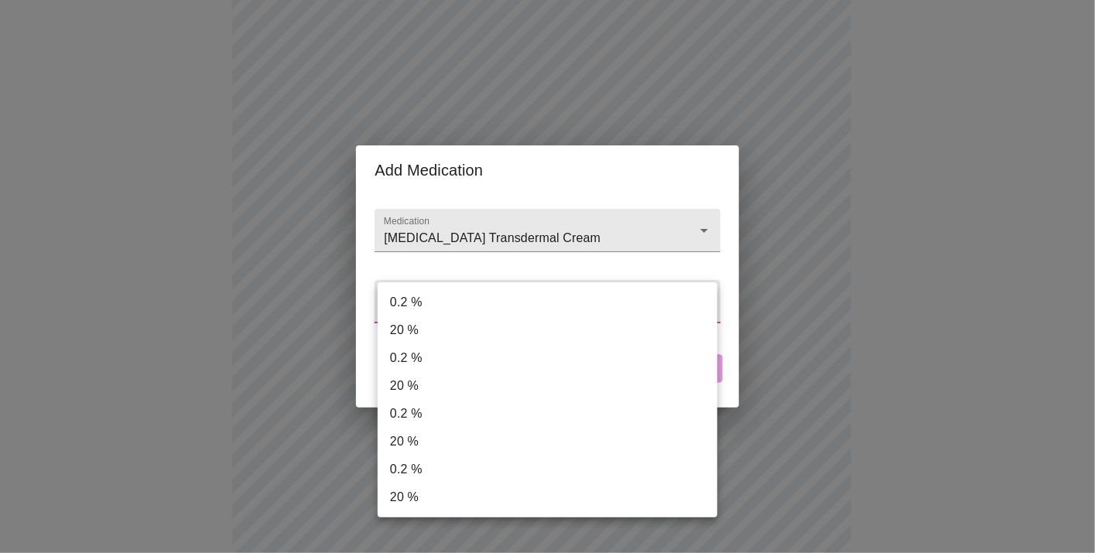
click at [511, 309] on body "MyMenopauseRx Appointments Messaging Labs Uploads Medications Community Refer a…" at bounding box center [547, 354] width 1083 height 1253
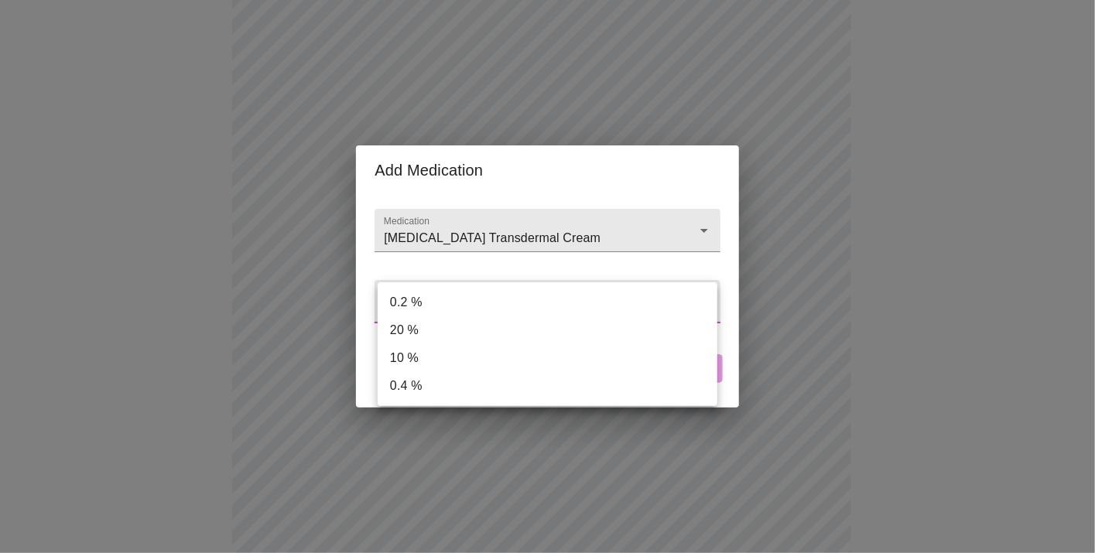
click at [543, 255] on div at bounding box center [547, 276] width 1095 height 553
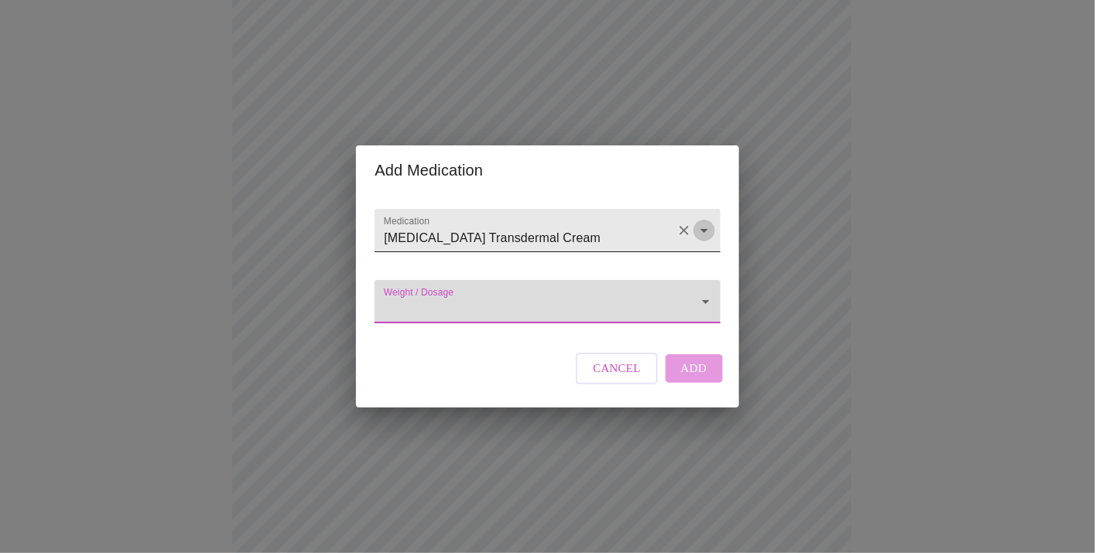
click at [707, 222] on icon "Open" at bounding box center [704, 230] width 19 height 19
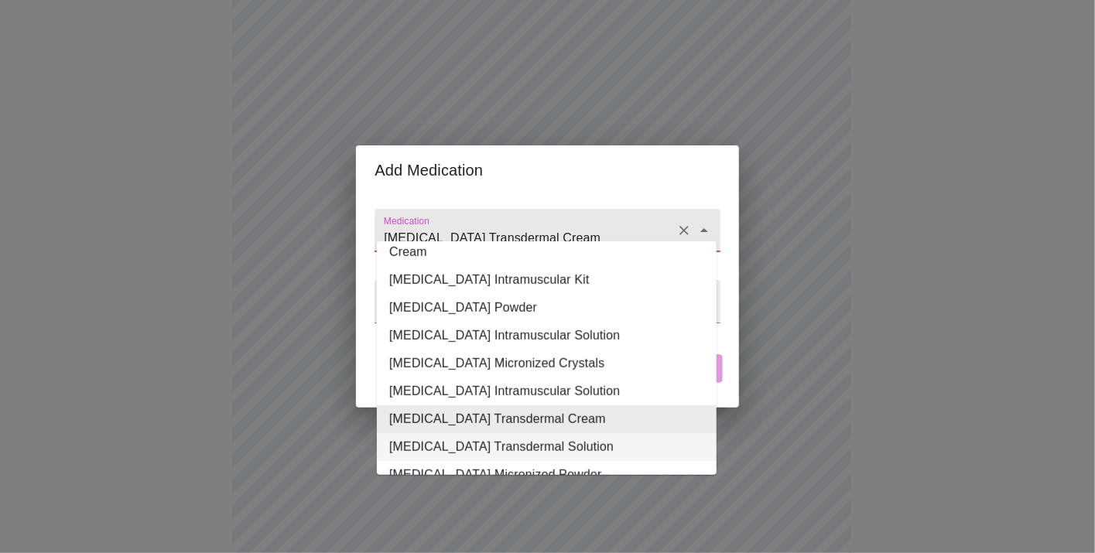
scroll to position [194, 0]
click at [506, 452] on li "[MEDICAL_DATA] Transdermal Solution" at bounding box center [547, 449] width 340 height 28
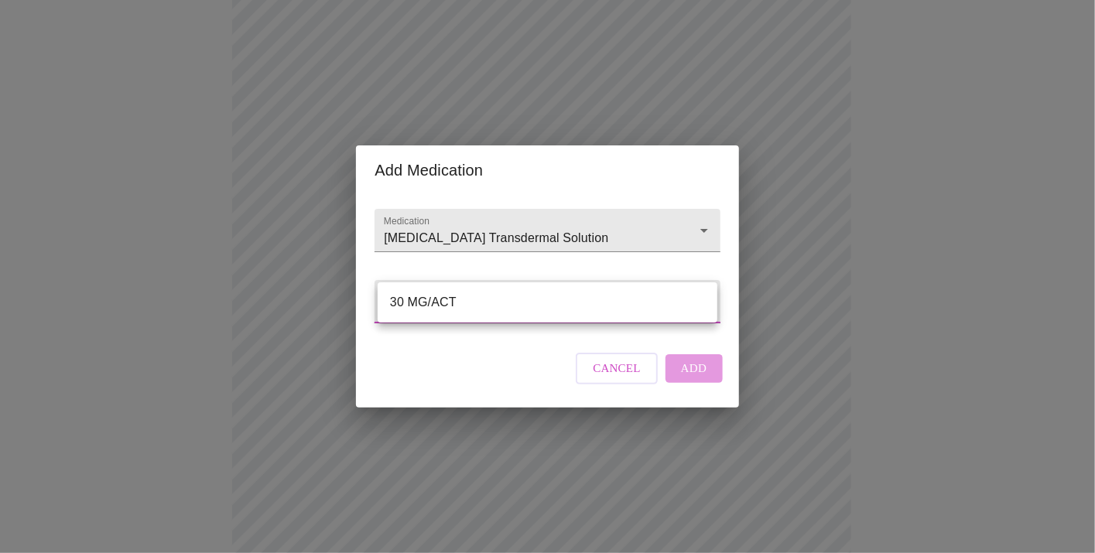
click at [475, 300] on body "MyMenopauseRx Appointments Messaging Labs Uploads Medications Community Refer a…" at bounding box center [547, 354] width 1083 height 1253
click at [702, 218] on div at bounding box center [547, 276] width 1095 height 553
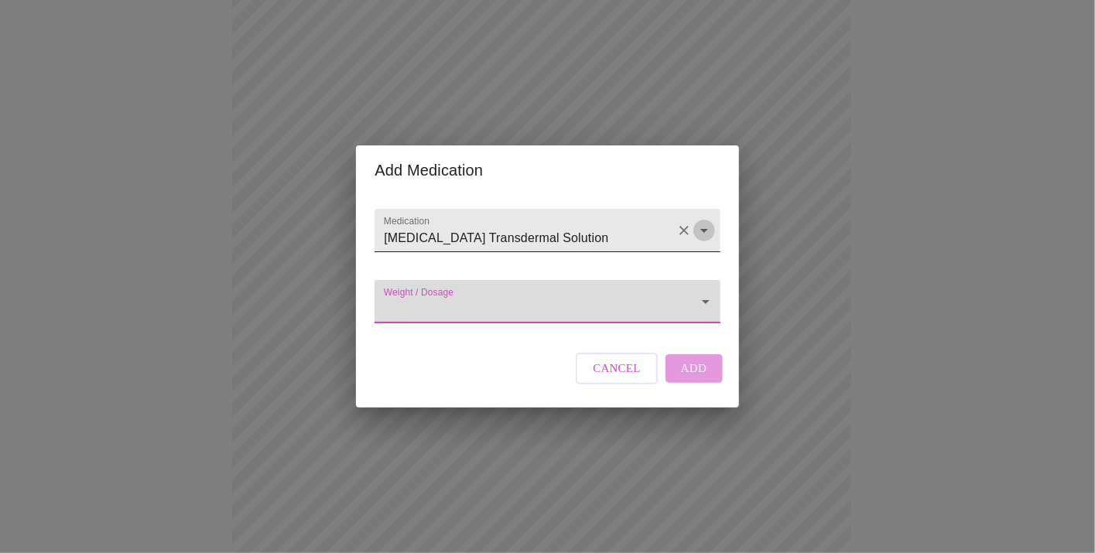
click at [704, 221] on icon "Open" at bounding box center [704, 230] width 19 height 19
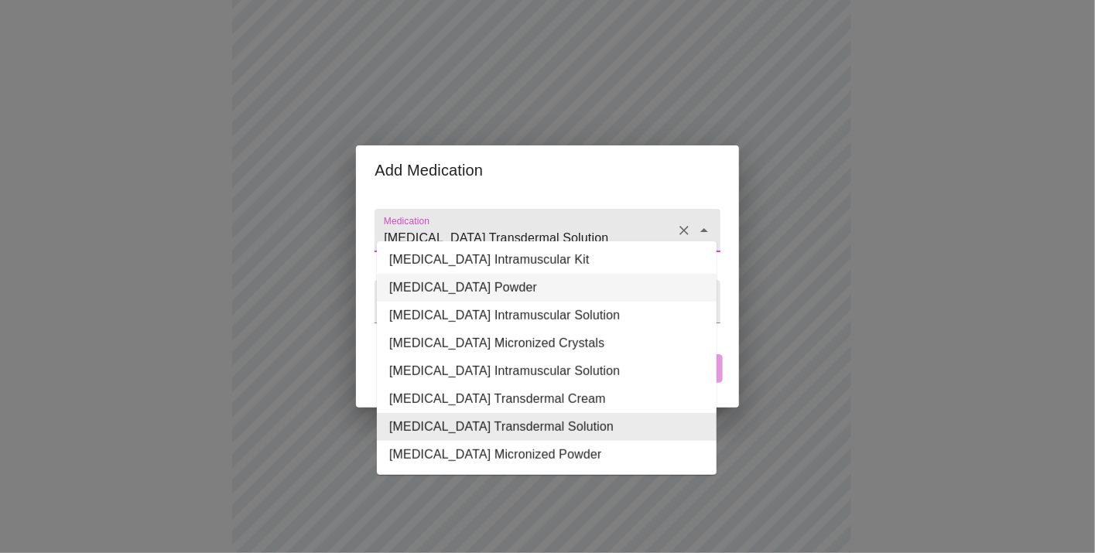
scroll to position [0, 0]
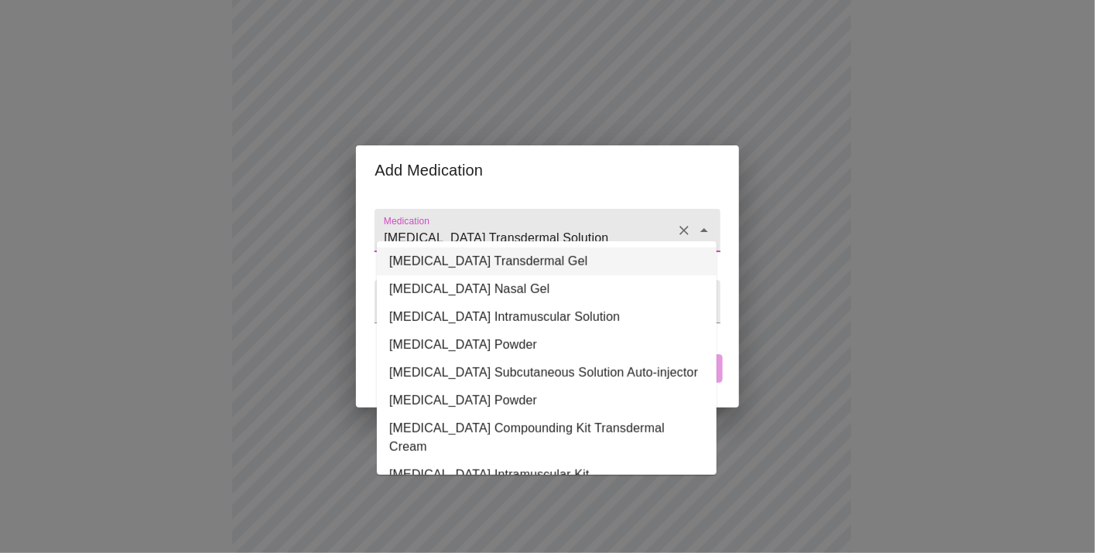
click at [532, 252] on li "[MEDICAL_DATA] Transdermal Gel" at bounding box center [547, 262] width 340 height 28
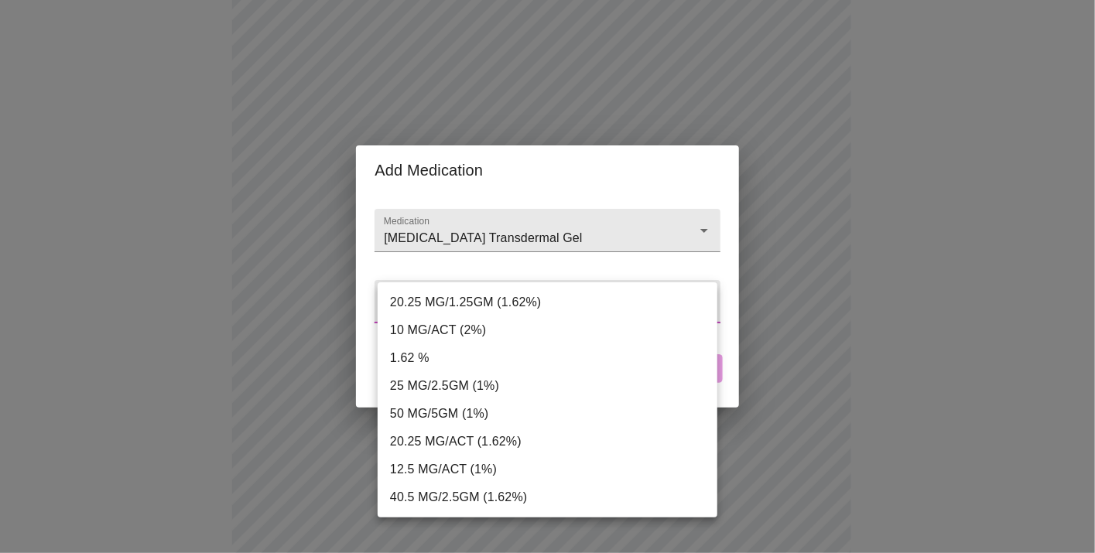
click at [488, 307] on body "MyMenopauseRx Appointments Messaging Labs Uploads Medications Community Refer a…" at bounding box center [547, 354] width 1083 height 1253
click at [703, 225] on div at bounding box center [547, 276] width 1095 height 553
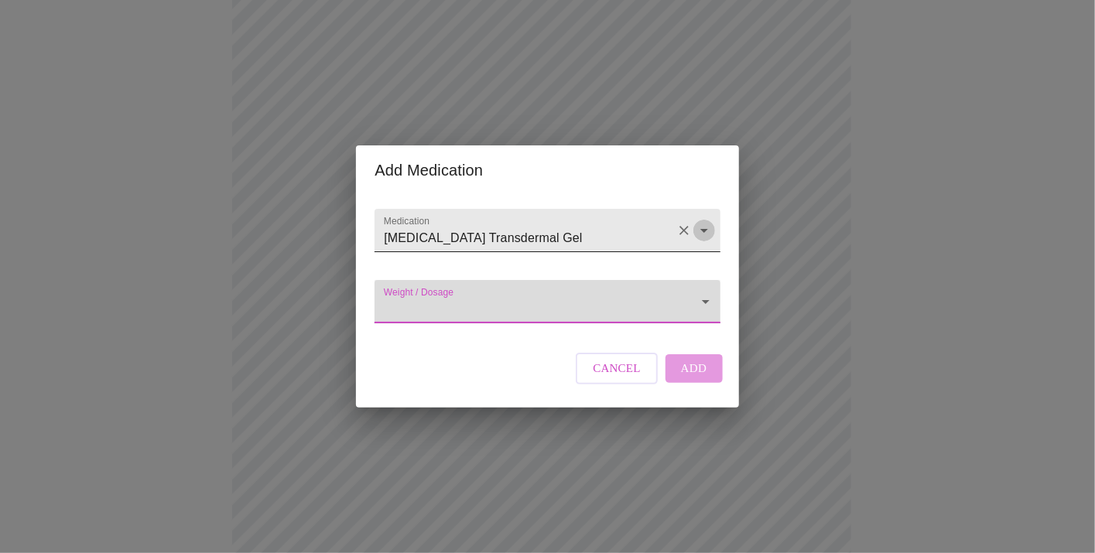
click at [702, 221] on icon "Open" at bounding box center [704, 230] width 19 height 19
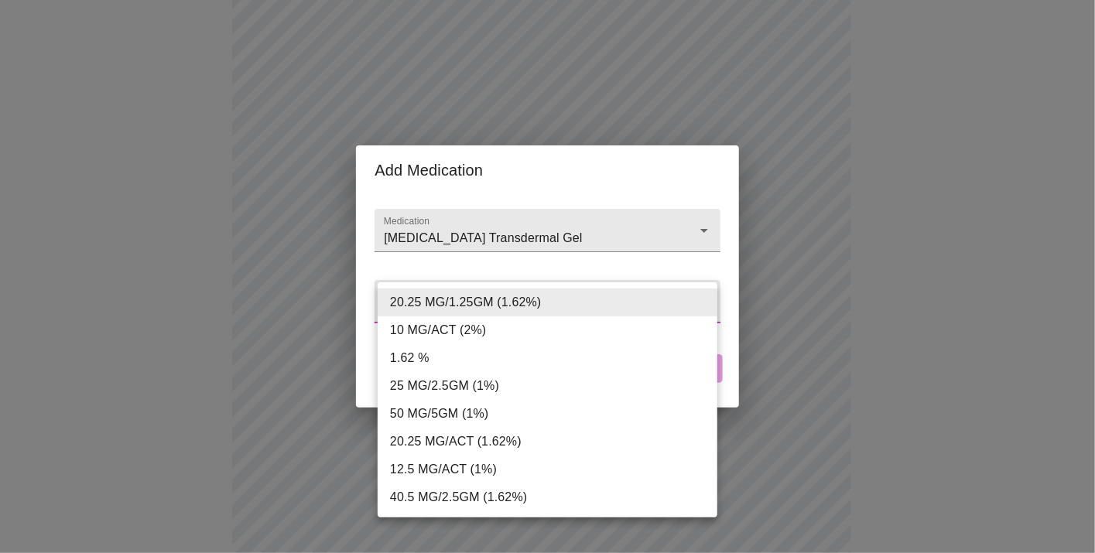
click at [701, 303] on body "MyMenopauseRx Appointments Messaging Labs Uploads Medications Community Refer a…" at bounding box center [547, 354] width 1083 height 1253
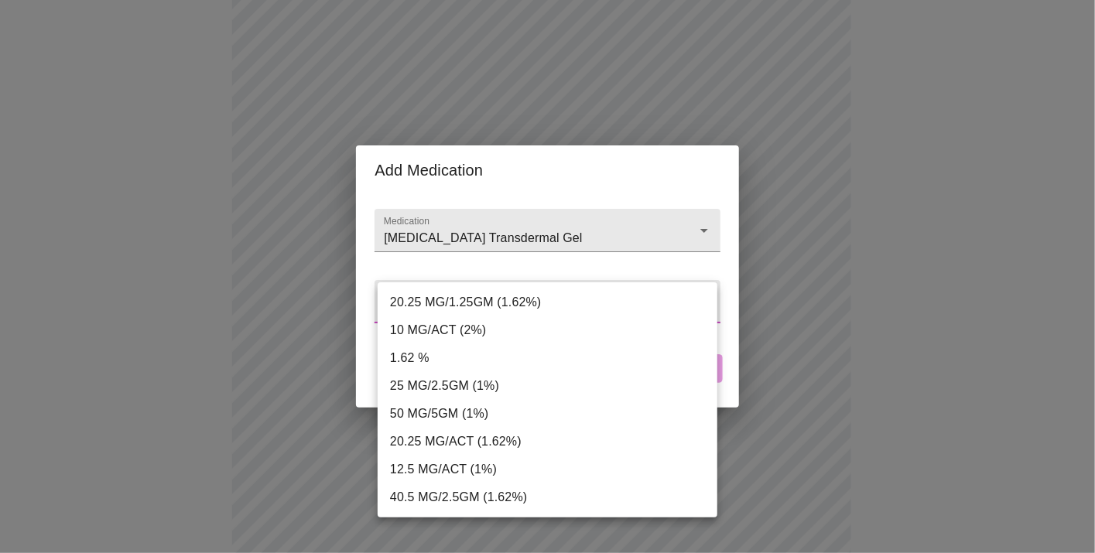
drag, startPoint x: 706, startPoint y: 213, endPoint x: 698, endPoint y: 215, distance: 8.1
click at [698, 215] on div at bounding box center [547, 276] width 1095 height 553
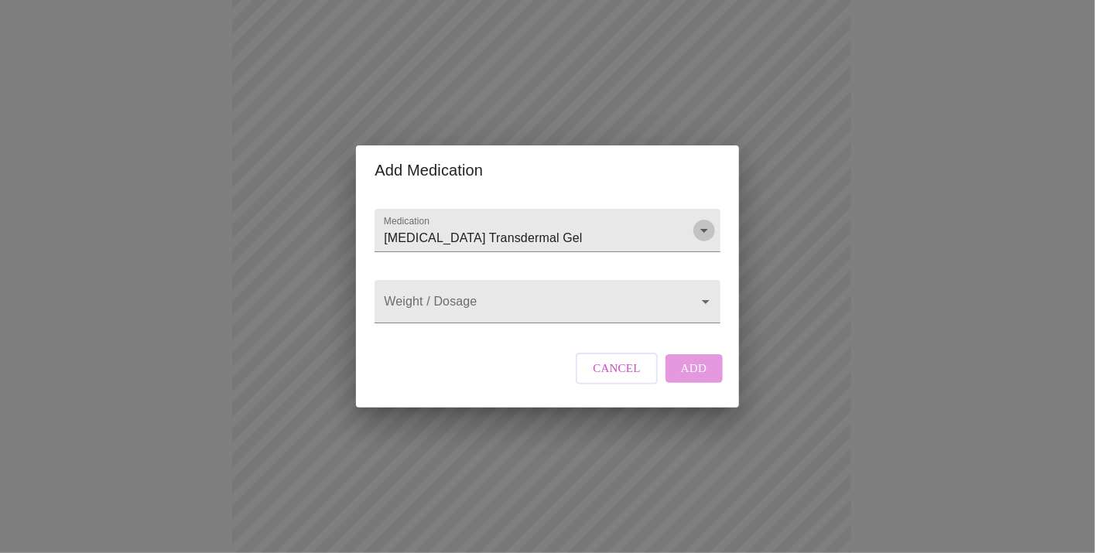
click at [698, 221] on icon "Open" at bounding box center [704, 230] width 19 height 19
click at [705, 221] on icon "Close" at bounding box center [704, 230] width 19 height 19
click at [581, 225] on input "[MEDICAL_DATA] Transdermal Gel" at bounding box center [525, 238] width 289 height 29
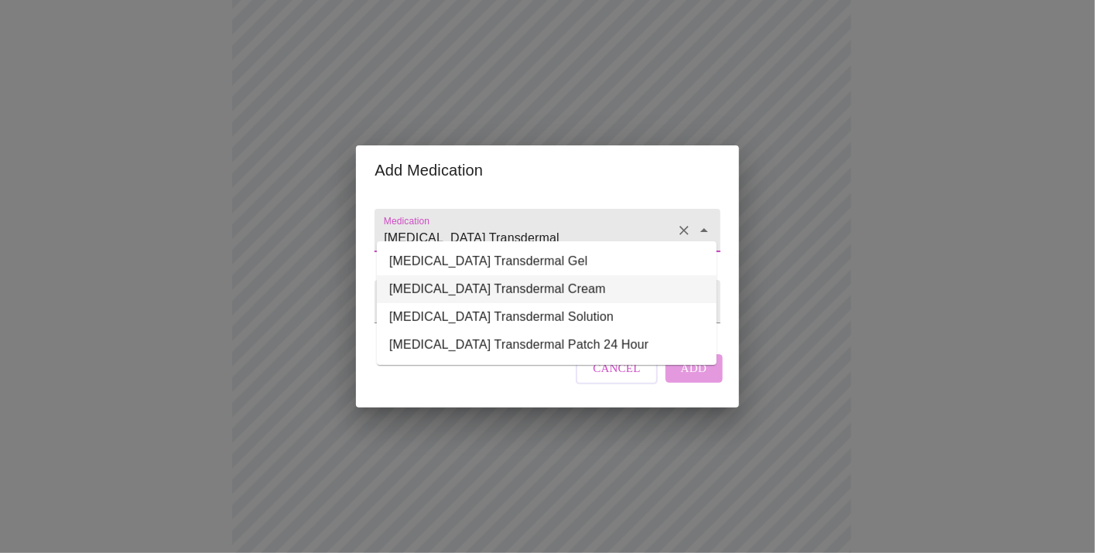
click at [565, 289] on li "[MEDICAL_DATA] Transdermal Cream" at bounding box center [547, 290] width 340 height 28
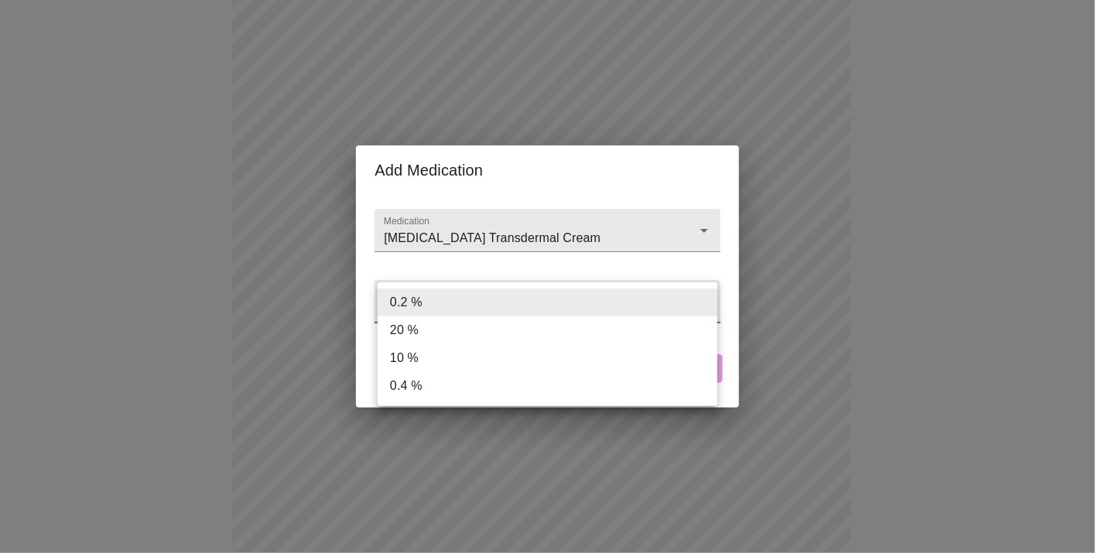
click at [702, 305] on body "MyMenopauseRx Appointments Messaging Labs Uploads Medications Community Refer a…" at bounding box center [547, 354] width 1083 height 1253
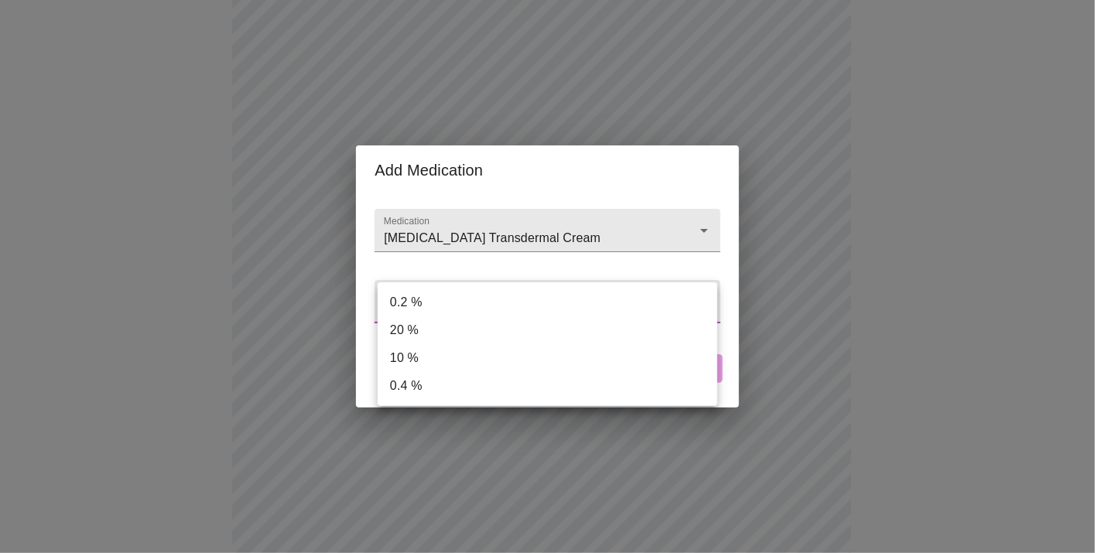
click at [669, 244] on div at bounding box center [547, 276] width 1095 height 553
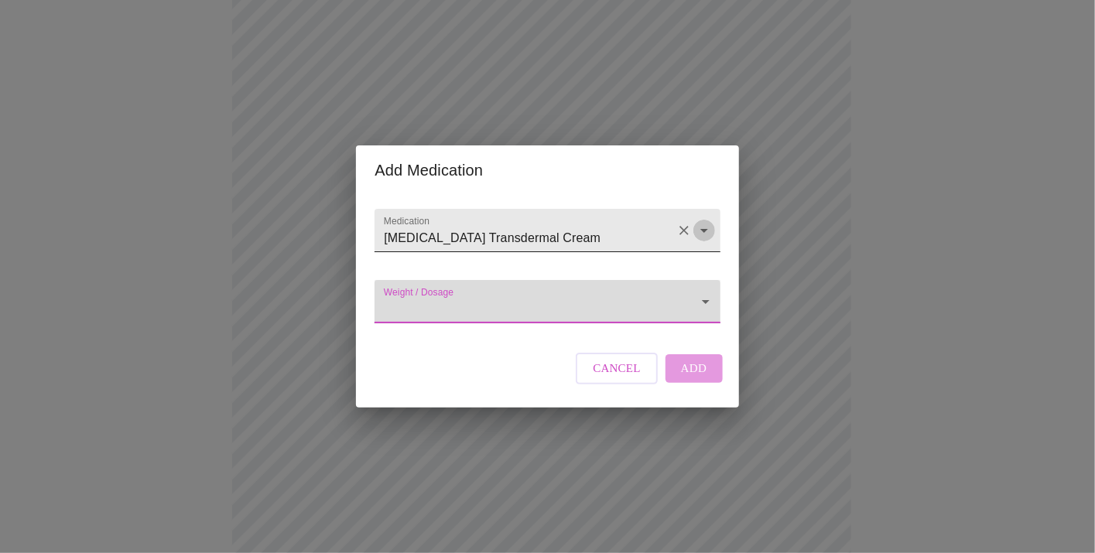
click at [710, 224] on icon "Open" at bounding box center [704, 230] width 19 height 19
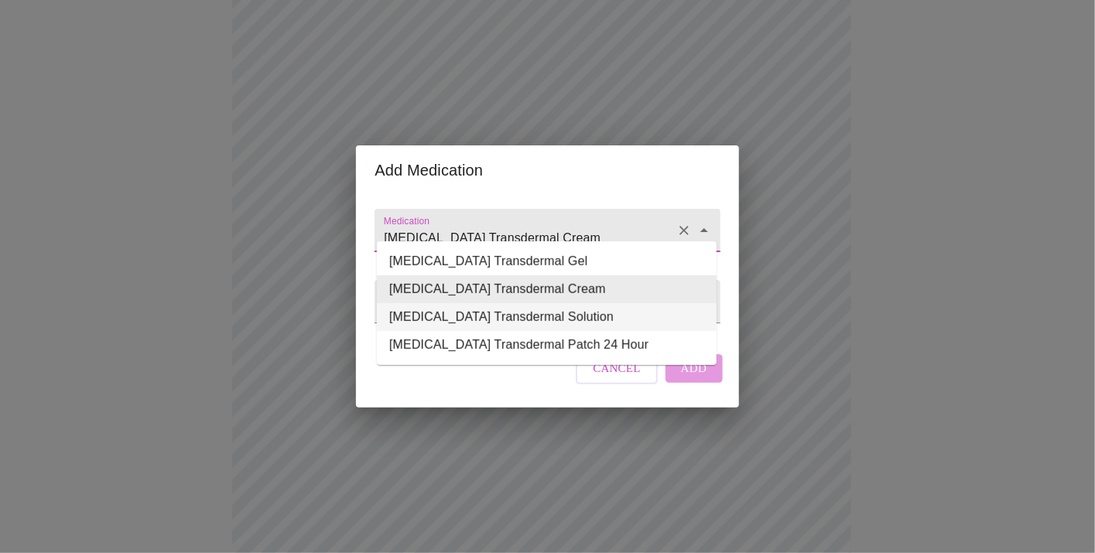
click at [533, 316] on li "[MEDICAL_DATA] Transdermal Solution" at bounding box center [547, 317] width 340 height 28
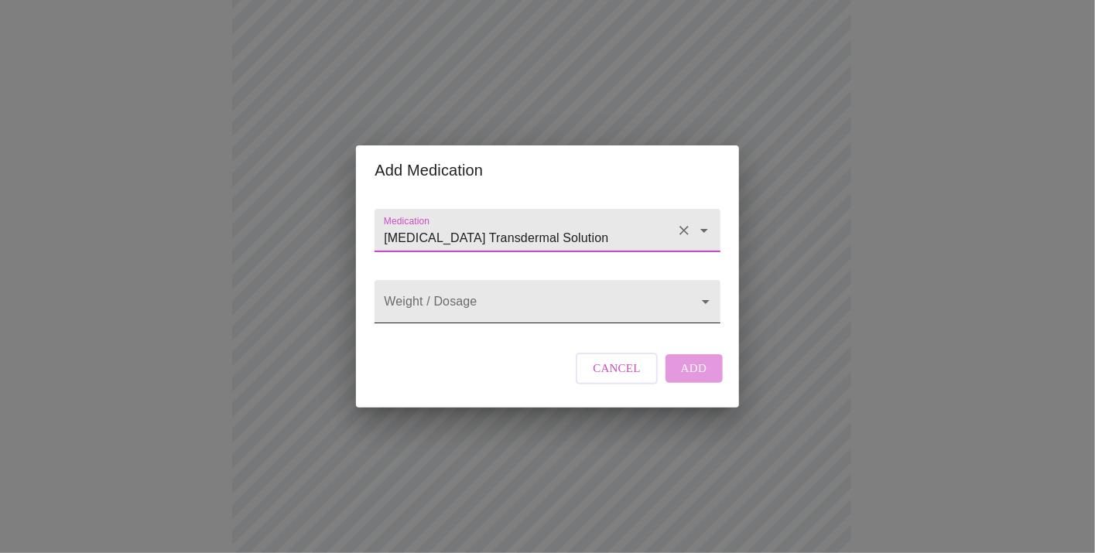
click at [708, 304] on body "MyMenopauseRx Appointments Messaging Labs Uploads Medications Community Refer a…" at bounding box center [547, 354] width 1083 height 1253
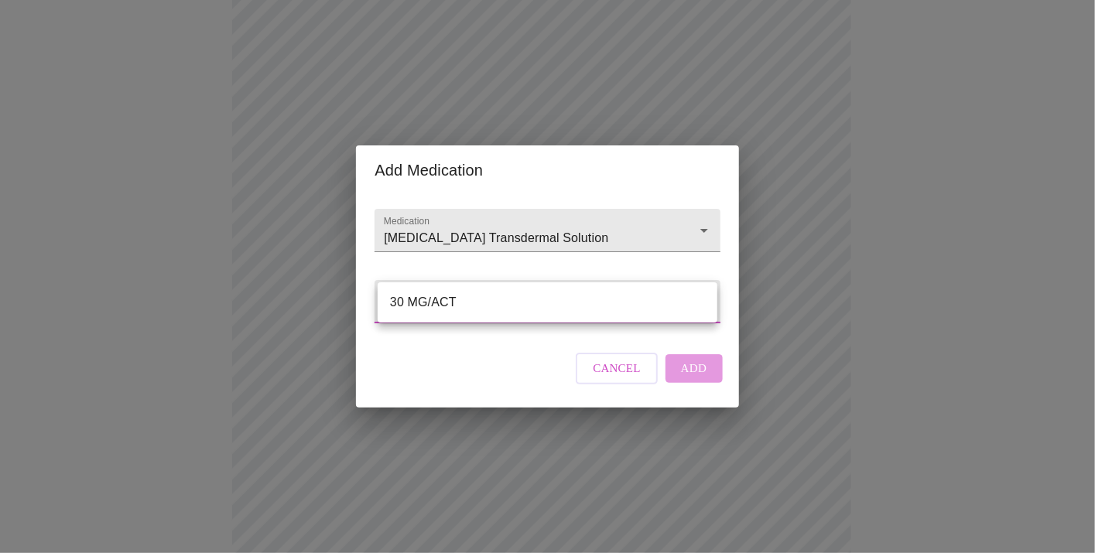
click at [705, 208] on div at bounding box center [547, 276] width 1095 height 553
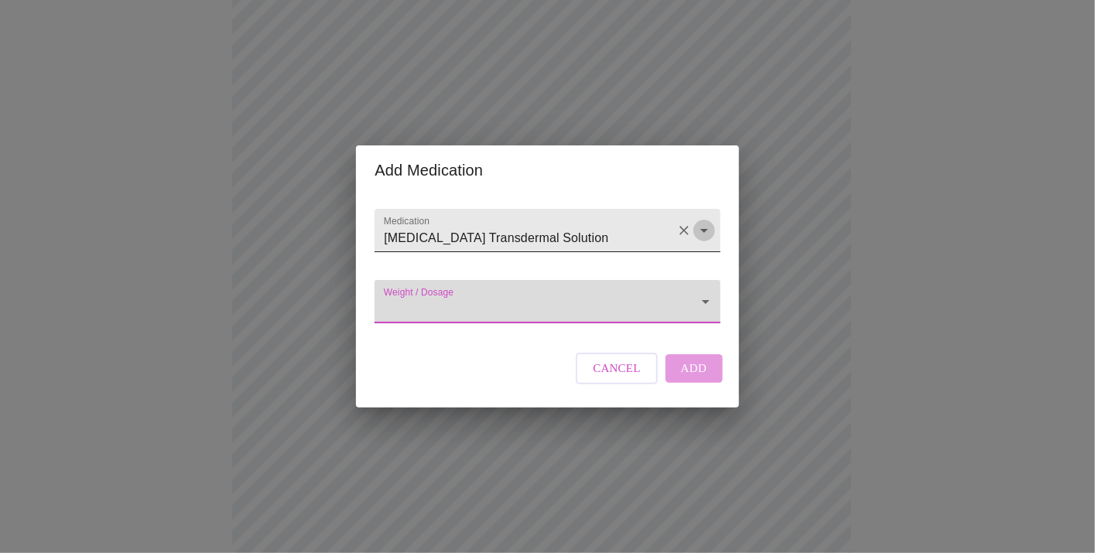
click at [705, 221] on icon "Open" at bounding box center [704, 230] width 19 height 19
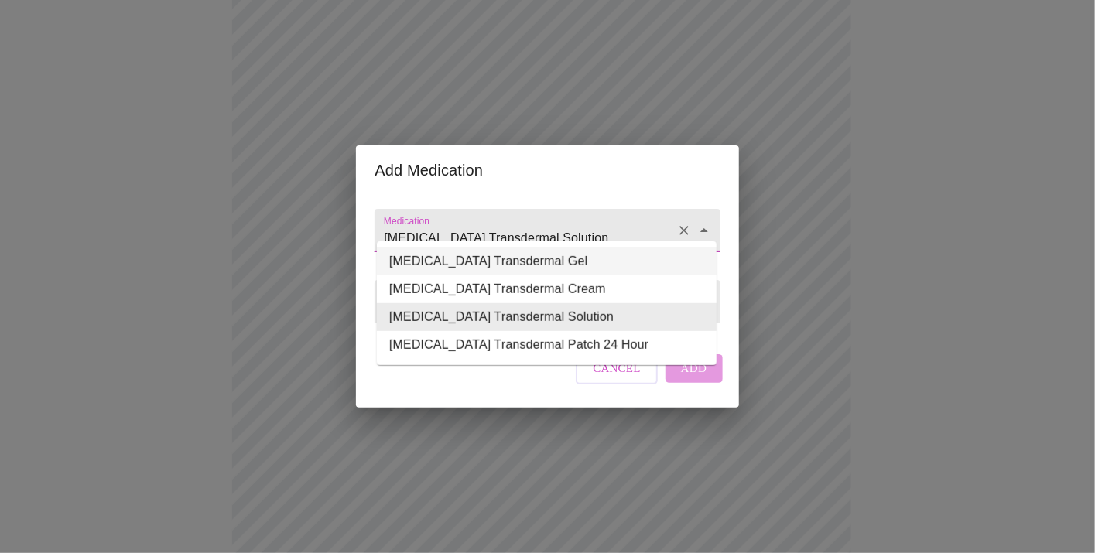
click at [603, 224] on input "[MEDICAL_DATA] Transdermal Solution" at bounding box center [525, 238] width 289 height 29
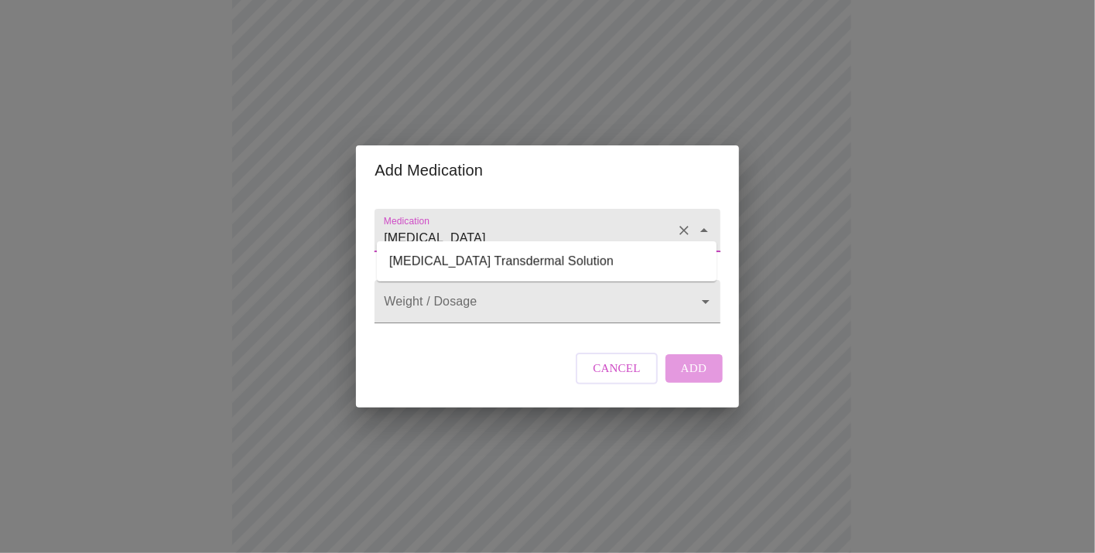
click at [502, 224] on input "[MEDICAL_DATA]" at bounding box center [525, 238] width 289 height 29
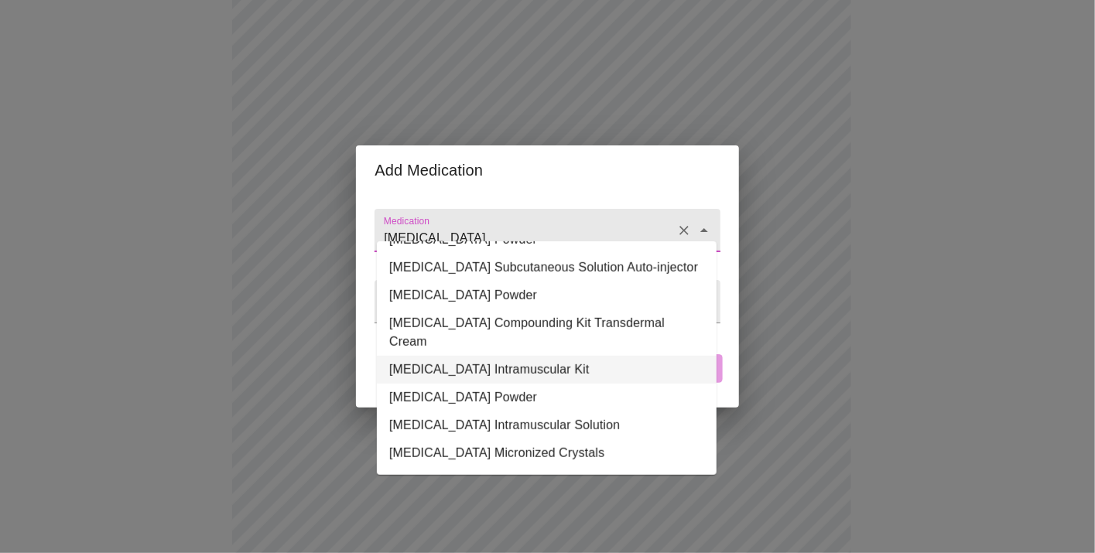
scroll to position [106, 0]
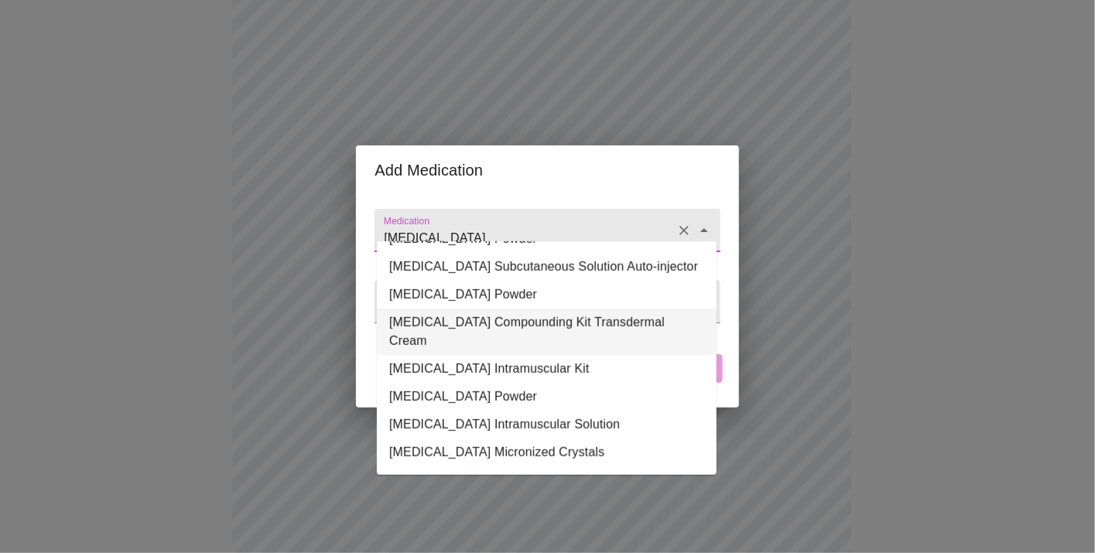
click at [574, 337] on li "[MEDICAL_DATA] Compounding Kit Transdermal Cream" at bounding box center [547, 332] width 340 height 46
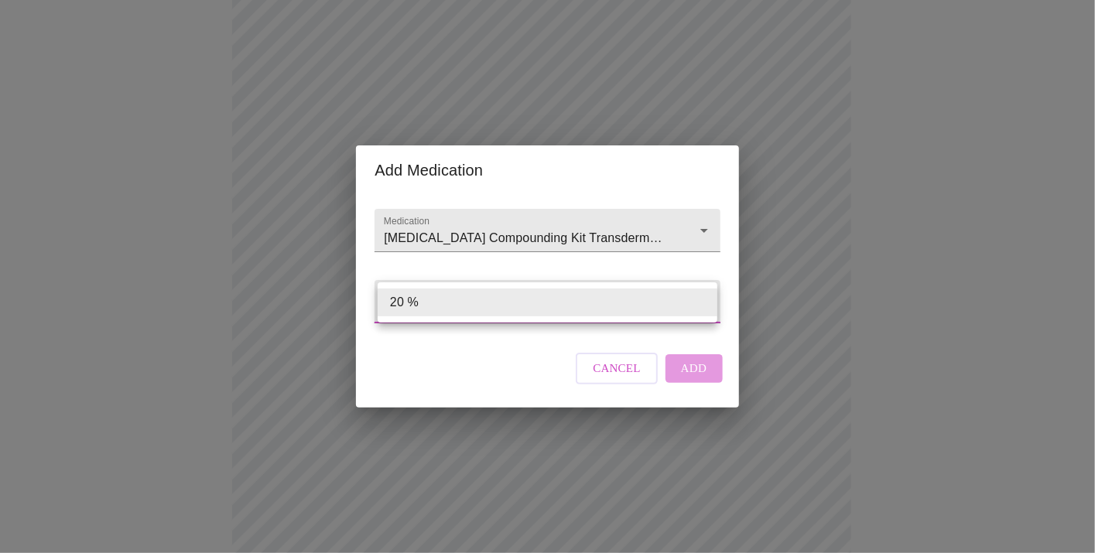
click at [707, 303] on body "MyMenopauseRx Appointments Messaging Labs Uploads Medications Community Refer a…" at bounding box center [547, 354] width 1083 height 1253
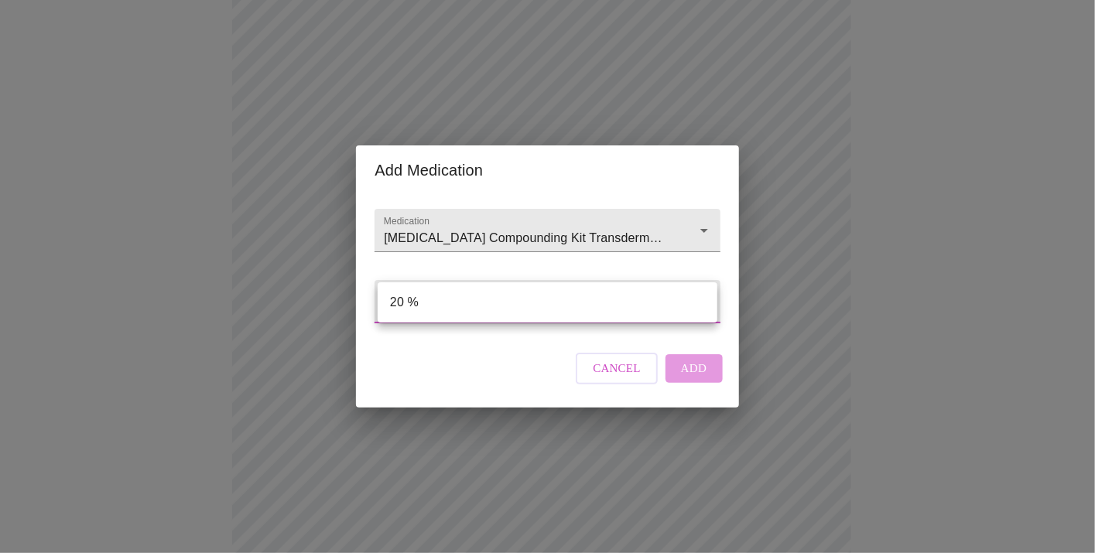
click at [704, 211] on div at bounding box center [547, 276] width 1095 height 553
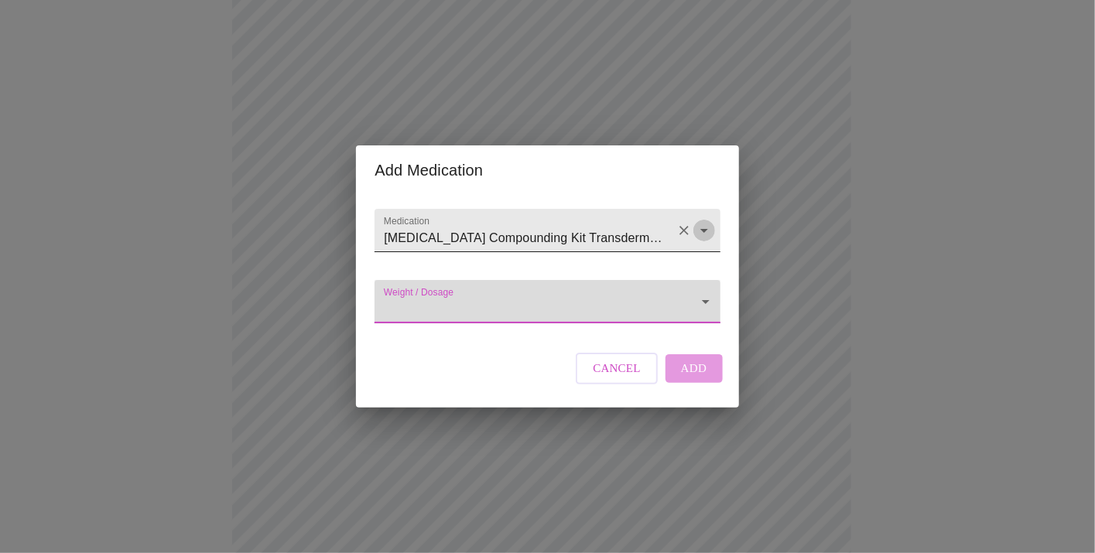
click at [703, 229] on icon "Open" at bounding box center [705, 231] width 8 height 4
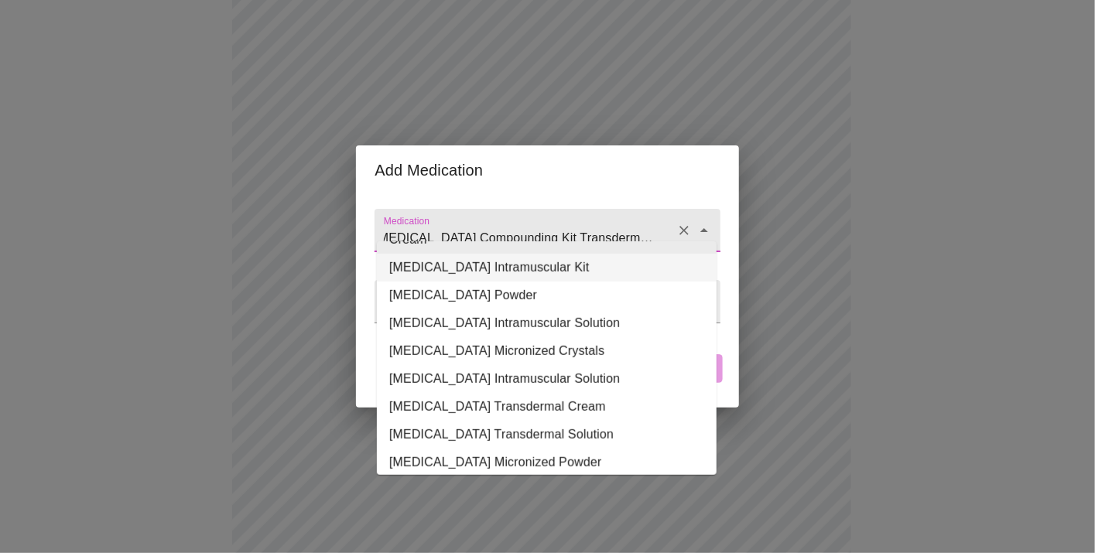
scroll to position [227, 0]
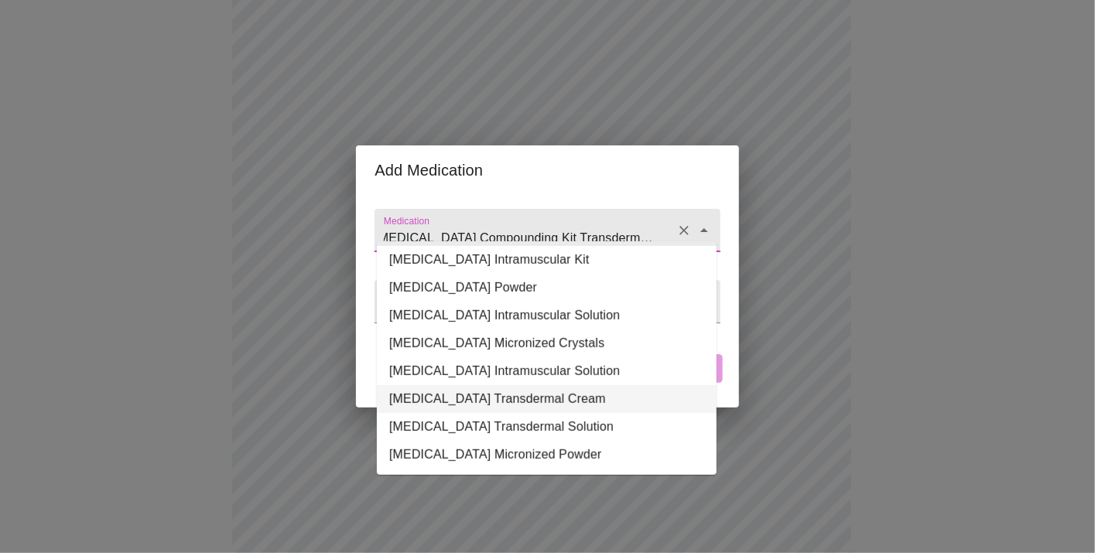
click at [568, 386] on li "[MEDICAL_DATA] Transdermal Cream" at bounding box center [547, 400] width 340 height 28
type input "[MEDICAL_DATA] Transdermal Cream"
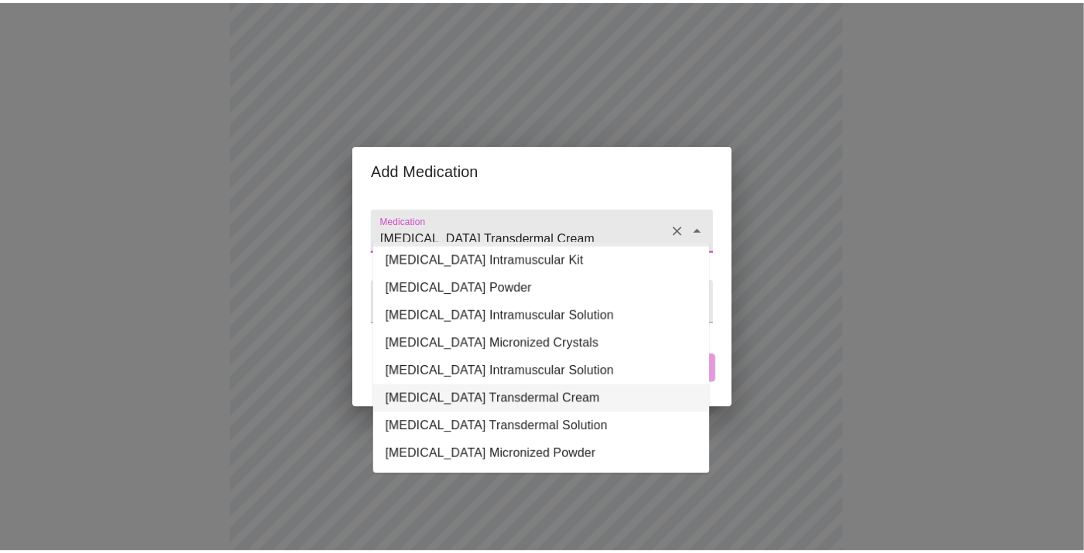
scroll to position [0, 0]
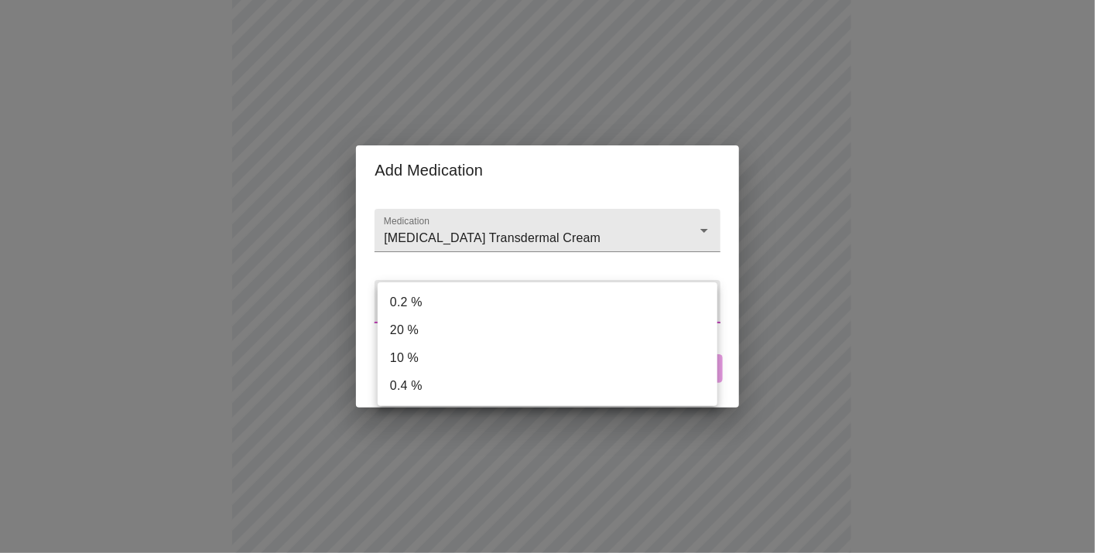
click at [705, 307] on body "MyMenopauseRx Appointments Messaging Labs Uploads Medications Community Refer a…" at bounding box center [547, 354] width 1083 height 1253
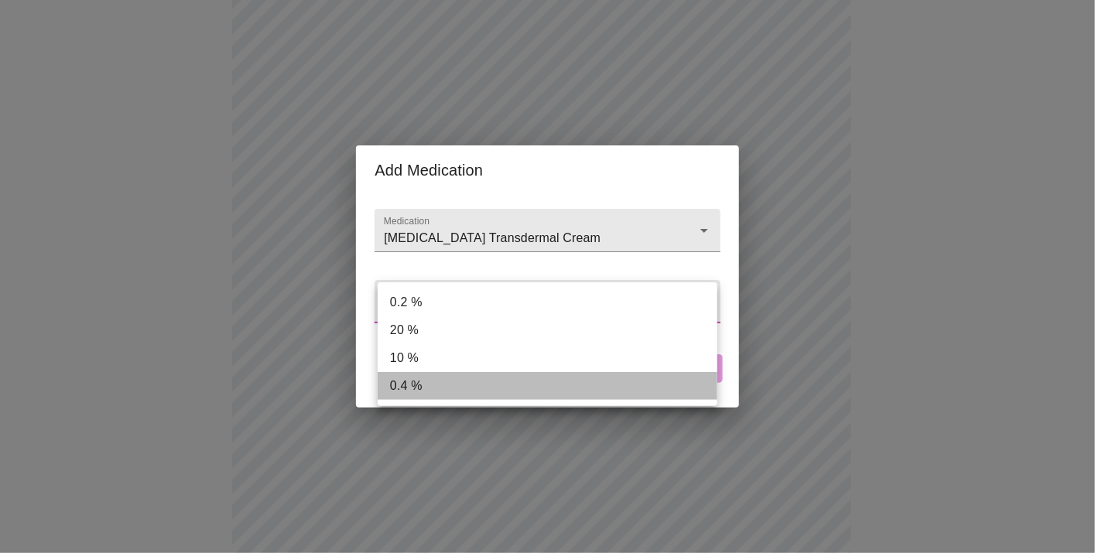
click at [427, 389] on li "0.4 %" at bounding box center [548, 386] width 340 height 28
type input "0.4 %"
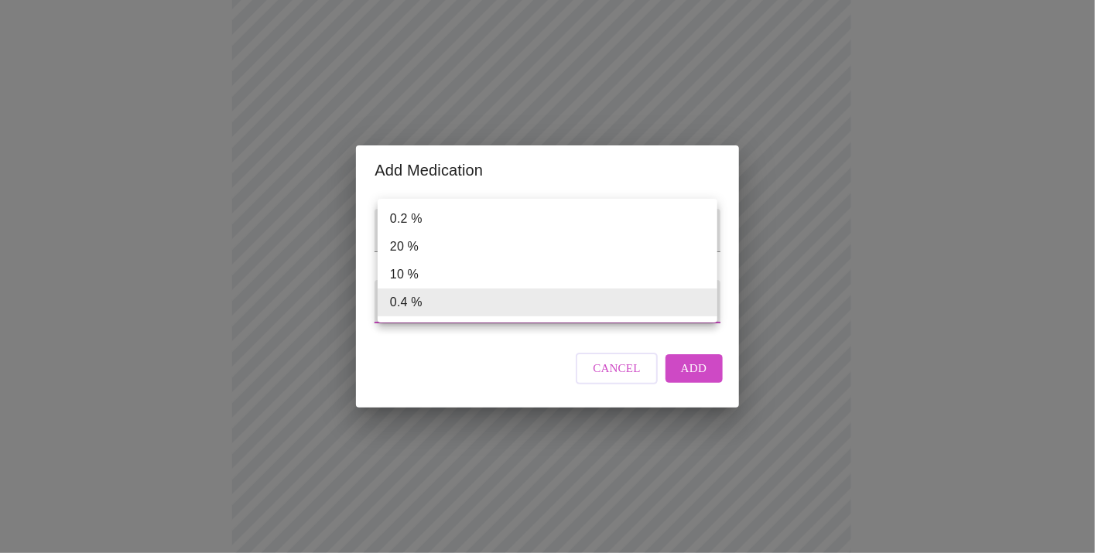
click at [705, 307] on body "MyMenopauseRx Appointments Messaging Labs Uploads Medications Community Refer a…" at bounding box center [547, 354] width 1083 height 1253
click at [702, 399] on div at bounding box center [547, 276] width 1095 height 553
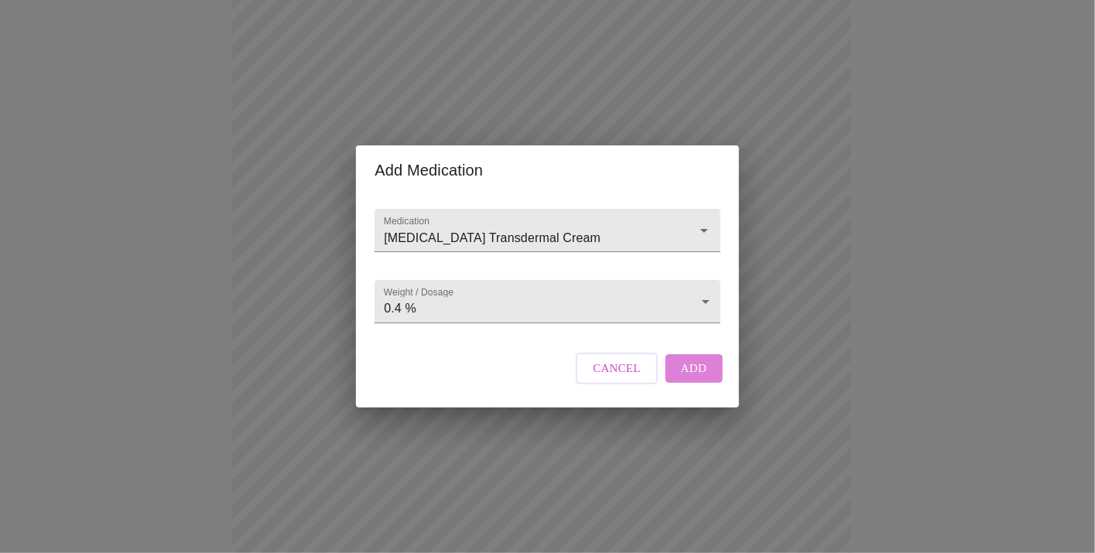
click at [699, 379] on span "Add" at bounding box center [694, 368] width 26 height 20
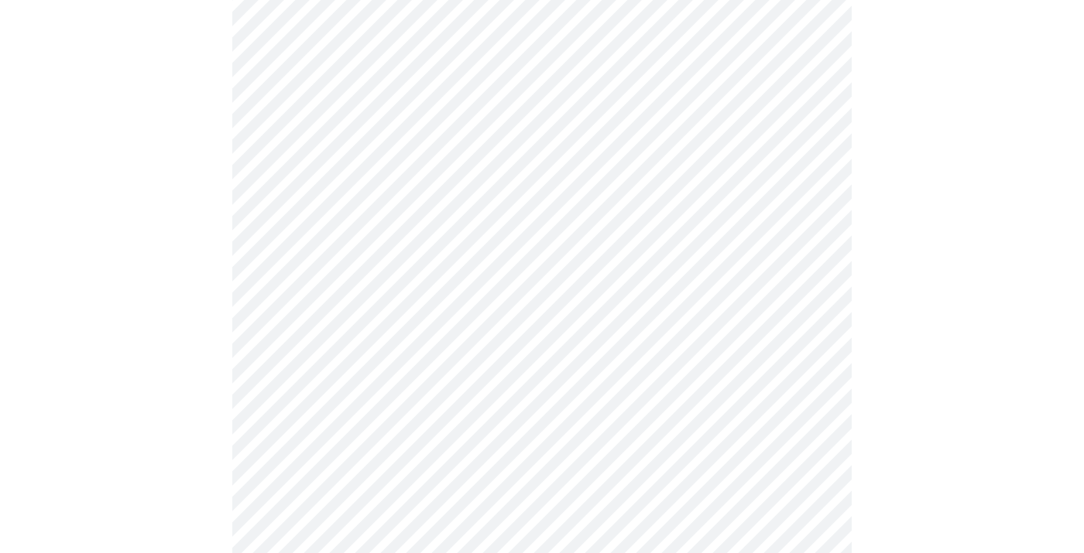
scroll to position [697, 0]
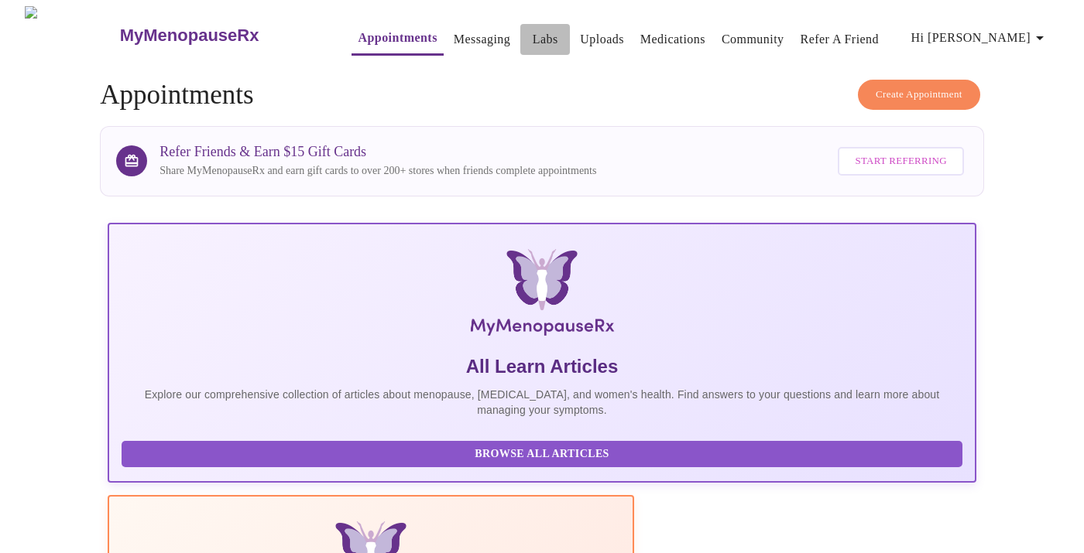
click at [533, 36] on link "Labs" at bounding box center [546, 40] width 26 height 22
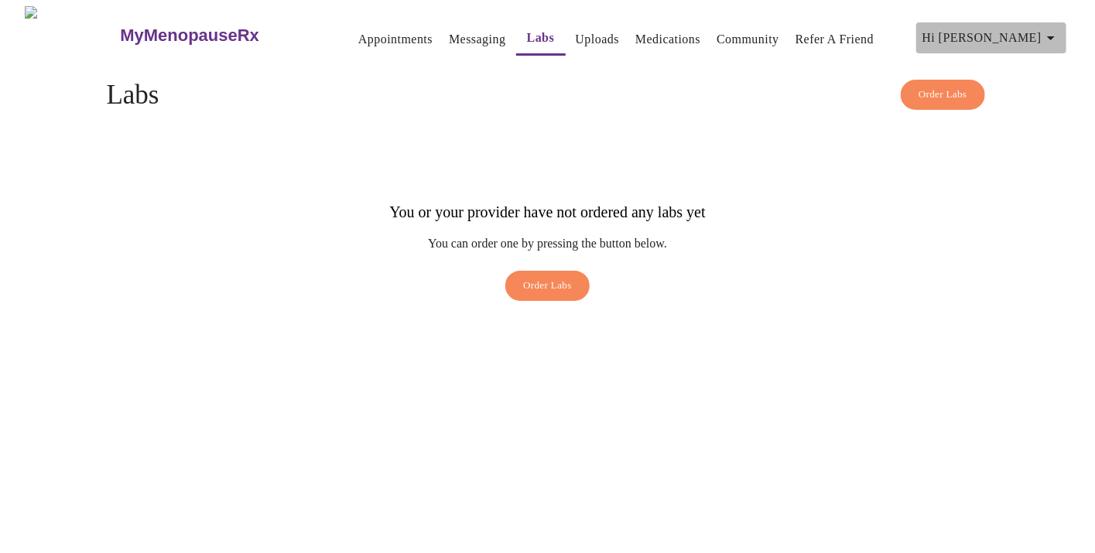
click at [1059, 36] on icon "button" at bounding box center [1051, 38] width 19 height 19
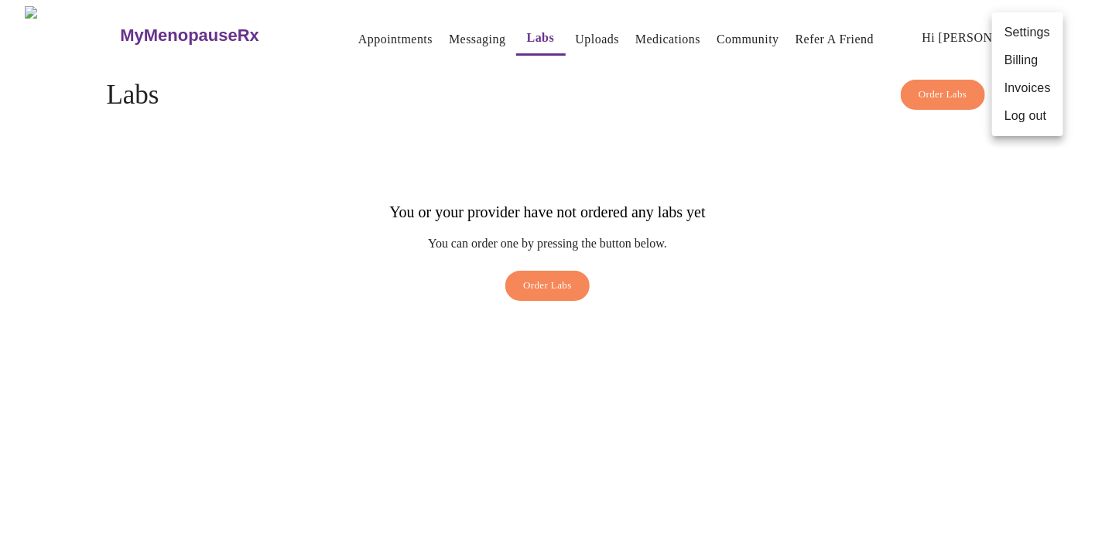
click at [565, 29] on div at bounding box center [547, 276] width 1095 height 553
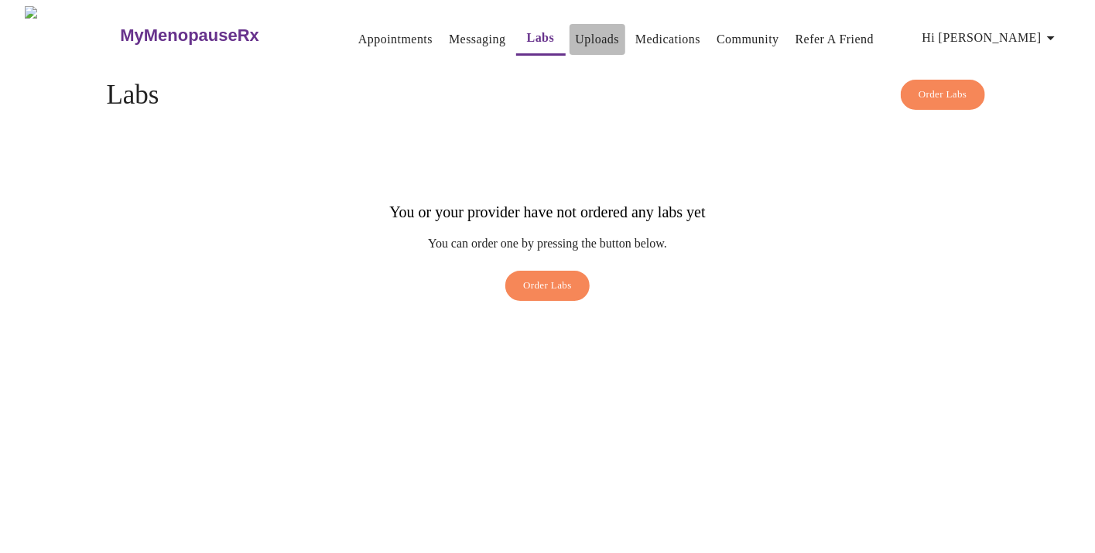
click at [577, 33] on link "Uploads" at bounding box center [598, 40] width 44 height 22
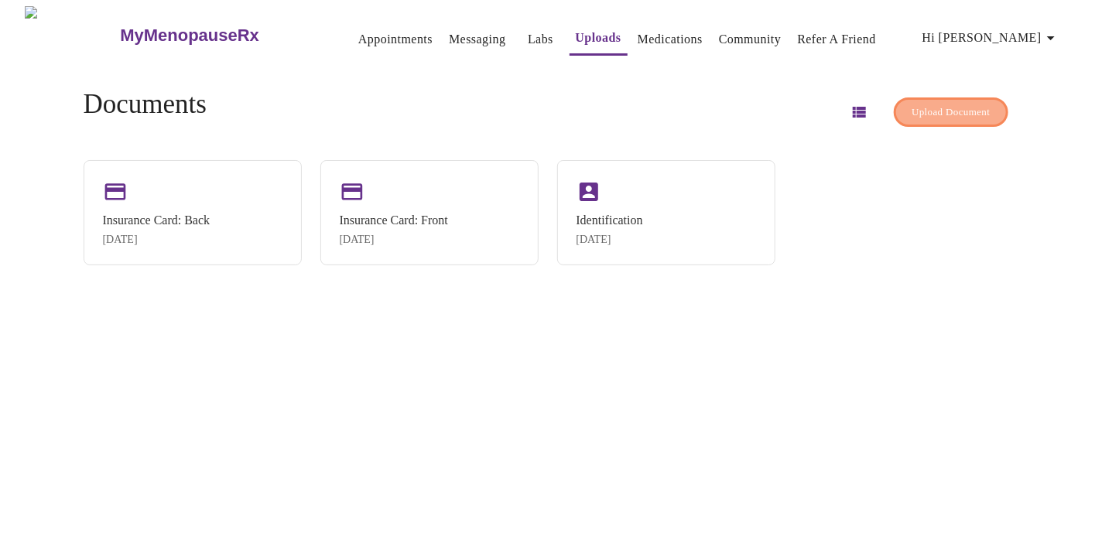
click at [947, 111] on span "Upload Document" at bounding box center [951, 113] width 78 height 18
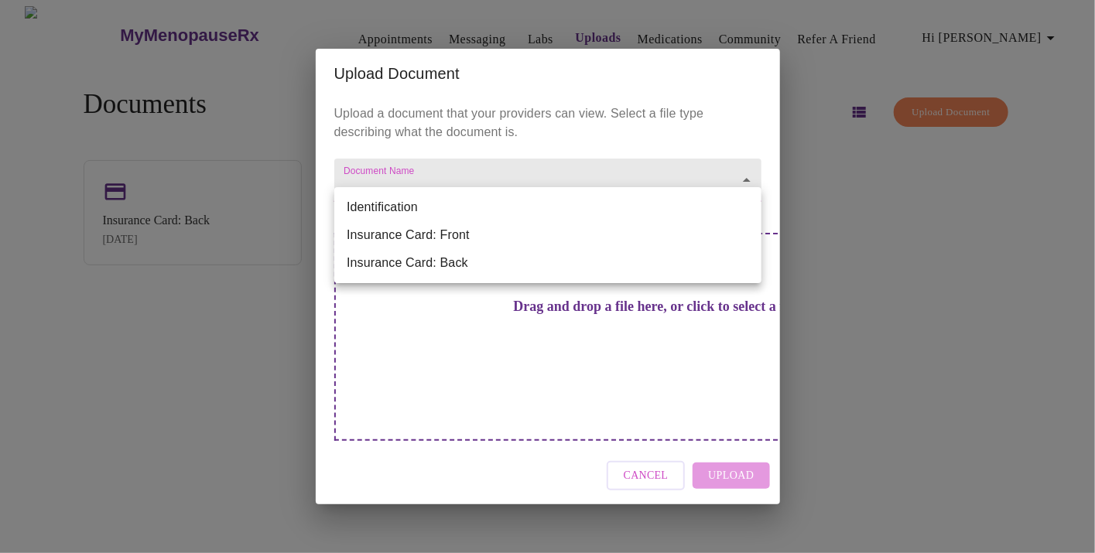
click at [633, 207] on body "MyMenopauseRx Appointments Messaging Labs Uploads Medications Community Refer a…" at bounding box center [547, 282] width 1083 height 553
click at [539, 335] on div at bounding box center [547, 276] width 1095 height 553
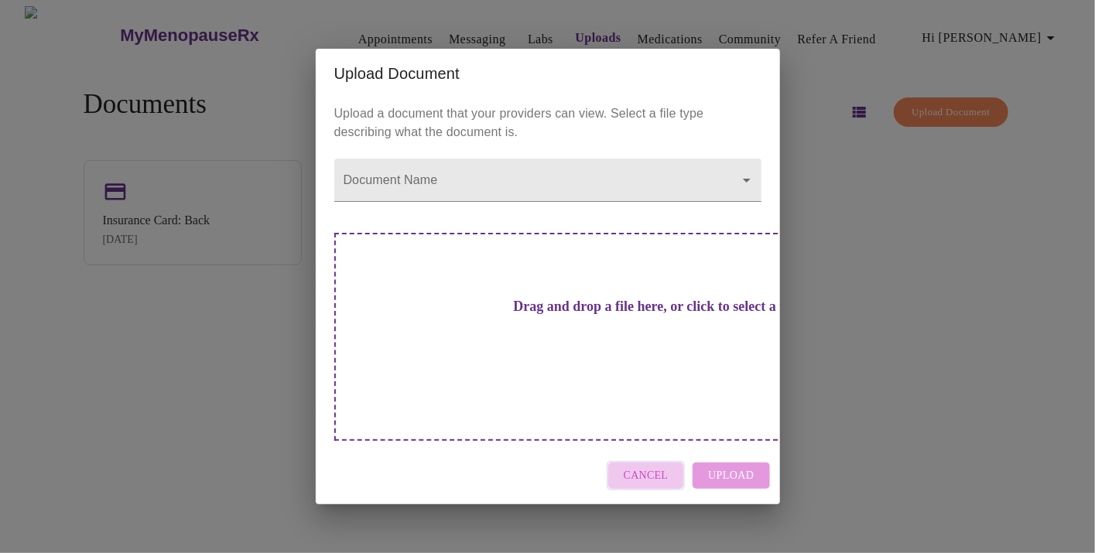
click at [653, 467] on span "Cancel" at bounding box center [646, 476] width 45 height 19
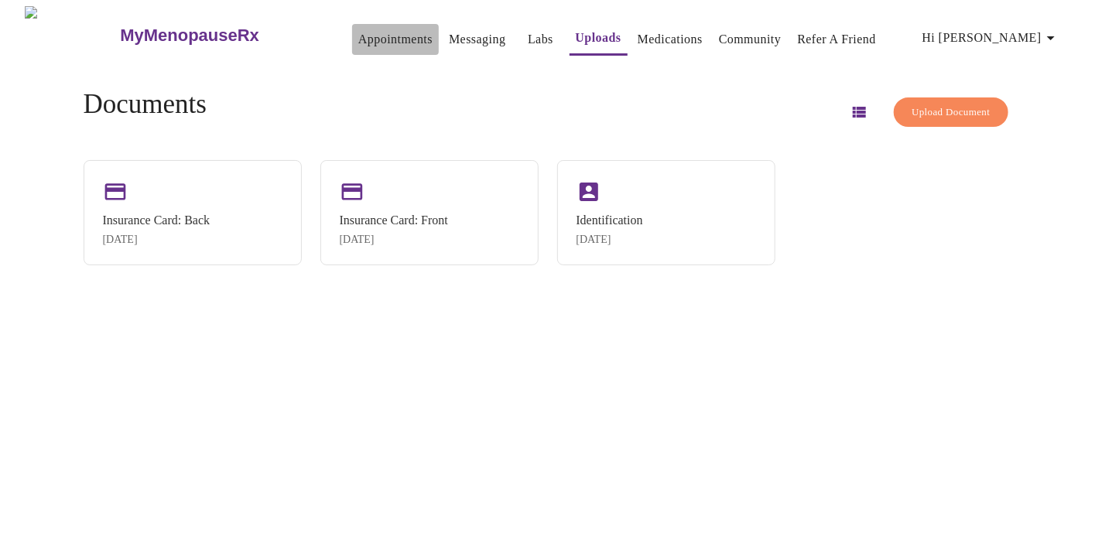
click at [368, 33] on link "Appointments" at bounding box center [395, 40] width 74 height 22
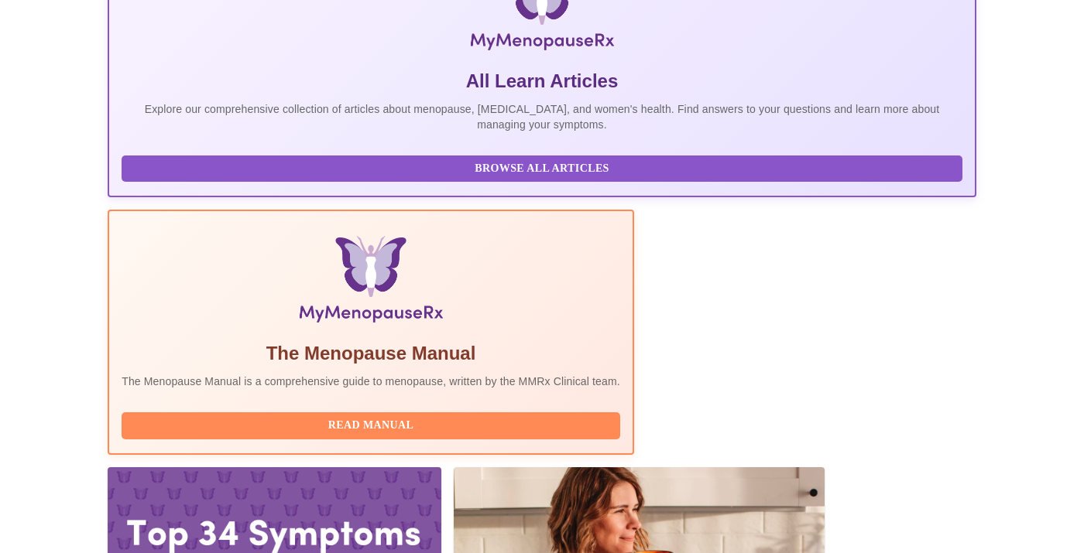
scroll to position [291, 0]
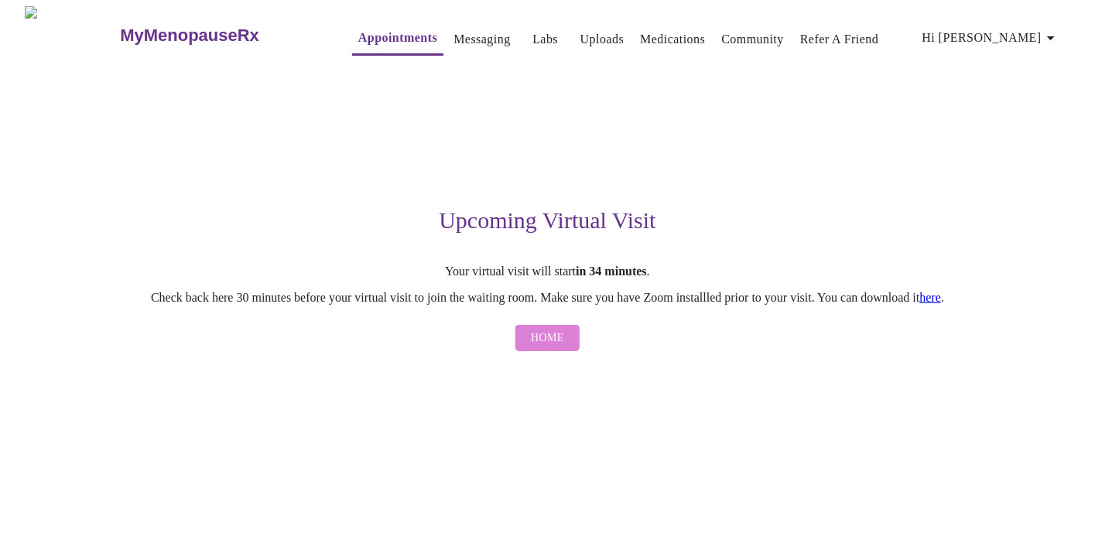
click at [565, 346] on button "Home" at bounding box center [548, 338] width 64 height 27
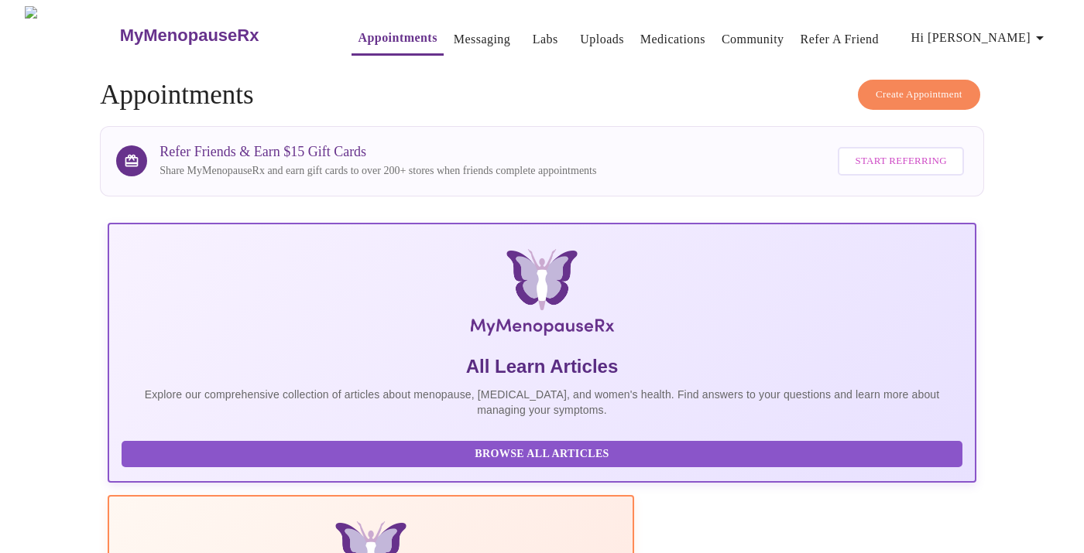
click at [454, 32] on link "Messaging" at bounding box center [482, 40] width 57 height 22
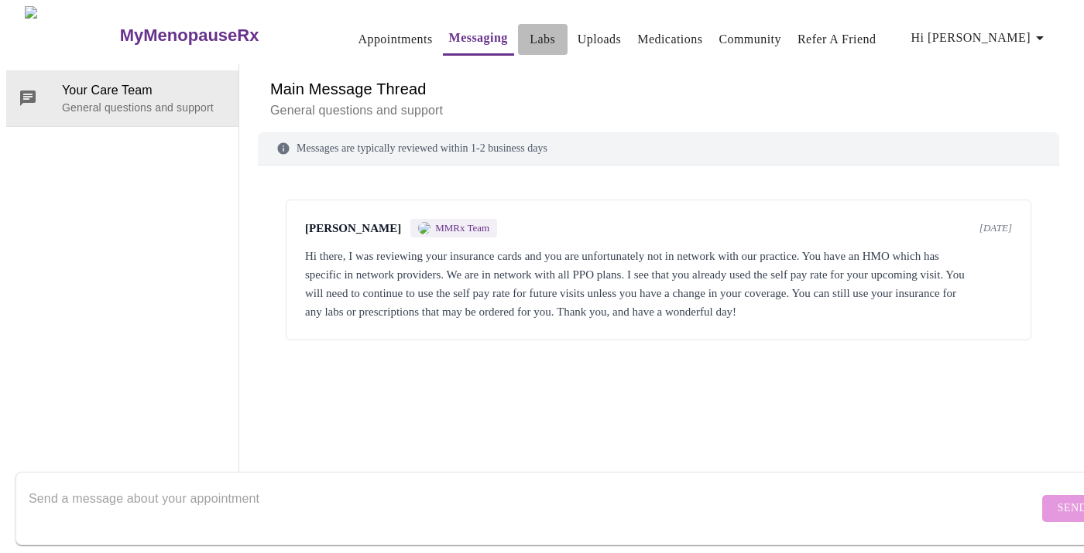
click at [529, 38] on link "Labs" at bounding box center [542, 40] width 26 height 22
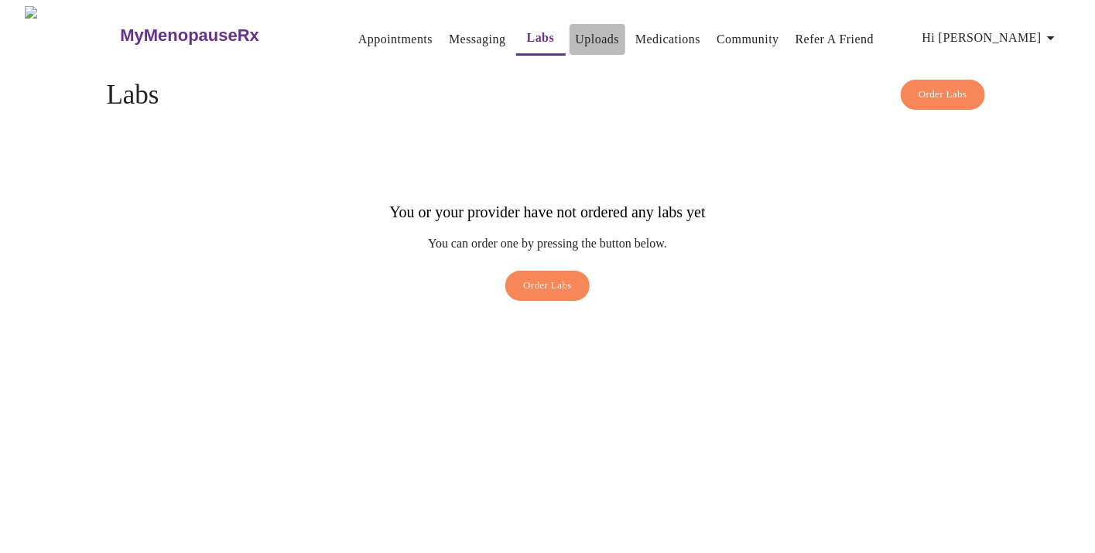
click at [579, 35] on link "Uploads" at bounding box center [598, 40] width 44 height 22
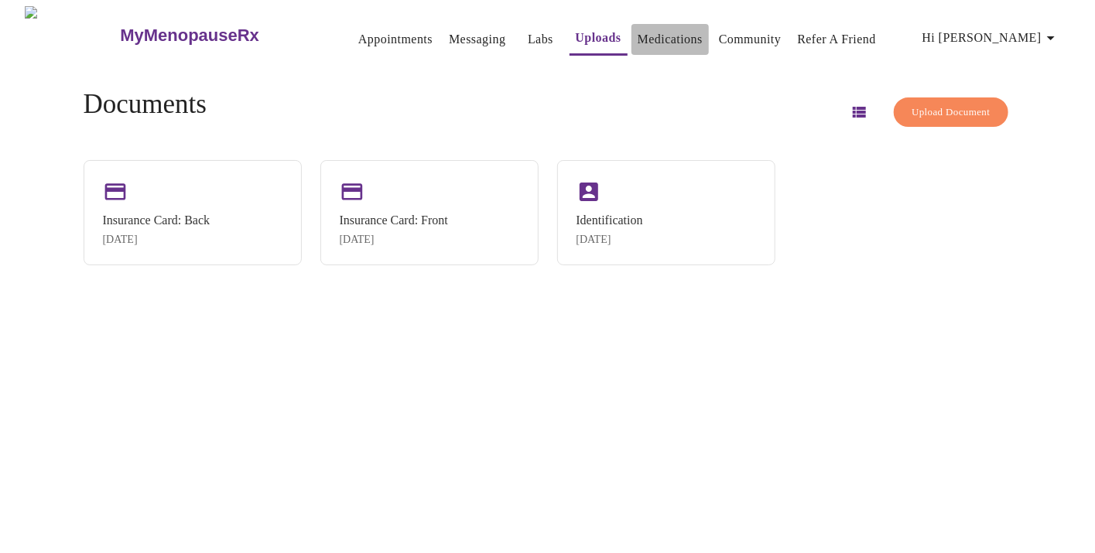
click at [663, 36] on link "Medications" at bounding box center [670, 40] width 65 height 22
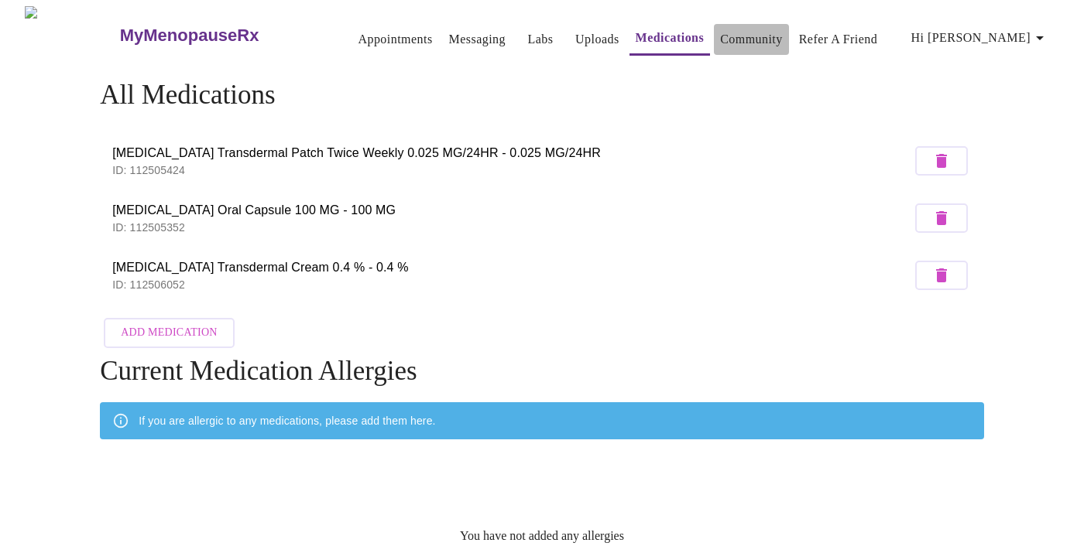
click at [737, 40] on link "Community" at bounding box center [751, 40] width 63 height 22
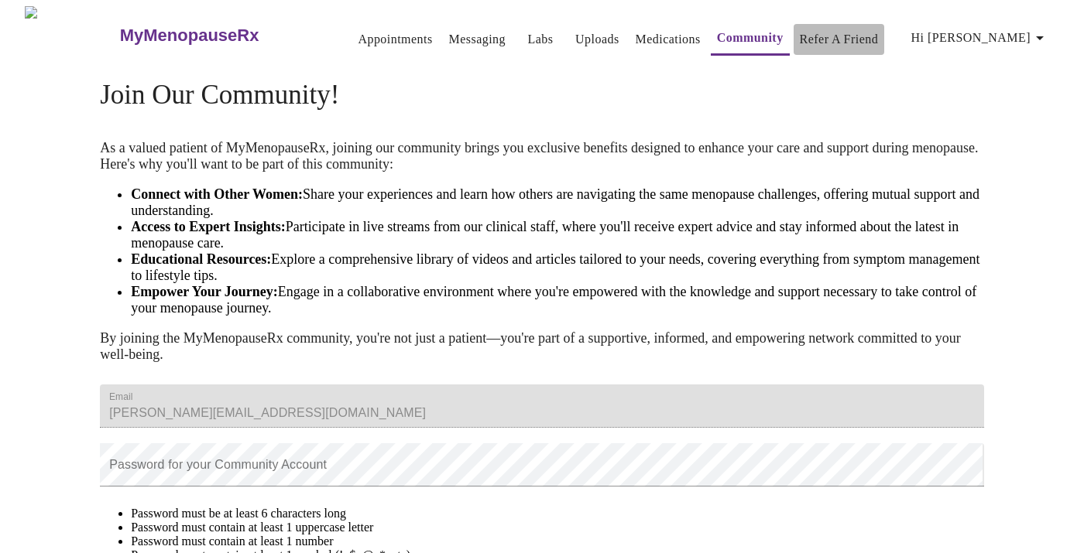
click at [822, 29] on link "Refer a Friend" at bounding box center [839, 40] width 79 height 22
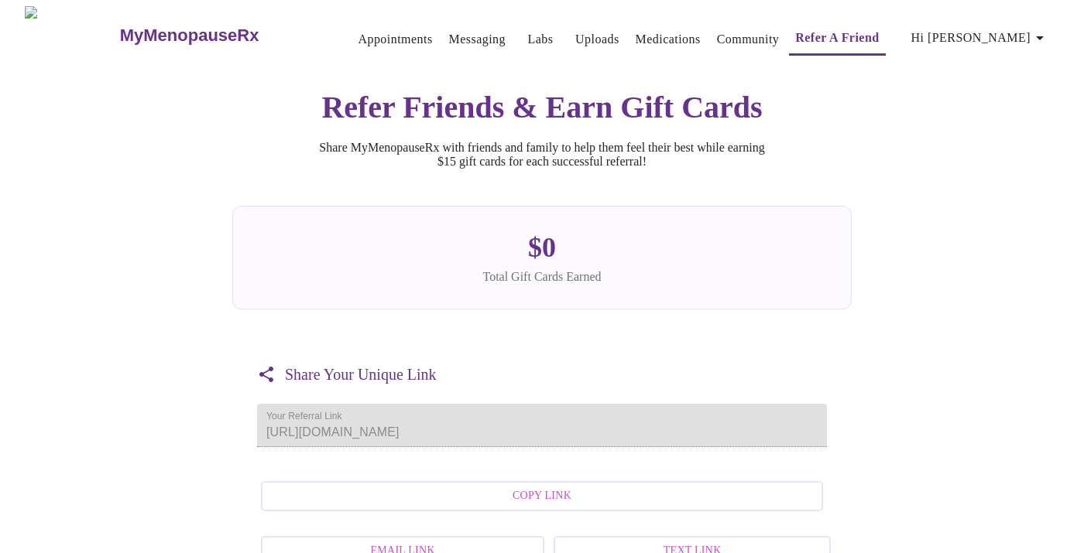
click at [176, 26] on h3 "MyMenopauseRx" at bounding box center [189, 36] width 139 height 20
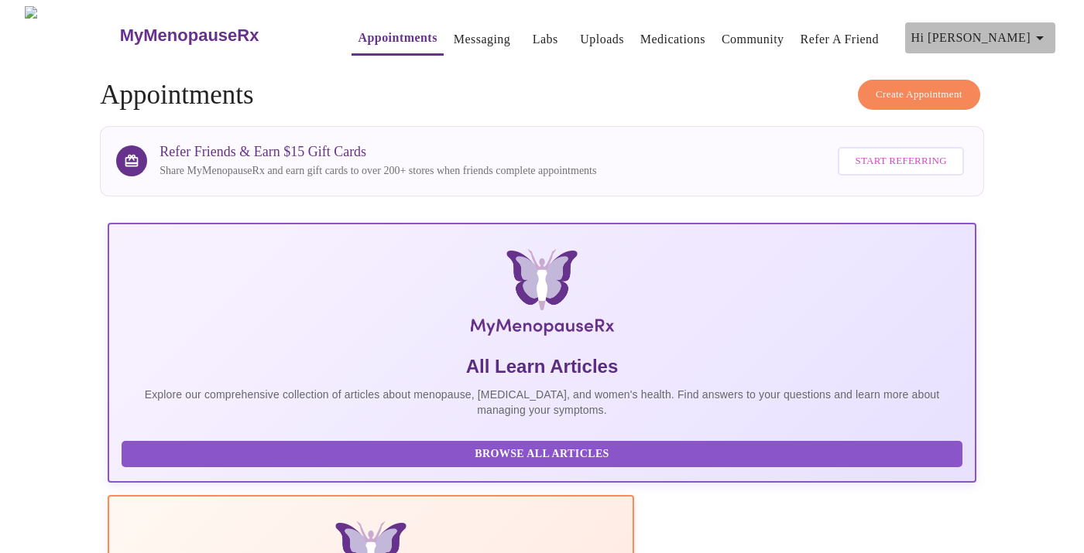
click at [1049, 36] on icon "button" at bounding box center [1039, 38] width 19 height 19
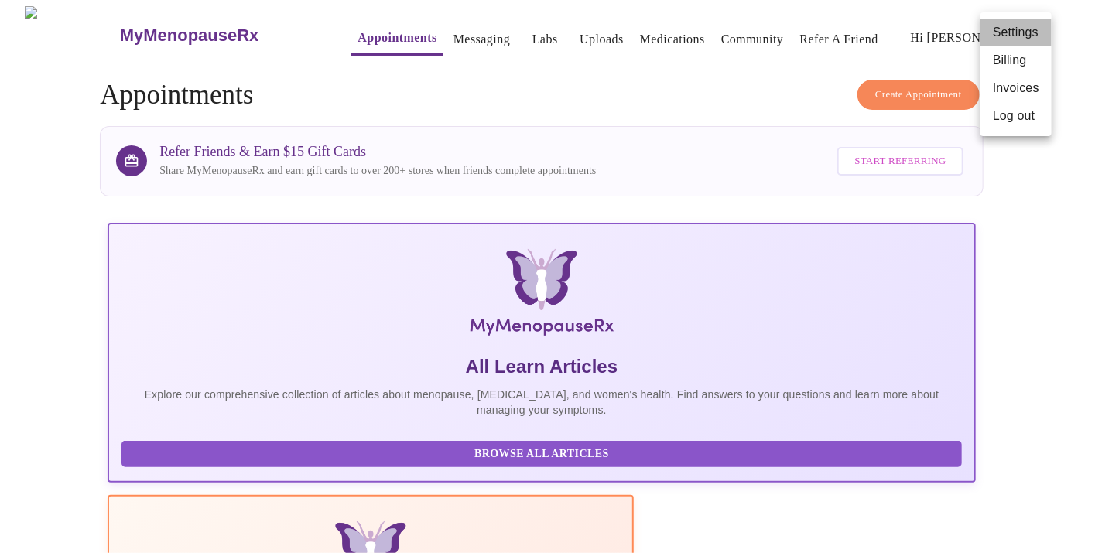
click at [1020, 30] on li "Settings" at bounding box center [1016, 33] width 71 height 28
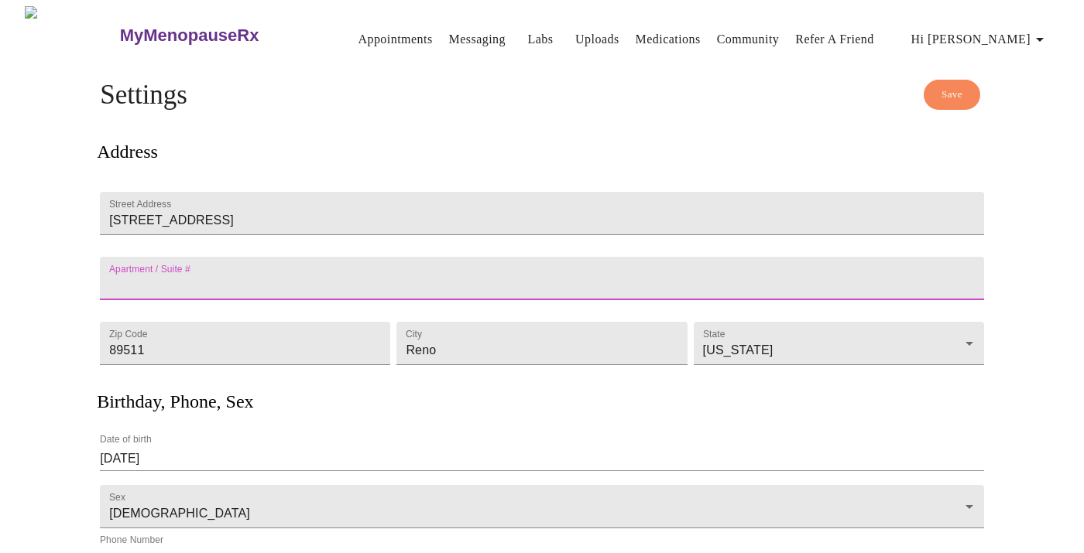
click at [420, 266] on input "Street Address" at bounding box center [542, 278] width 884 height 43
type input "2031"
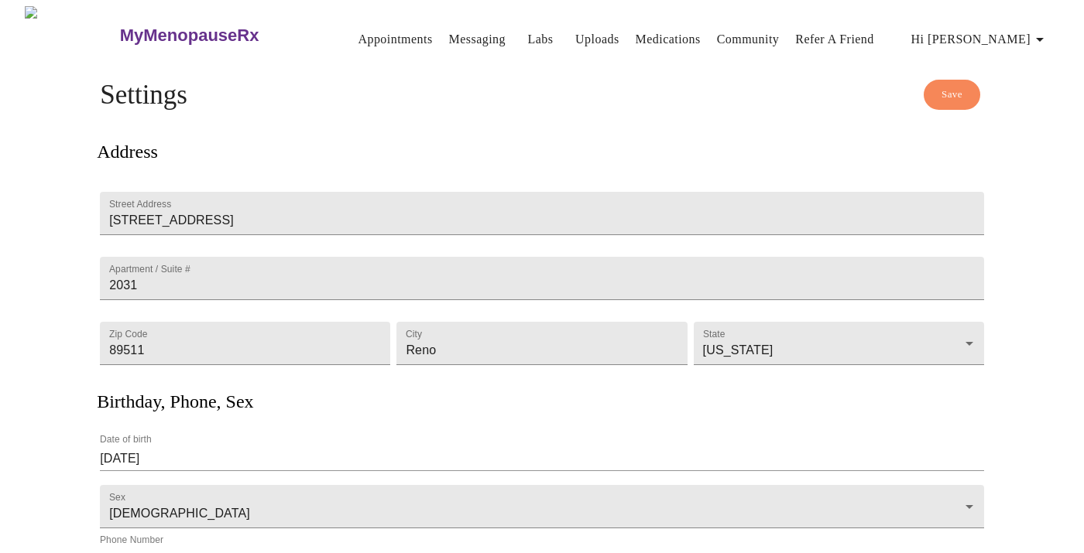
click at [24, 252] on div "MyMenopauseRx Appointments Messaging Labs Uploads Medications Community Refer a…" at bounding box center [541, 422] width 1071 height 832
click at [954, 80] on button "Save" at bounding box center [952, 95] width 57 height 30
click at [581, 30] on link "Uploads" at bounding box center [597, 40] width 44 height 22
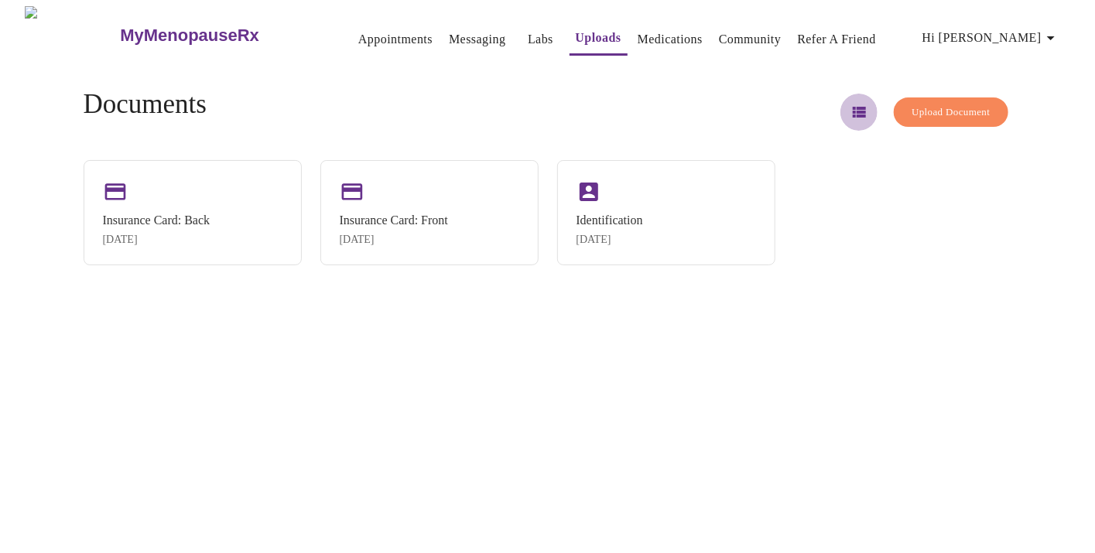
click at [853, 107] on icon "button" at bounding box center [859, 112] width 13 height 11
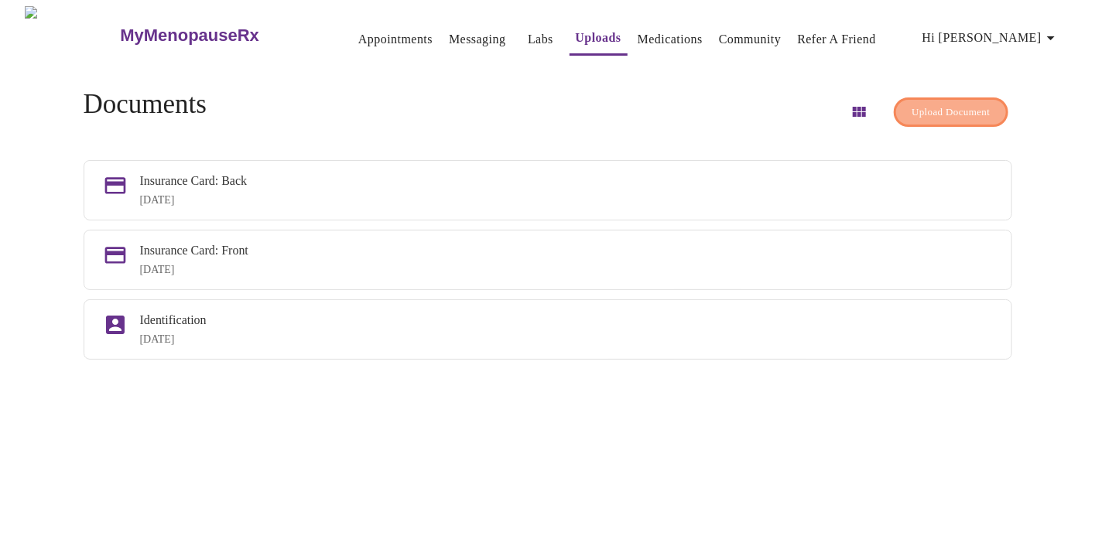
click at [937, 104] on span "Upload Document" at bounding box center [951, 113] width 78 height 18
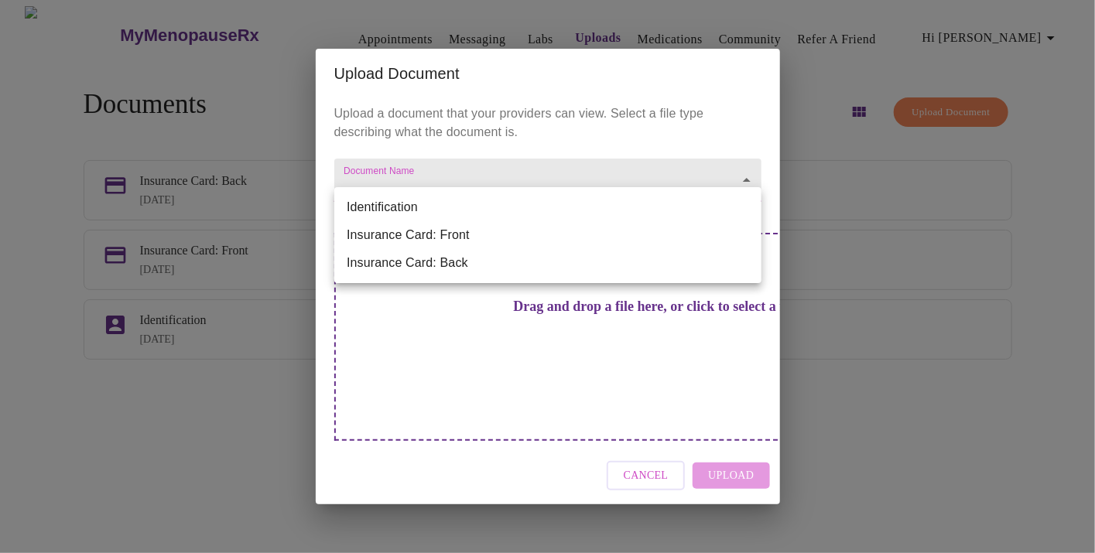
click at [574, 219] on body "MyMenopauseRx Appointments Messaging Labs Uploads Medications Community Refer a…" at bounding box center [547, 282] width 1083 height 553
click at [566, 345] on div at bounding box center [547, 276] width 1095 height 553
click at [749, 204] on body "MyMenopauseRx Appointments Messaging Labs Uploads Medications Community Refer a…" at bounding box center [547, 282] width 1083 height 553
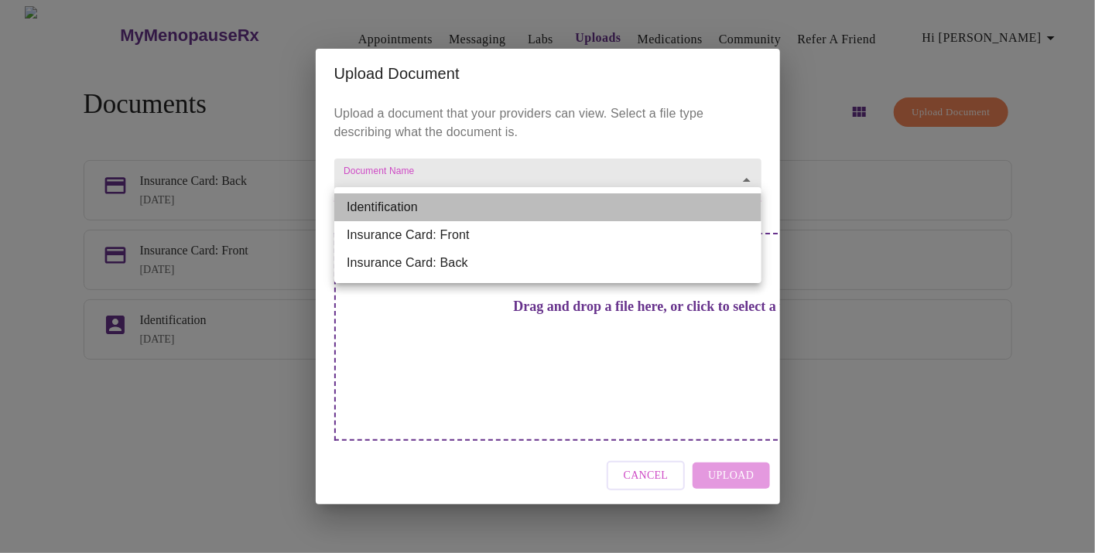
click at [658, 202] on li "Identification" at bounding box center [547, 208] width 427 height 28
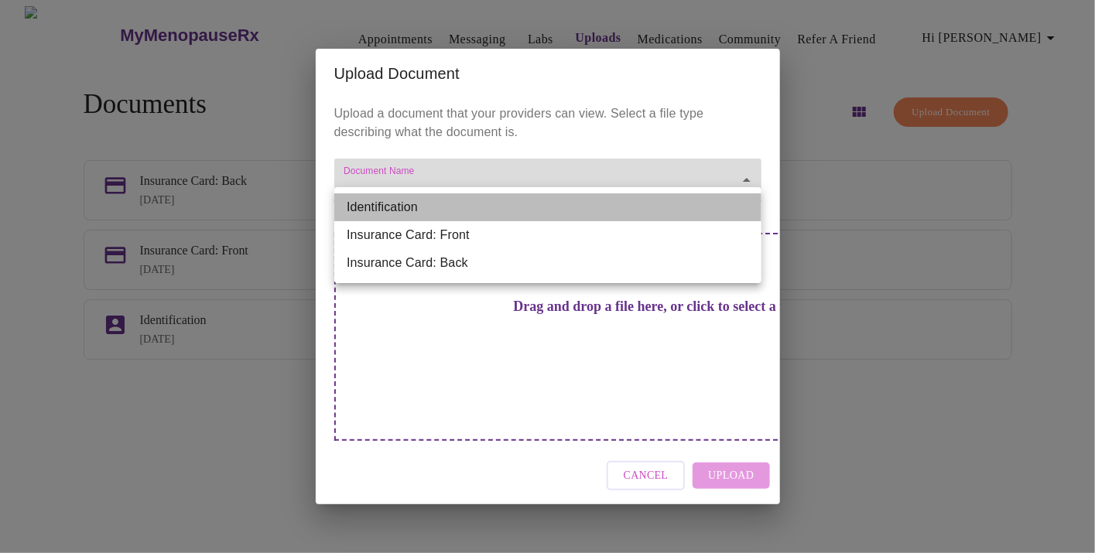
type input "Identification"
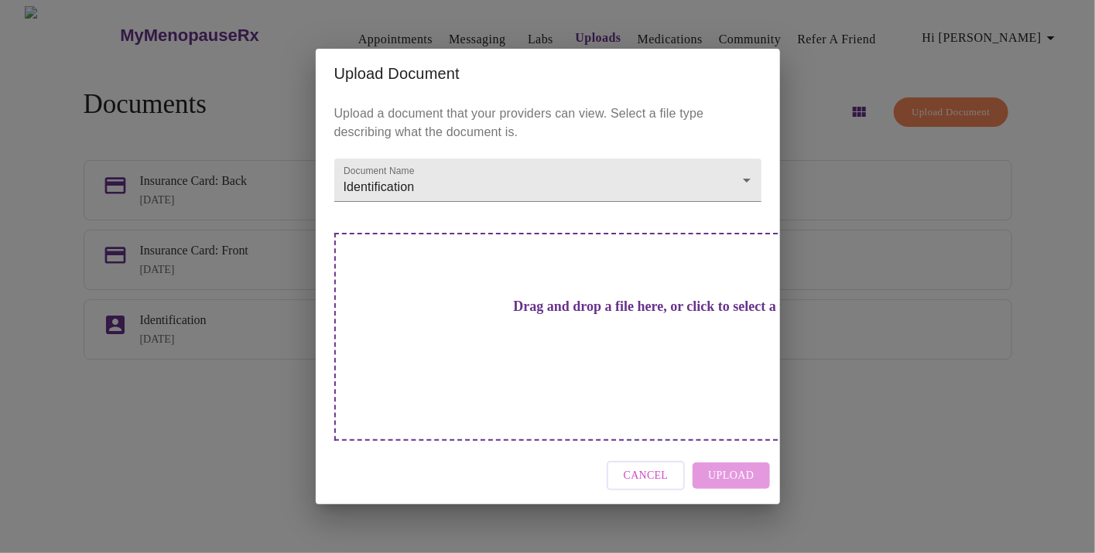
click at [646, 315] on h3 "Drag and drop a file here, or click to select a file" at bounding box center [656, 307] width 427 height 16
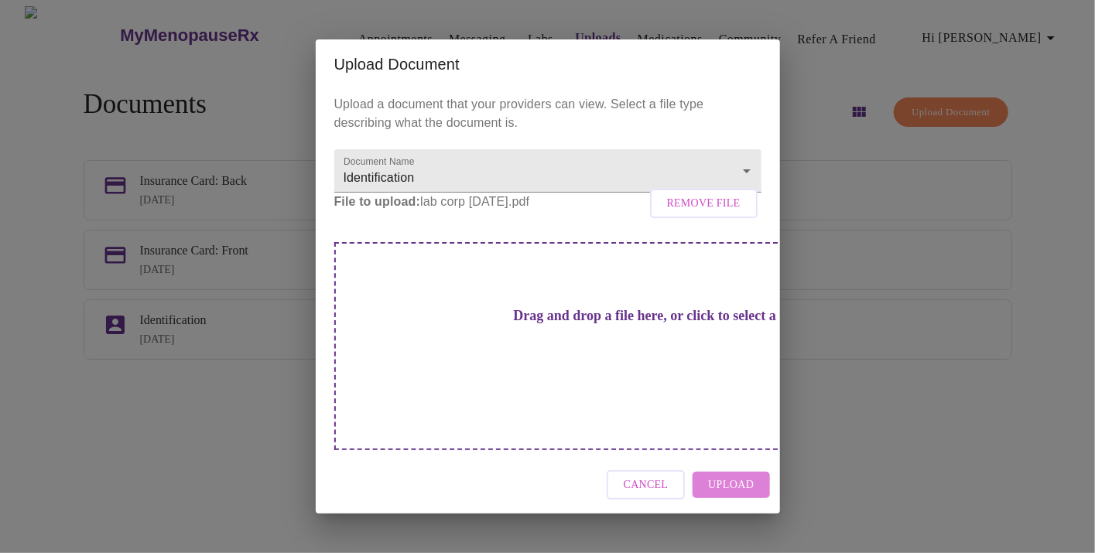
click at [745, 476] on span "Upload" at bounding box center [731, 485] width 46 height 19
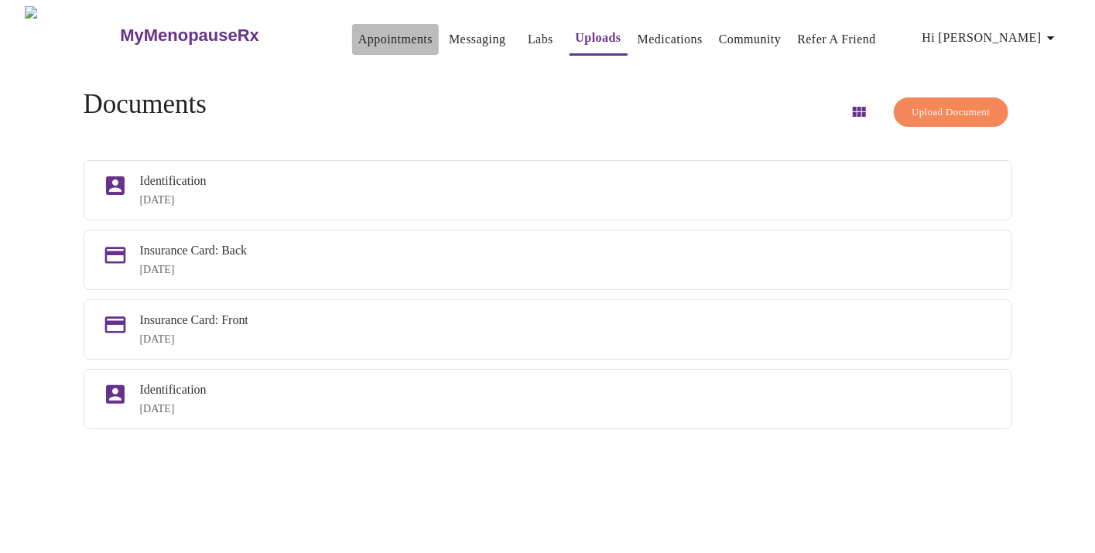
click at [358, 36] on link "Appointments" at bounding box center [395, 40] width 74 height 22
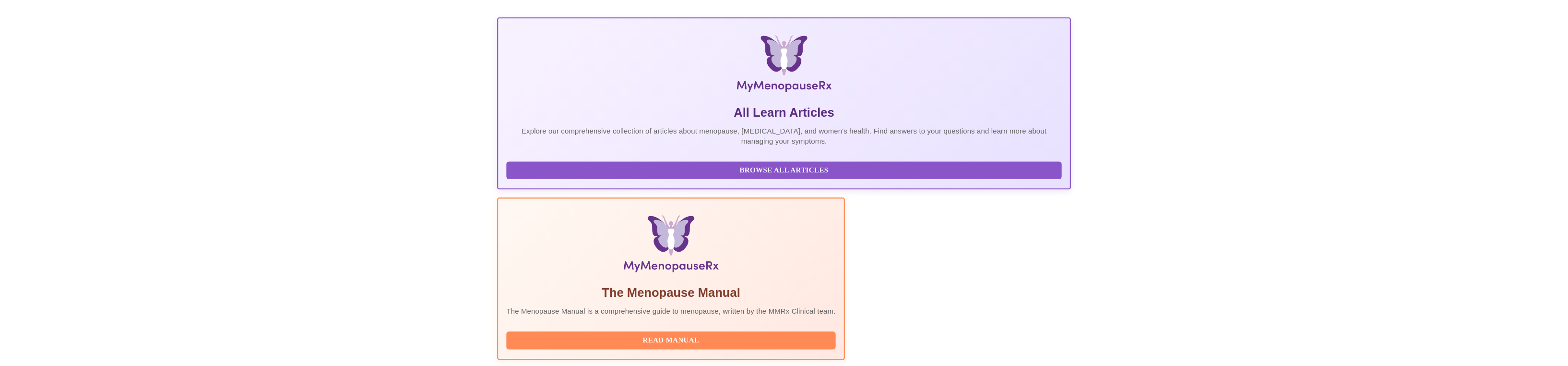
scroll to position [122, 0]
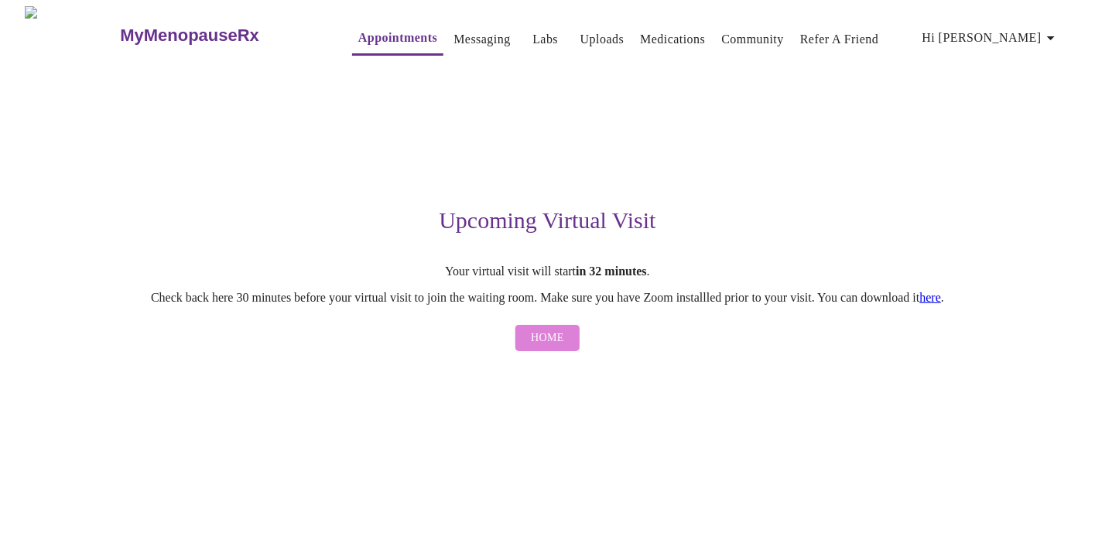
click at [553, 347] on span "Home" at bounding box center [547, 338] width 33 height 19
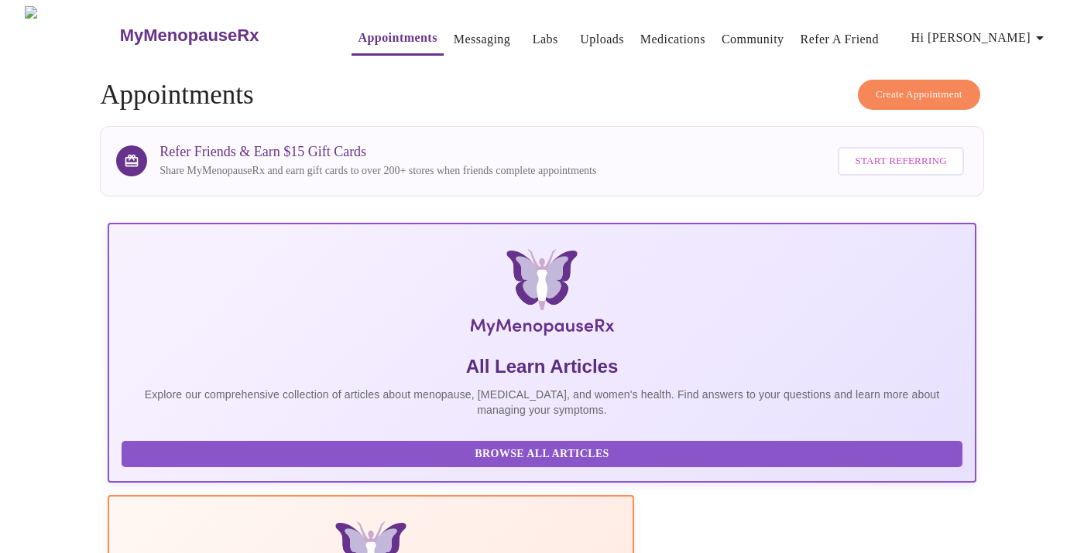
scroll to position [0, 31]
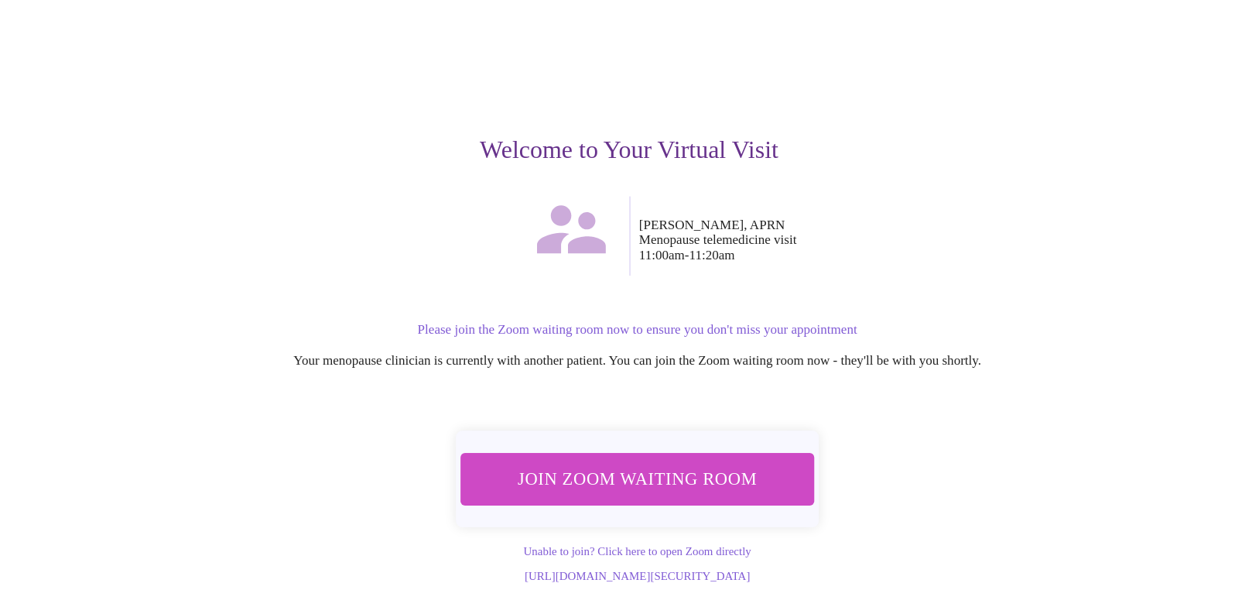
scroll to position [56, 0]
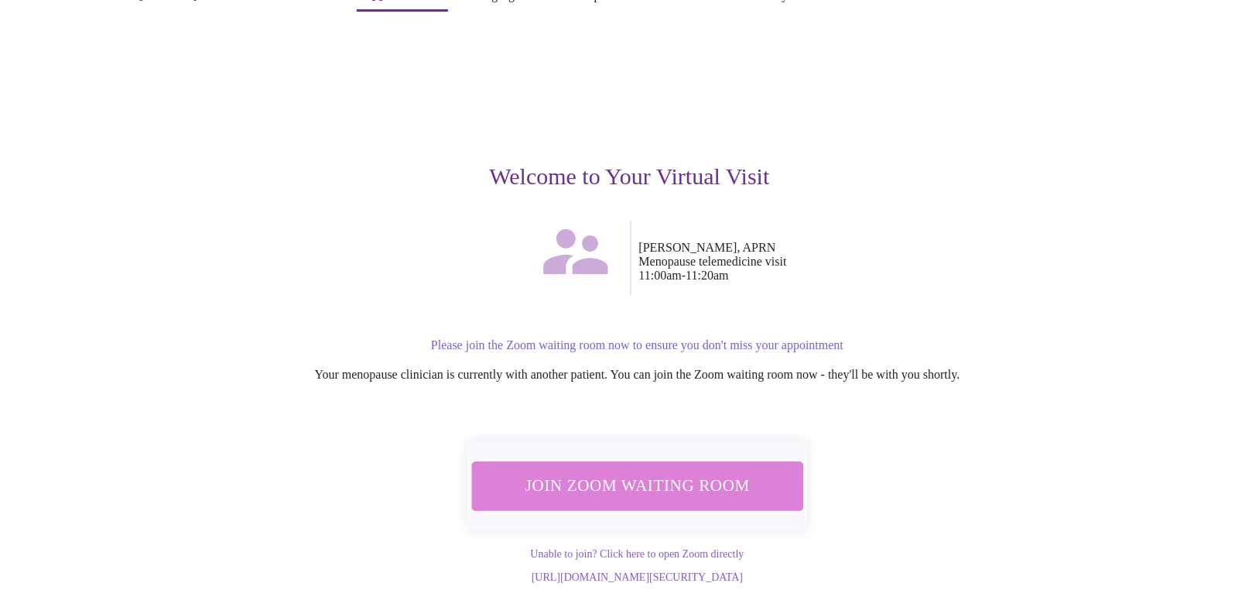
click at [651, 471] on span "Join Zoom Waiting Room" at bounding box center [637, 485] width 291 height 29
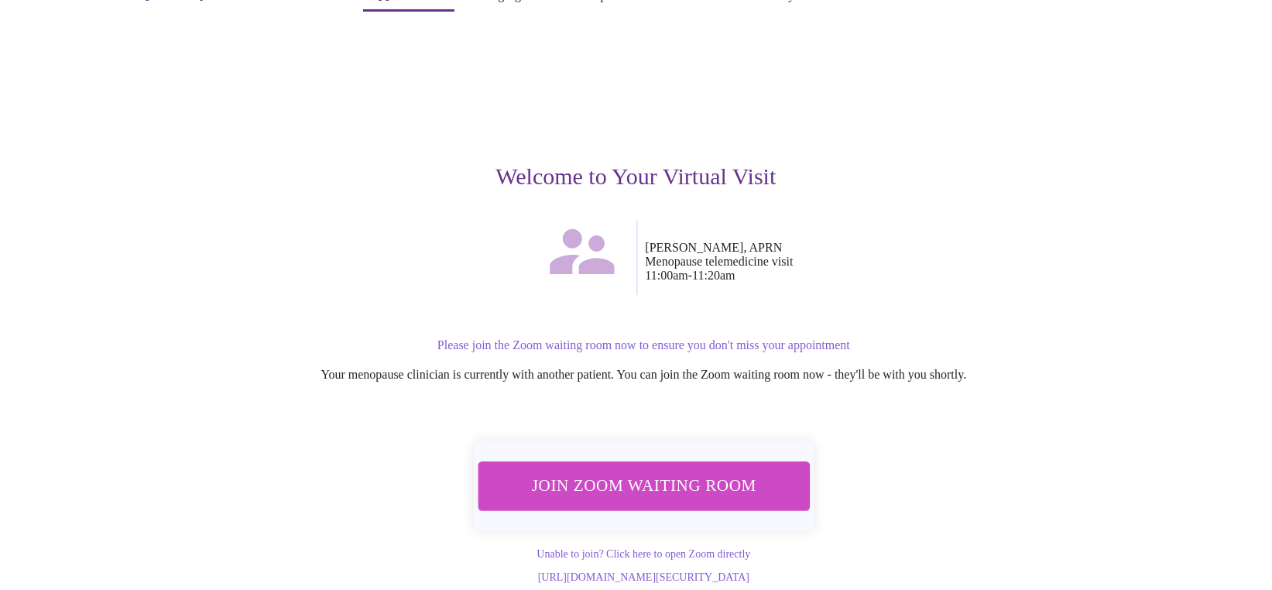
scroll to position [0, 0]
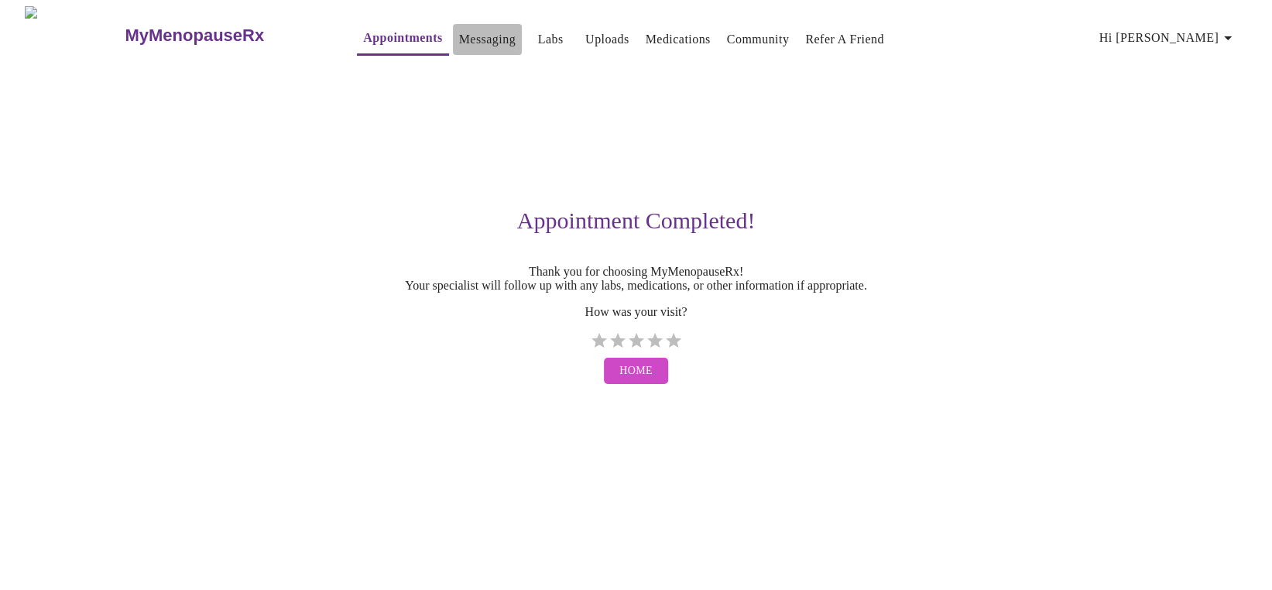
click at [453, 45] on button "Messaging" at bounding box center [487, 39] width 69 height 31
